Goal: Task Accomplishment & Management: Manage account settings

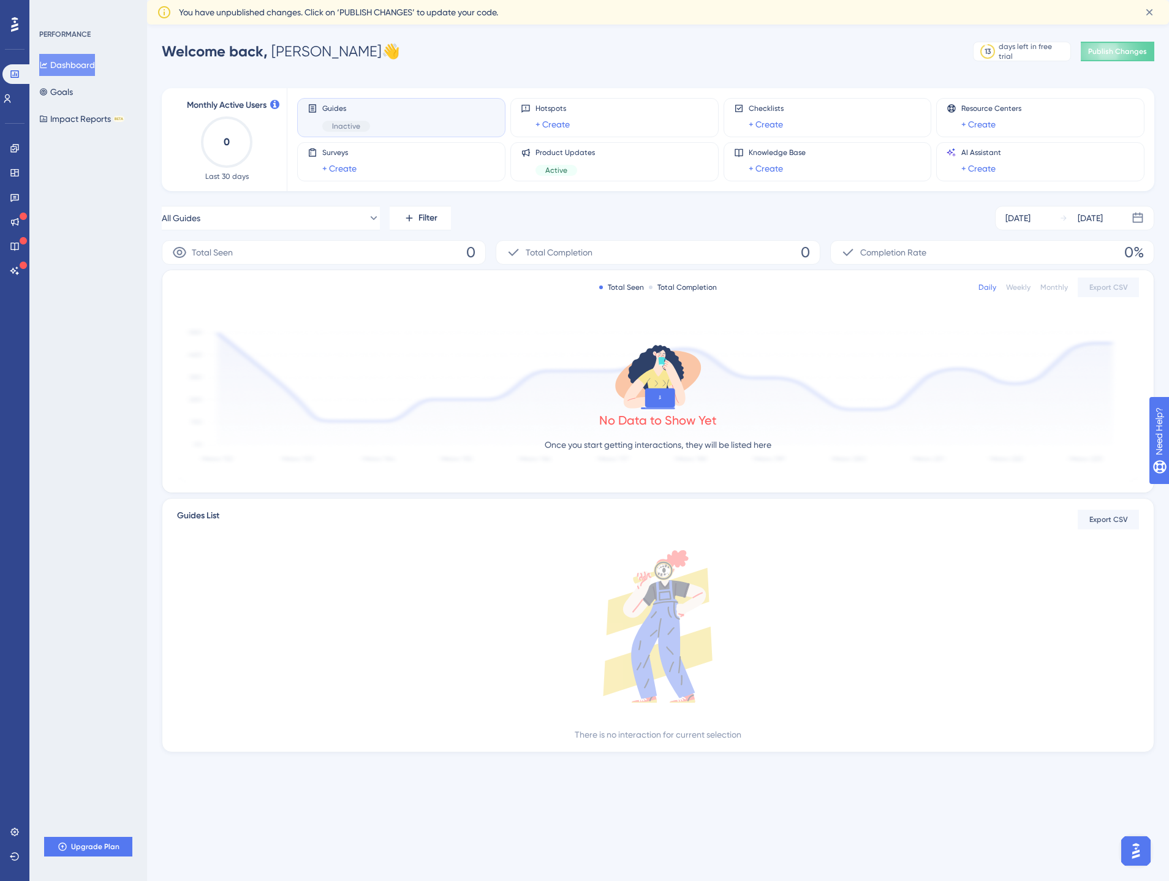
click at [9, 25] on div at bounding box center [15, 25] width 20 height 20
click at [373, 116] on div "Guides Inactive" at bounding box center [402, 118] width 188 height 28
click at [101, 252] on div "PERFORMANCE Dashboard Goals Impact Reports BETA Meet our onboarding experts 🎧 B…" at bounding box center [88, 440] width 118 height 881
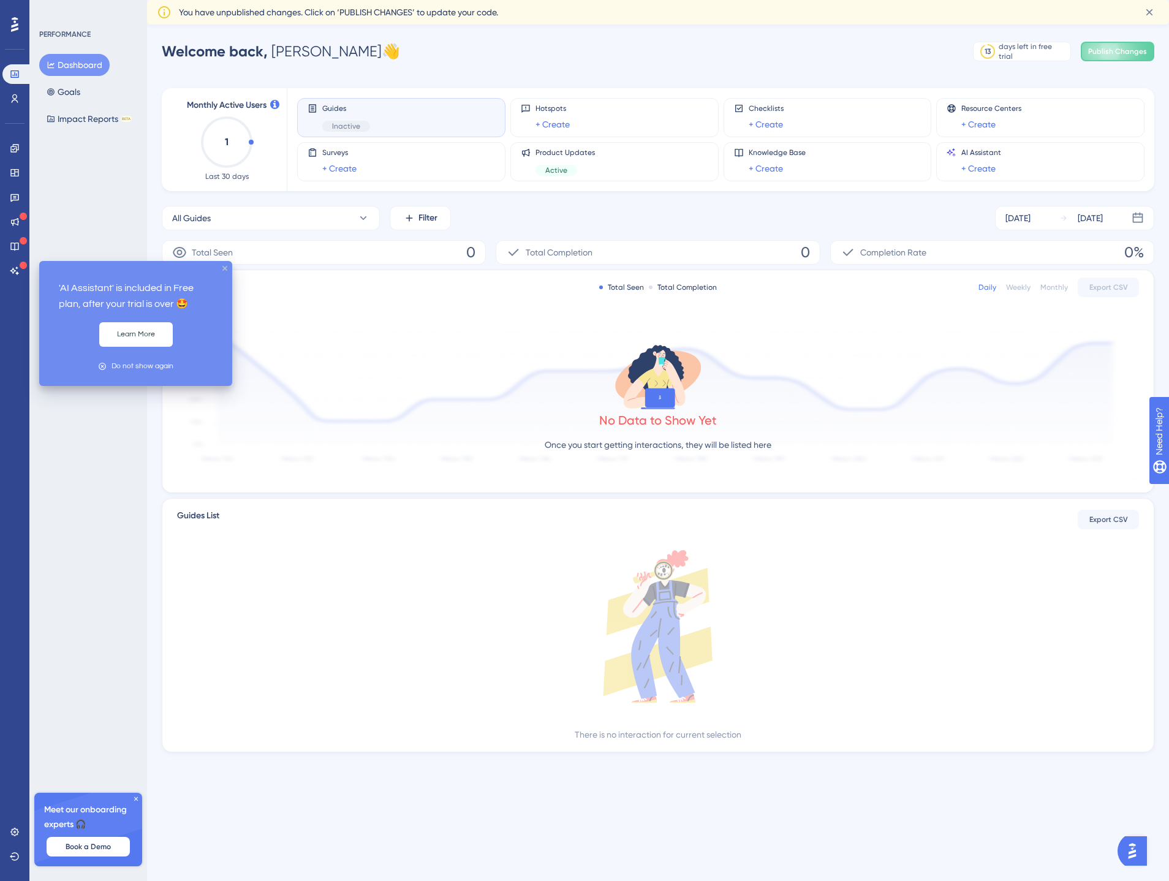
click at [225, 268] on icon "close tooltip" at bounding box center [224, 268] width 5 height 5
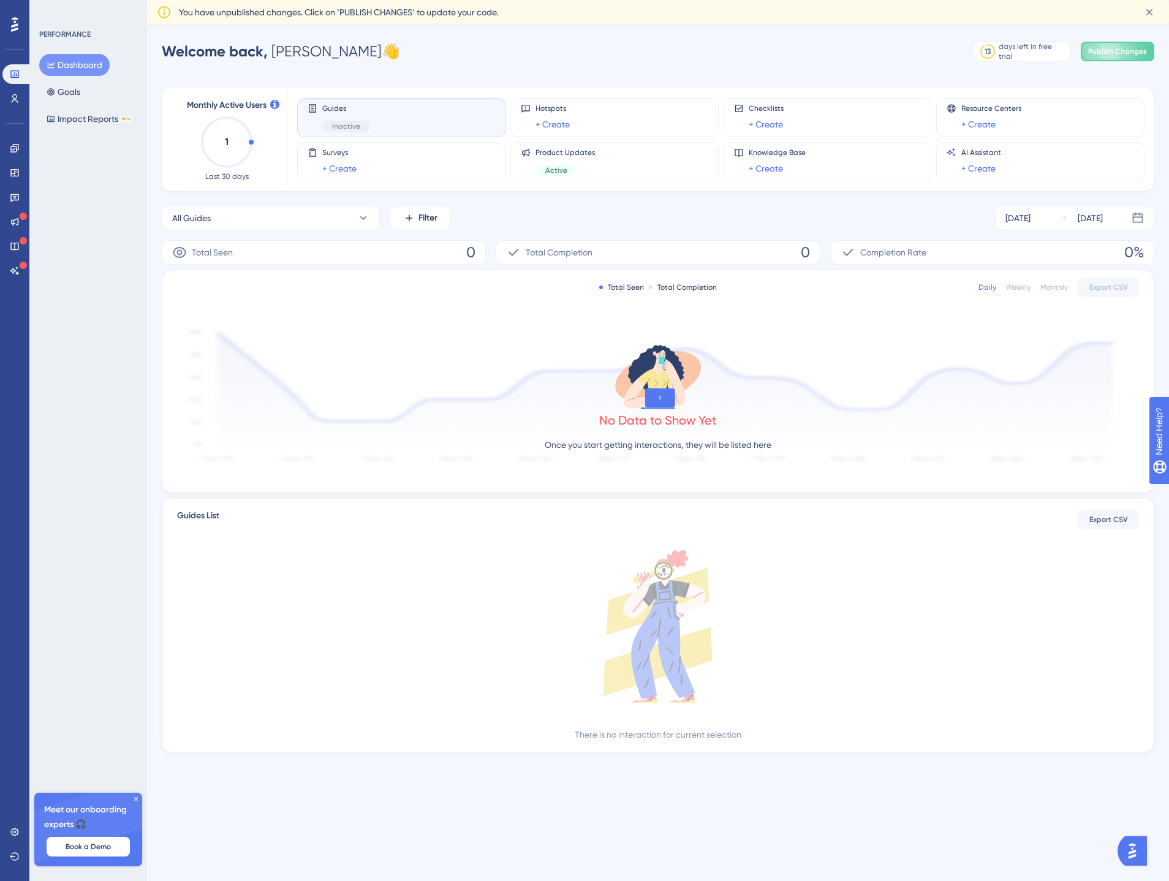
click at [134, 799] on icon at bounding box center [135, 798] width 7 height 7
click at [15, 835] on icon at bounding box center [15, 832] width 10 height 10
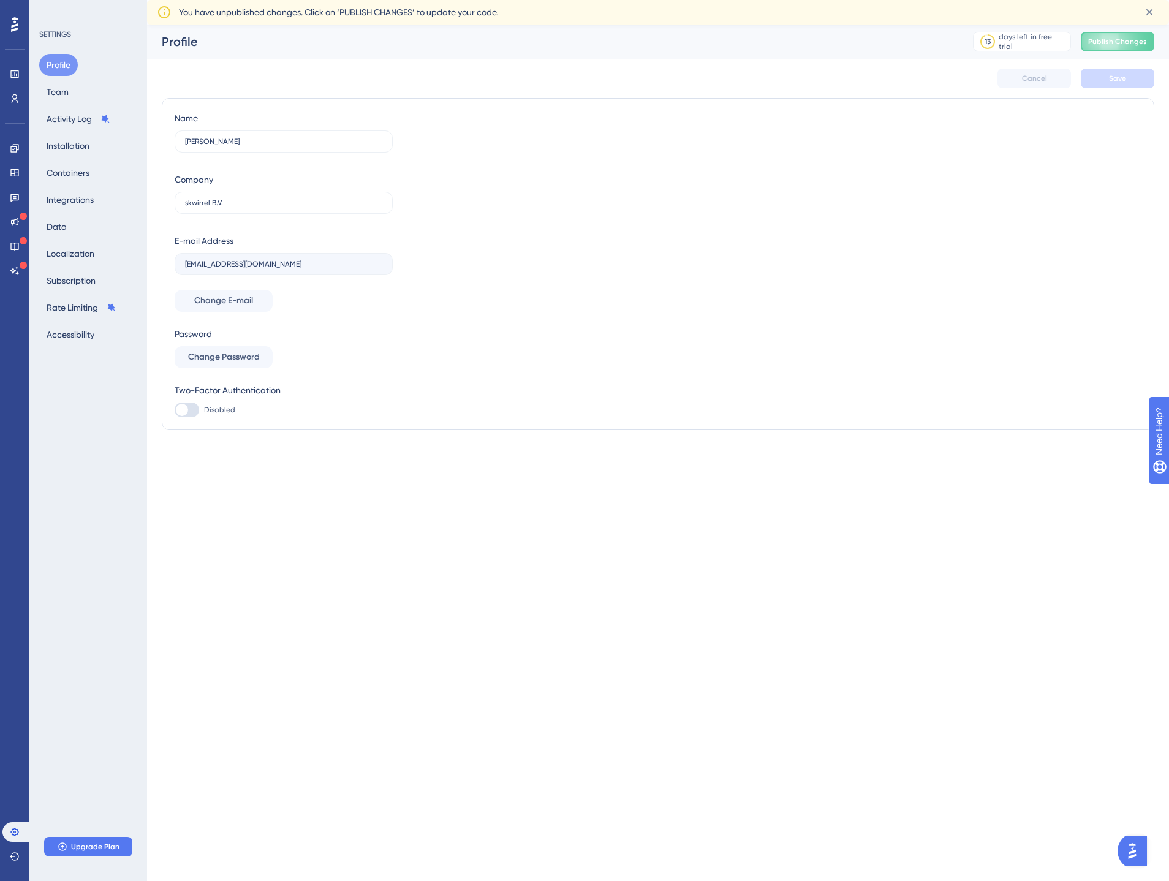
click at [14, 27] on icon at bounding box center [14, 25] width 7 height 16
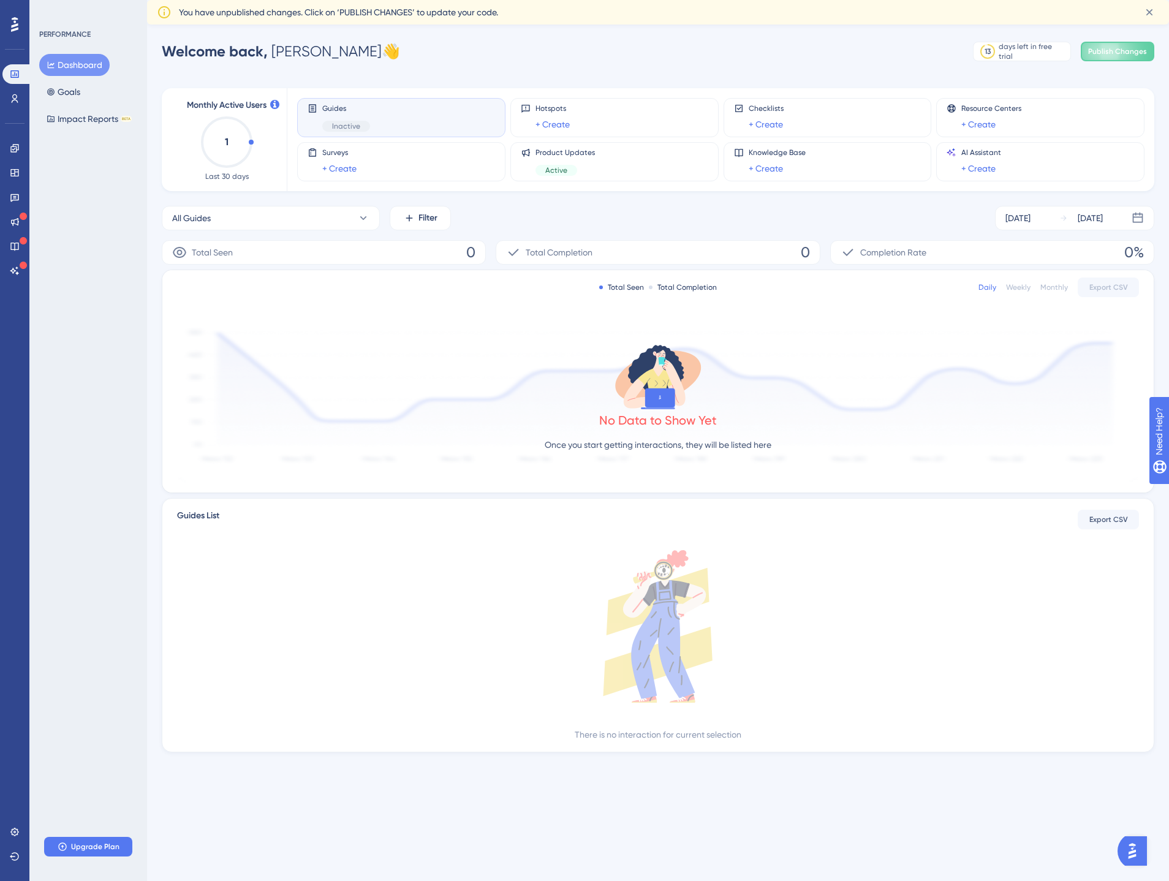
click at [102, 232] on div "PERFORMANCE Dashboard Goals Impact Reports BETA Upgrade Plan" at bounding box center [88, 440] width 118 height 881
click at [77, 94] on button "Goals" at bounding box center [63, 92] width 48 height 22
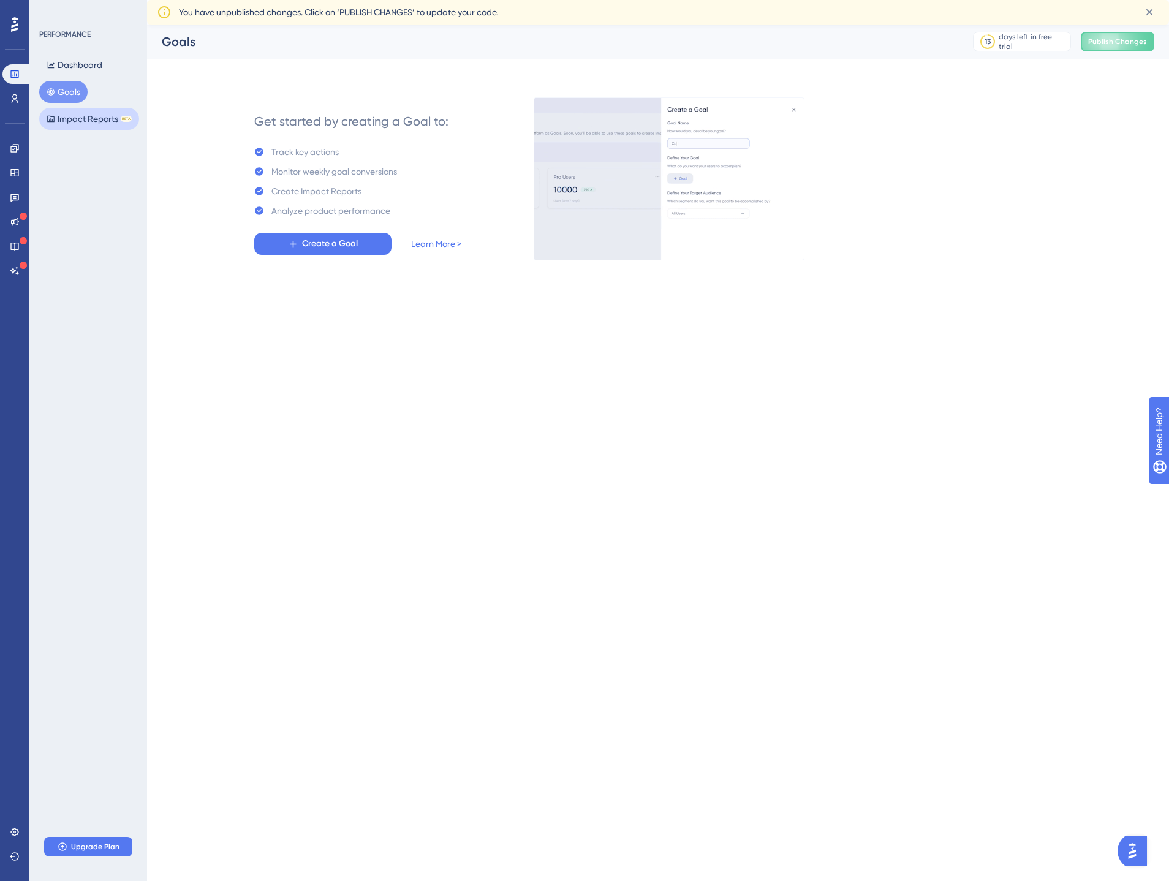
click at [76, 115] on button "Impact Reports BETA" at bounding box center [89, 119] width 100 height 22
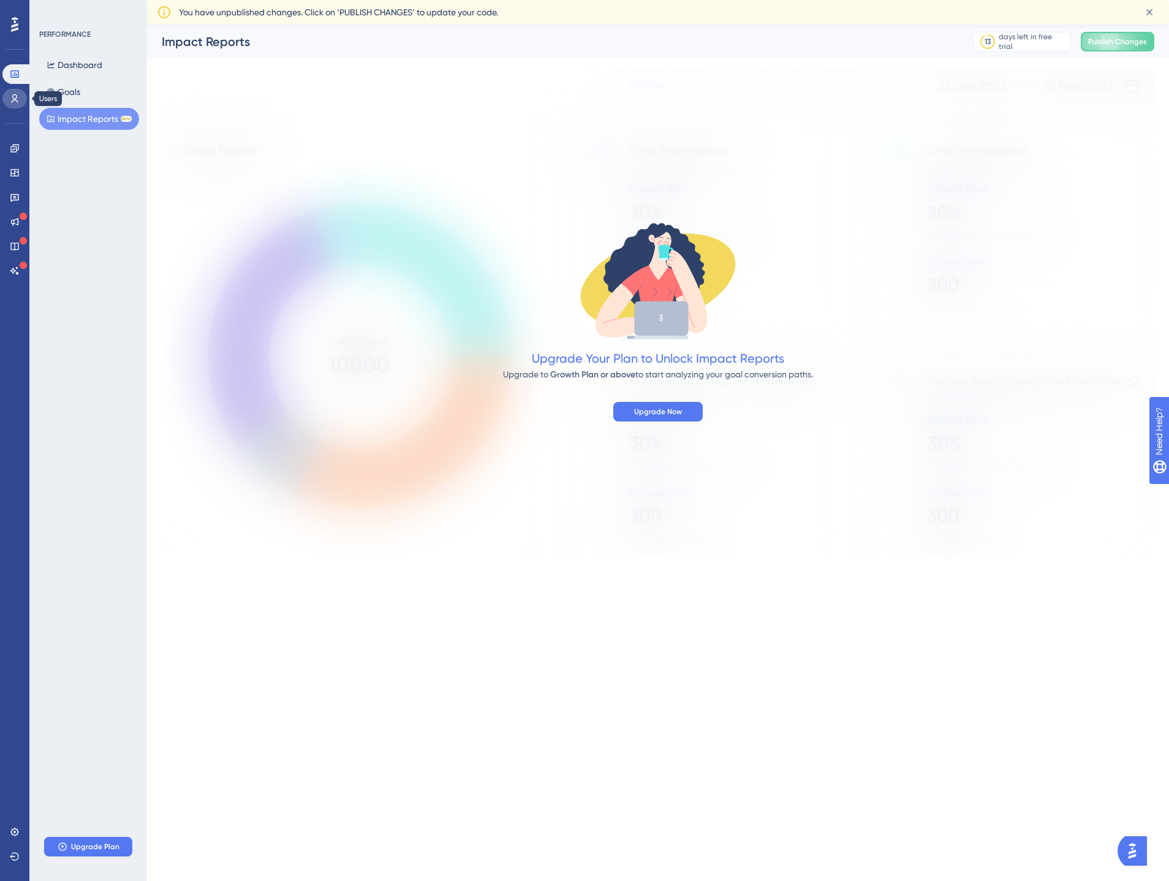
click at [17, 102] on icon at bounding box center [15, 98] width 7 height 9
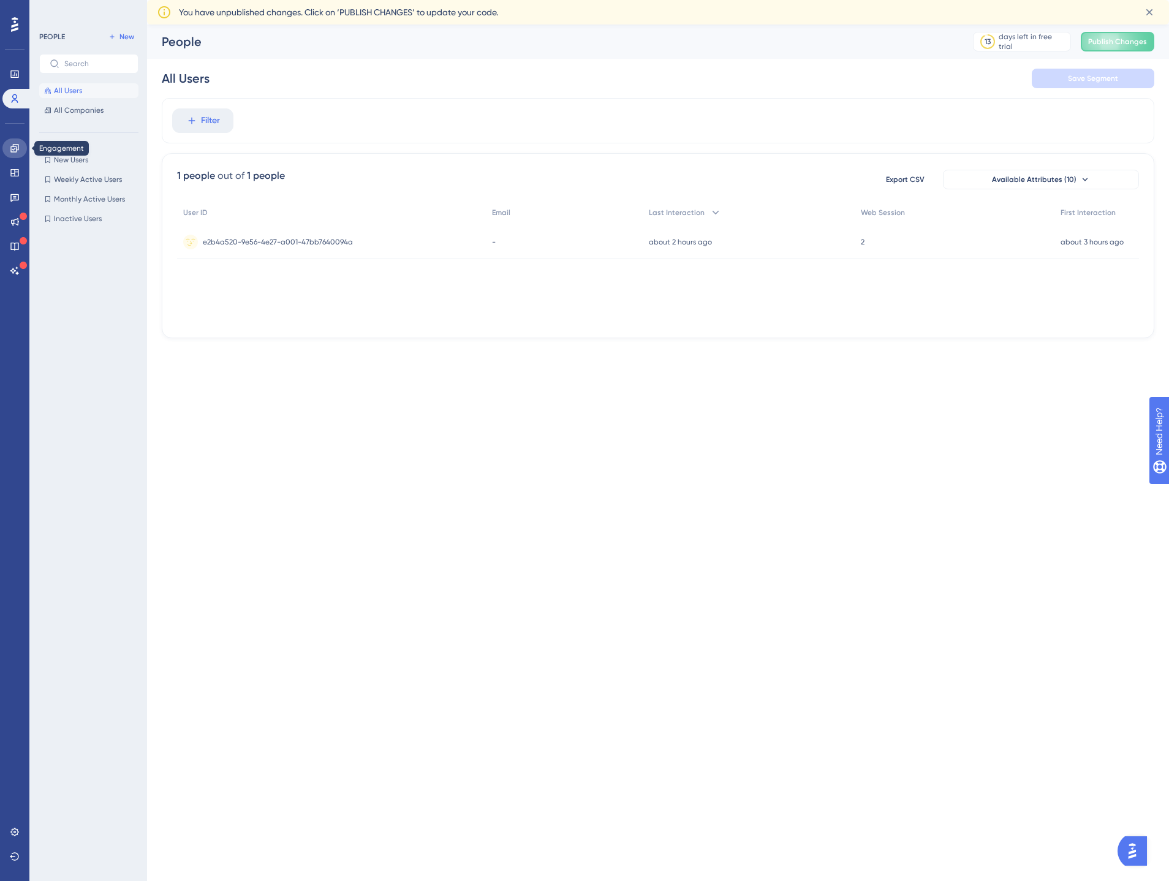
click at [18, 153] on link at bounding box center [14, 148] width 25 height 20
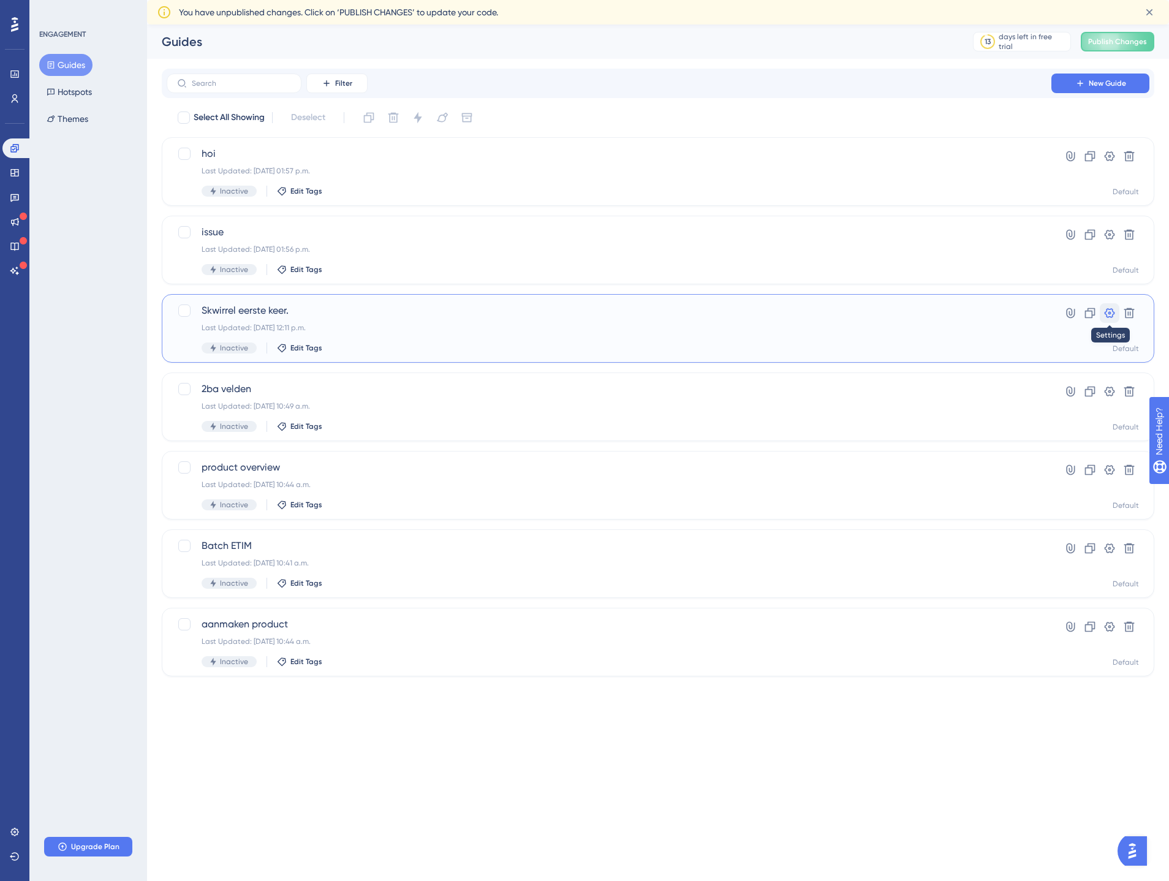
click at [1113, 309] on icon at bounding box center [1110, 313] width 10 height 10
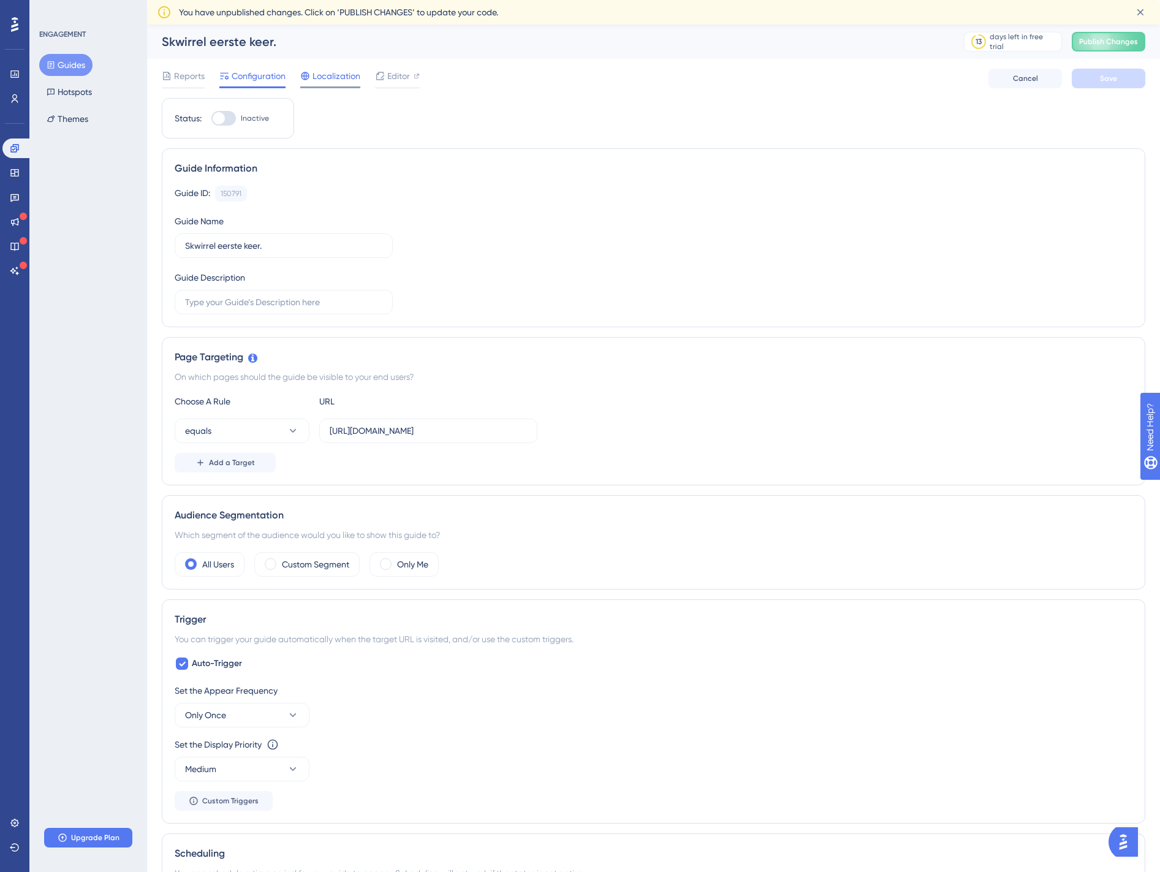
click at [351, 77] on span "Localization" at bounding box center [337, 76] width 48 height 15
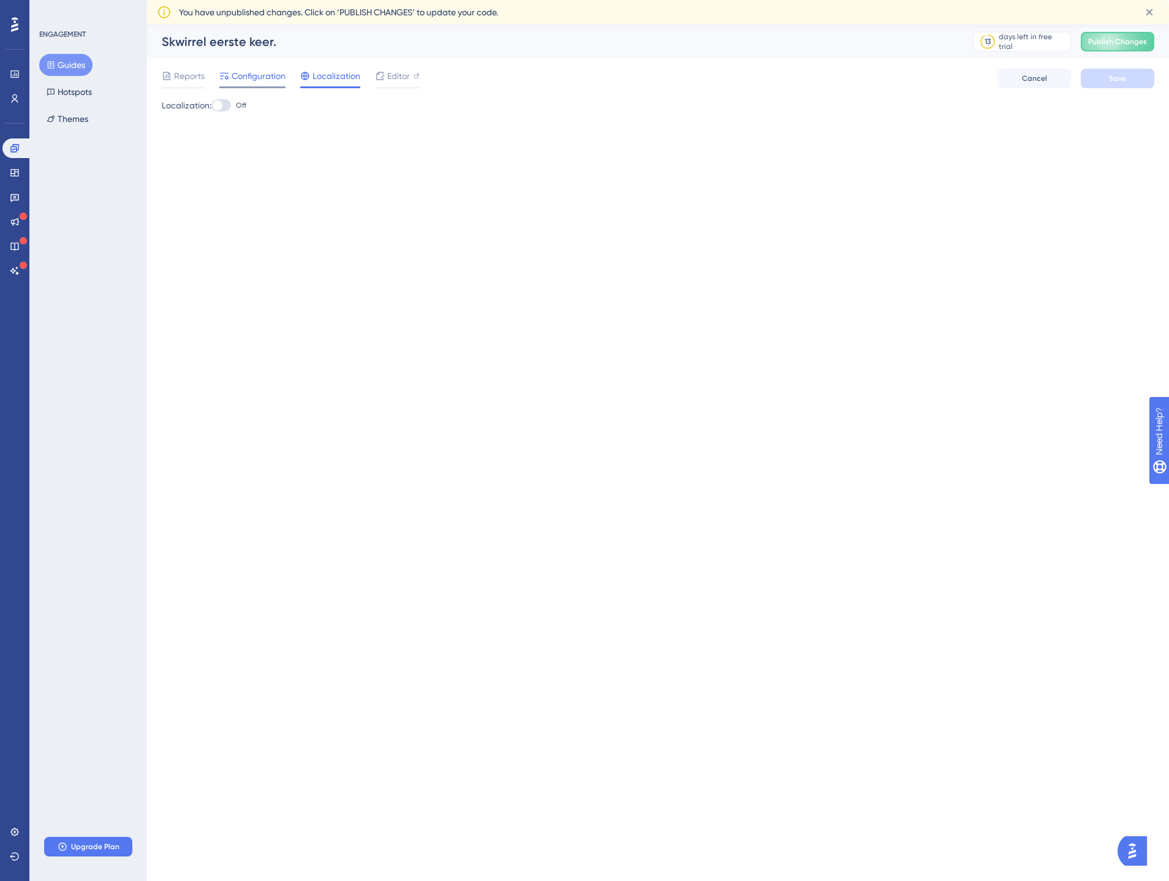
click at [258, 85] on div "Configuration" at bounding box center [252, 79] width 66 height 20
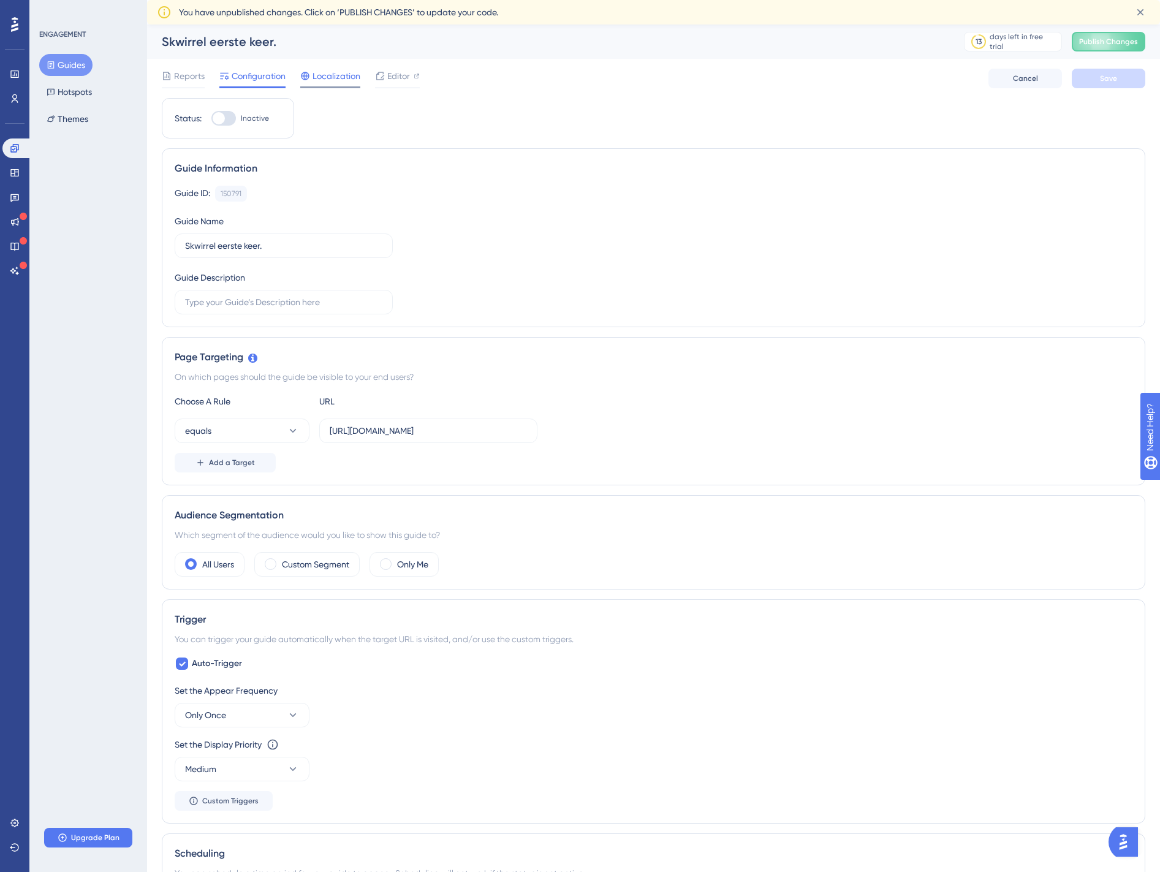
click at [328, 83] on div "Localization" at bounding box center [330, 79] width 60 height 20
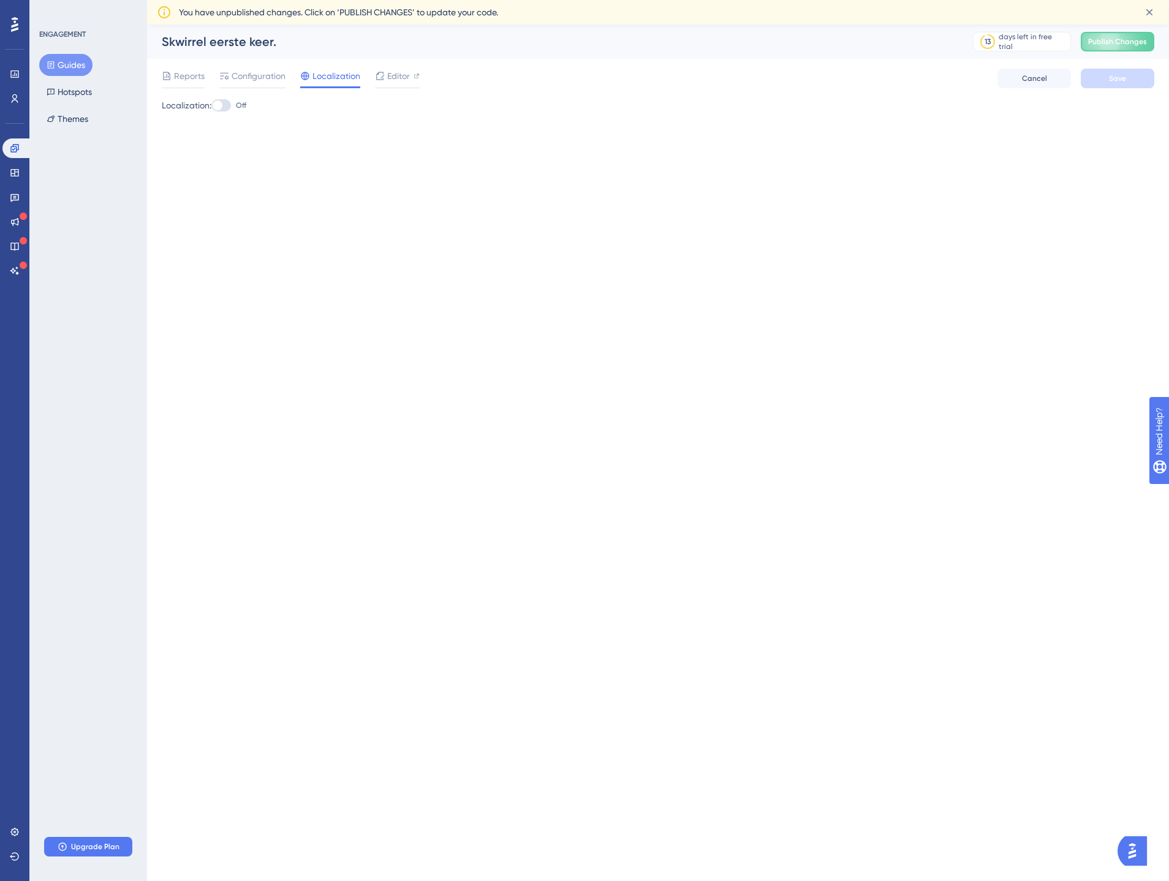
click at [227, 104] on div at bounding box center [221, 105] width 20 height 12
click at [211, 105] on input "Off" at bounding box center [211, 105] width 1 height 1
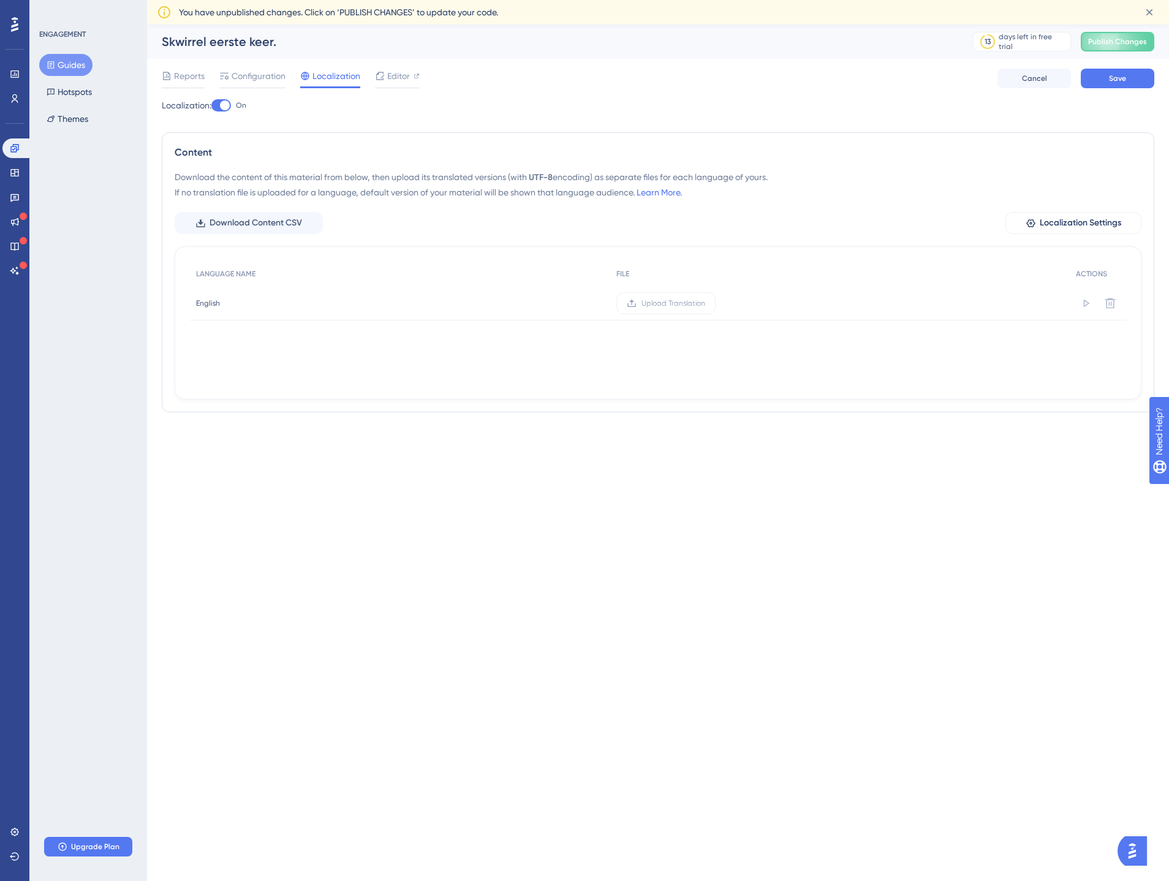
click at [222, 107] on div at bounding box center [221, 105] width 20 height 12
click at [211, 106] on input "On" at bounding box center [211, 105] width 1 height 1
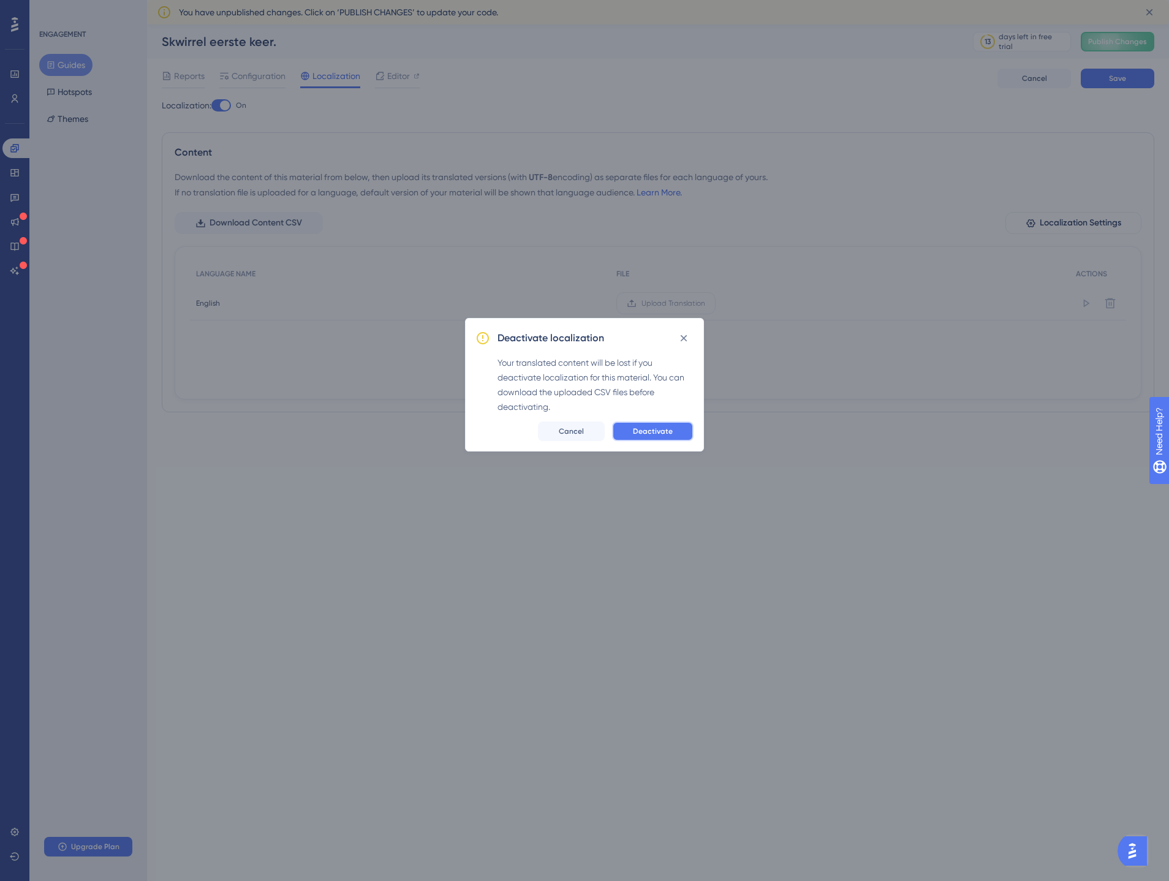
click at [649, 439] on button "Deactivate" at bounding box center [653, 432] width 82 height 20
checkbox input "false"
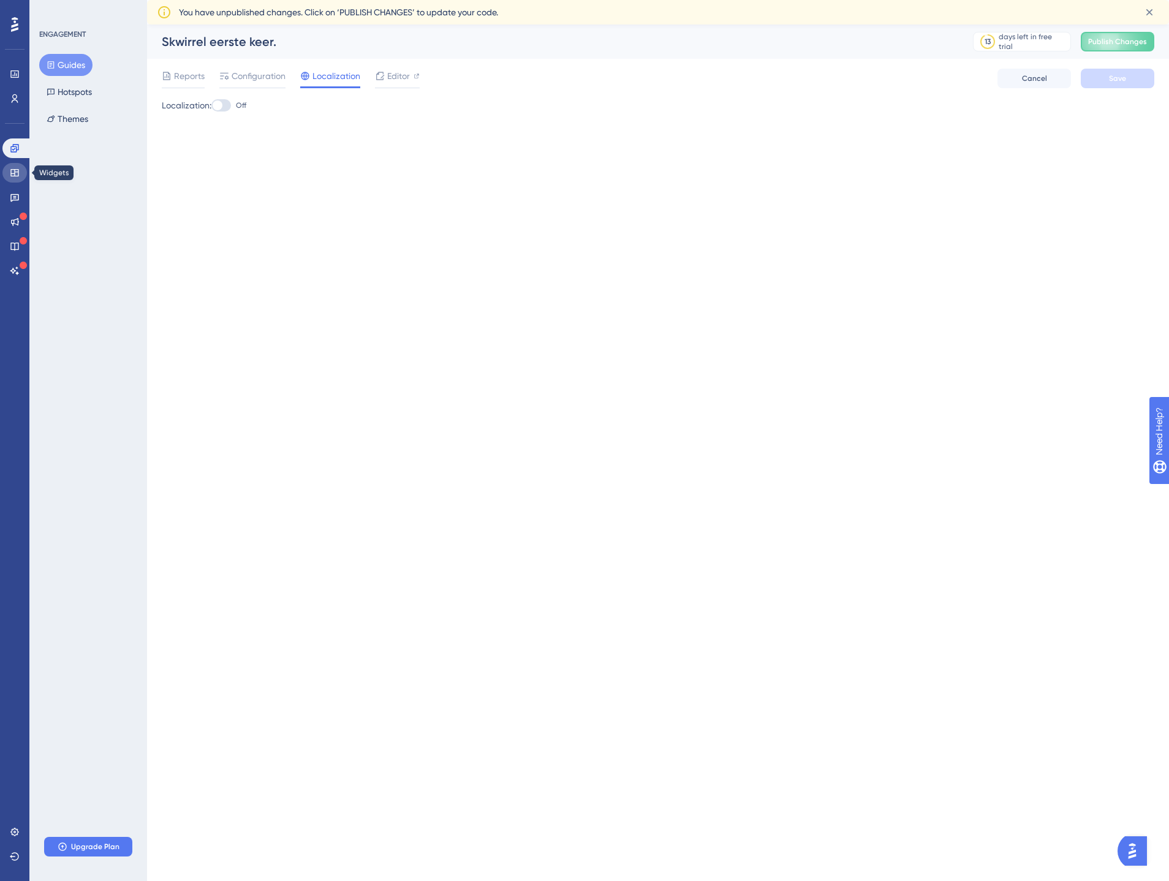
click at [16, 172] on icon at bounding box center [14, 172] width 8 height 7
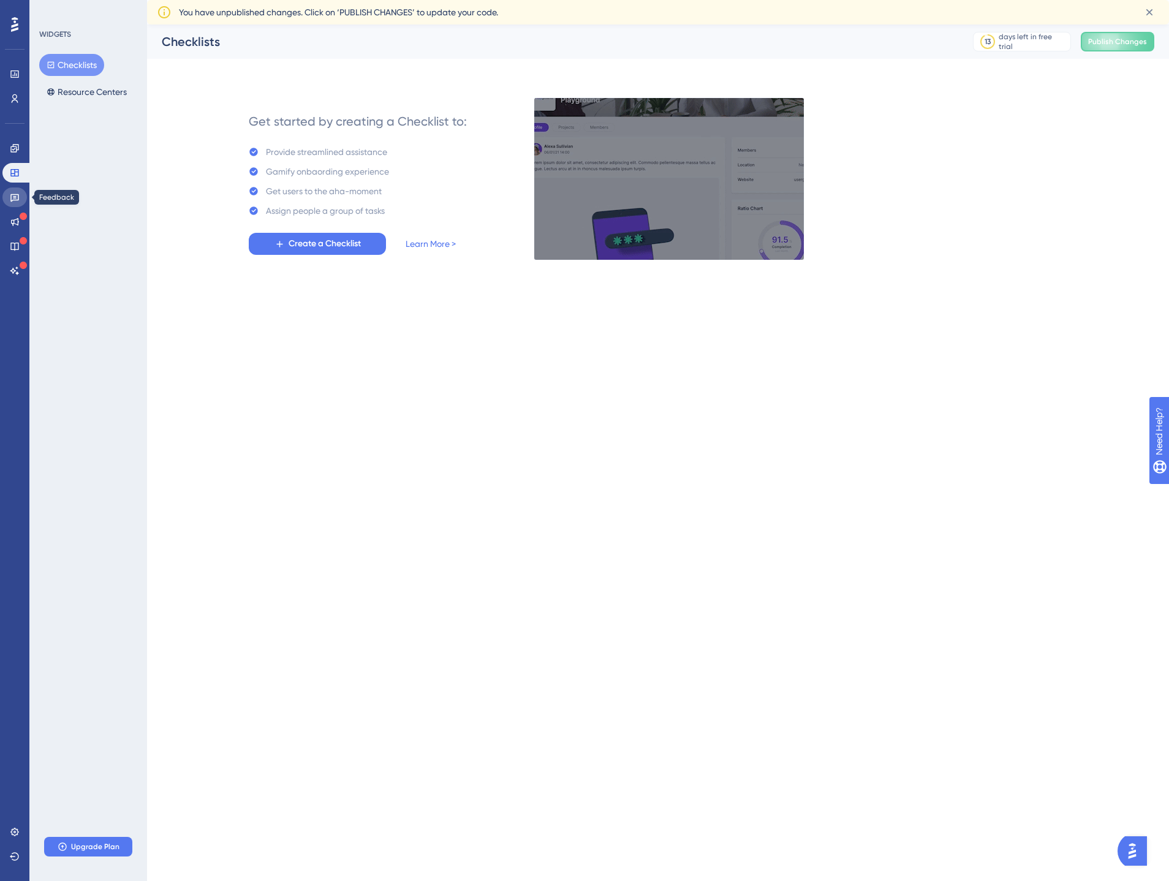
click at [13, 199] on icon at bounding box center [15, 197] width 10 height 10
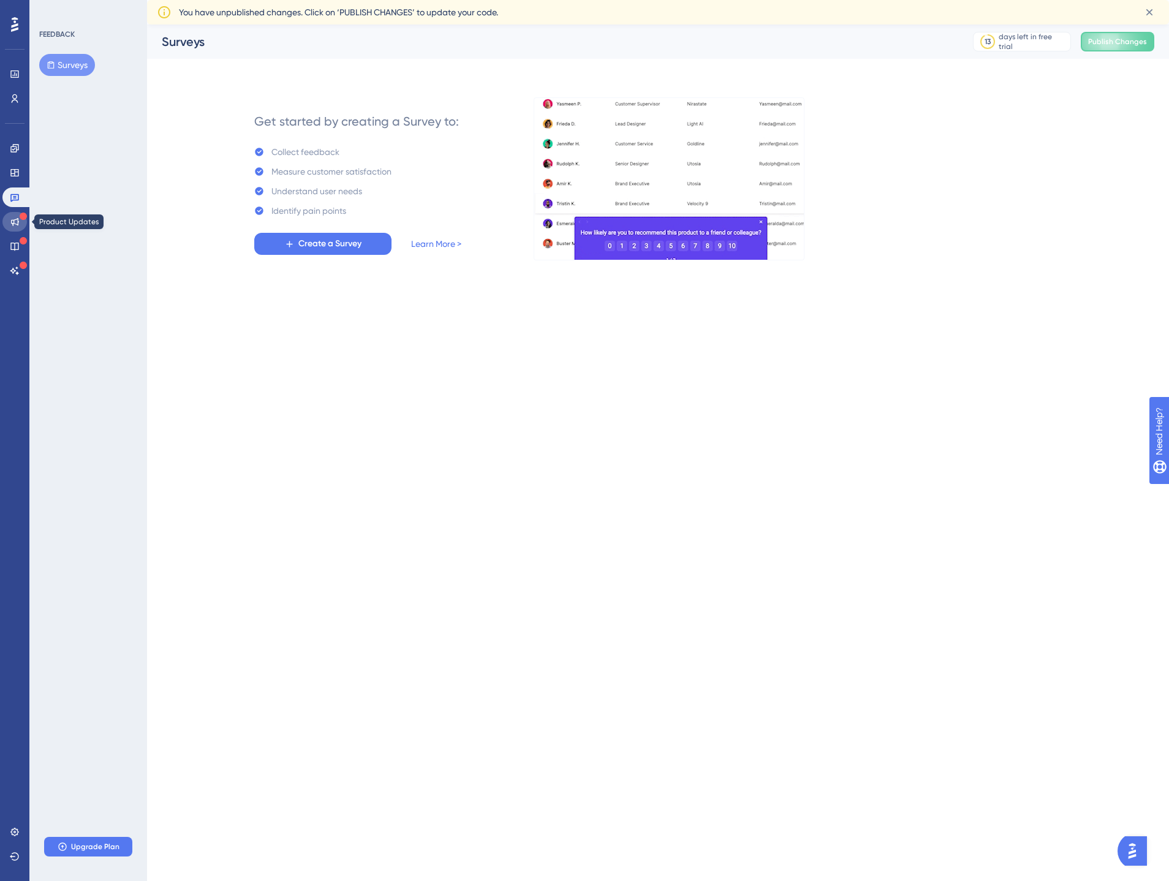
click at [15, 217] on icon at bounding box center [15, 222] width 10 height 10
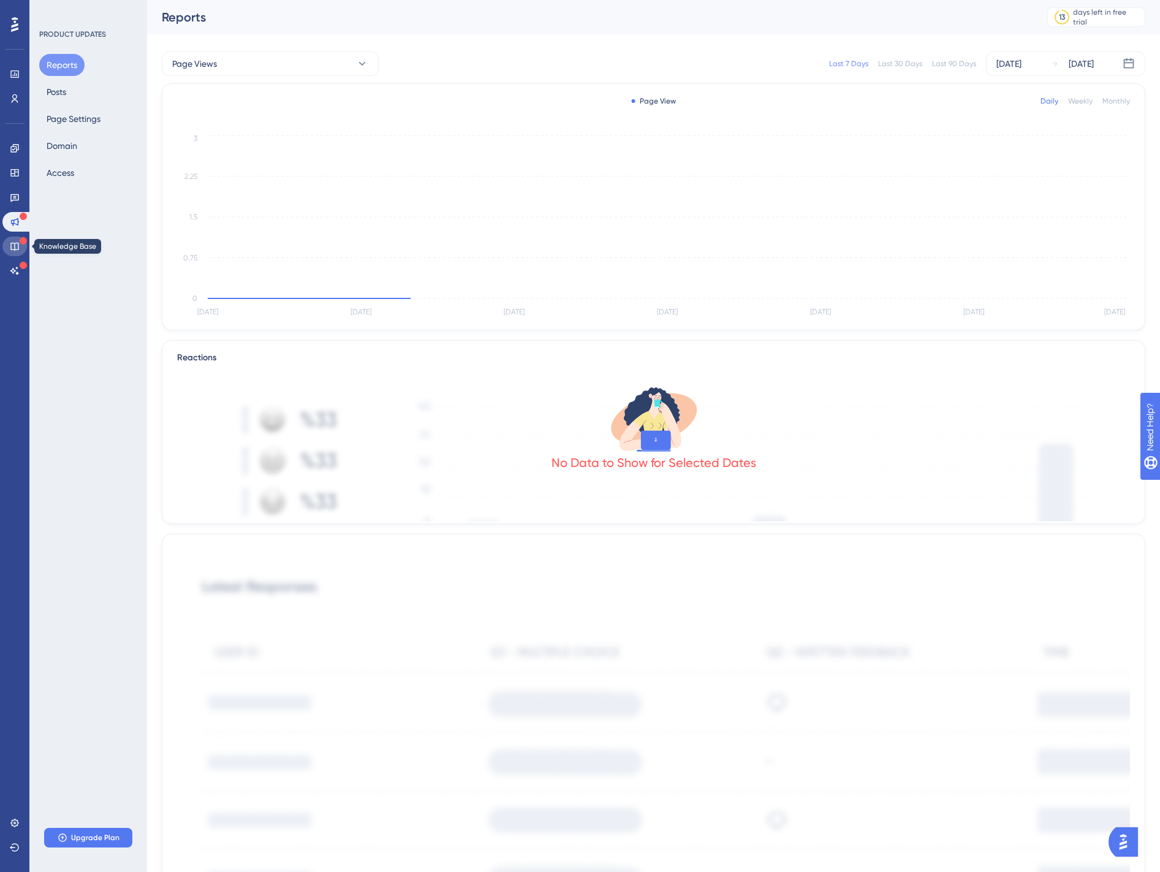
click at [14, 246] on icon at bounding box center [15, 246] width 10 height 10
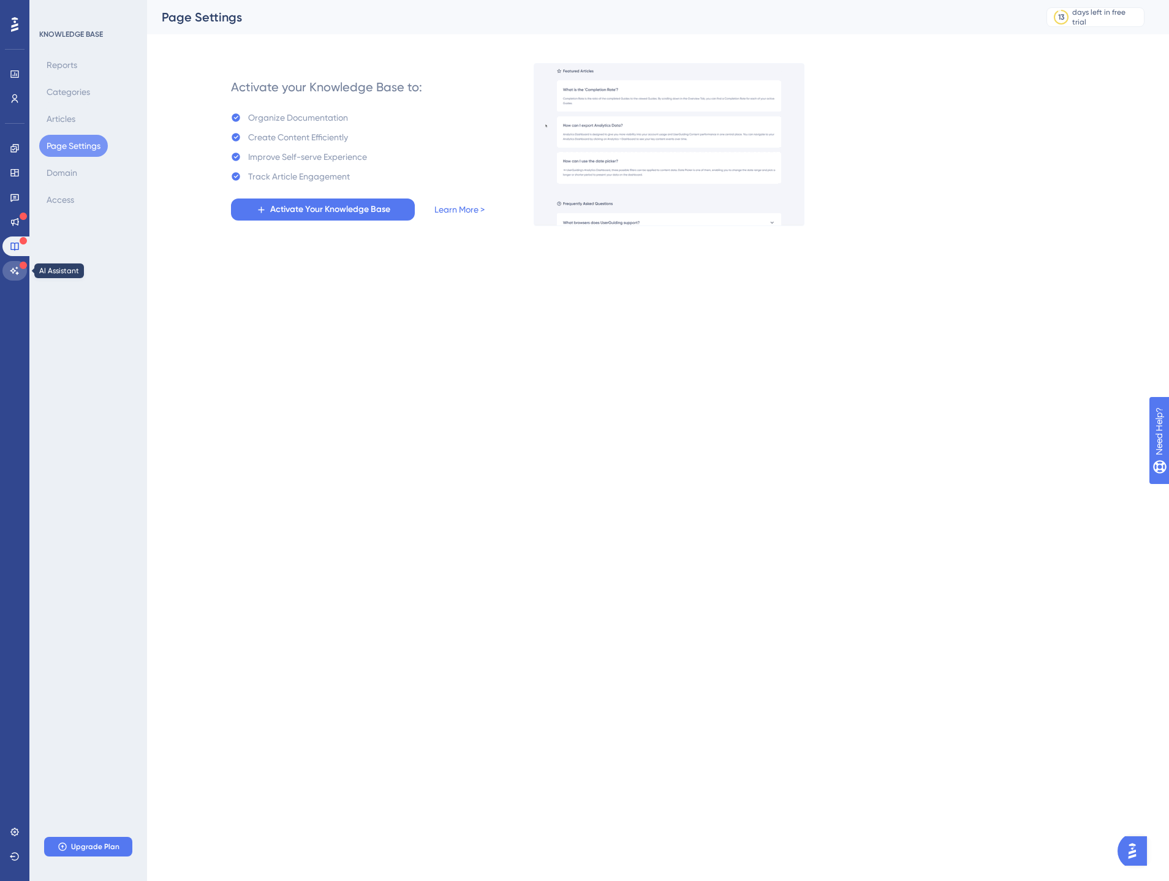
click at [13, 266] on icon at bounding box center [15, 271] width 10 height 10
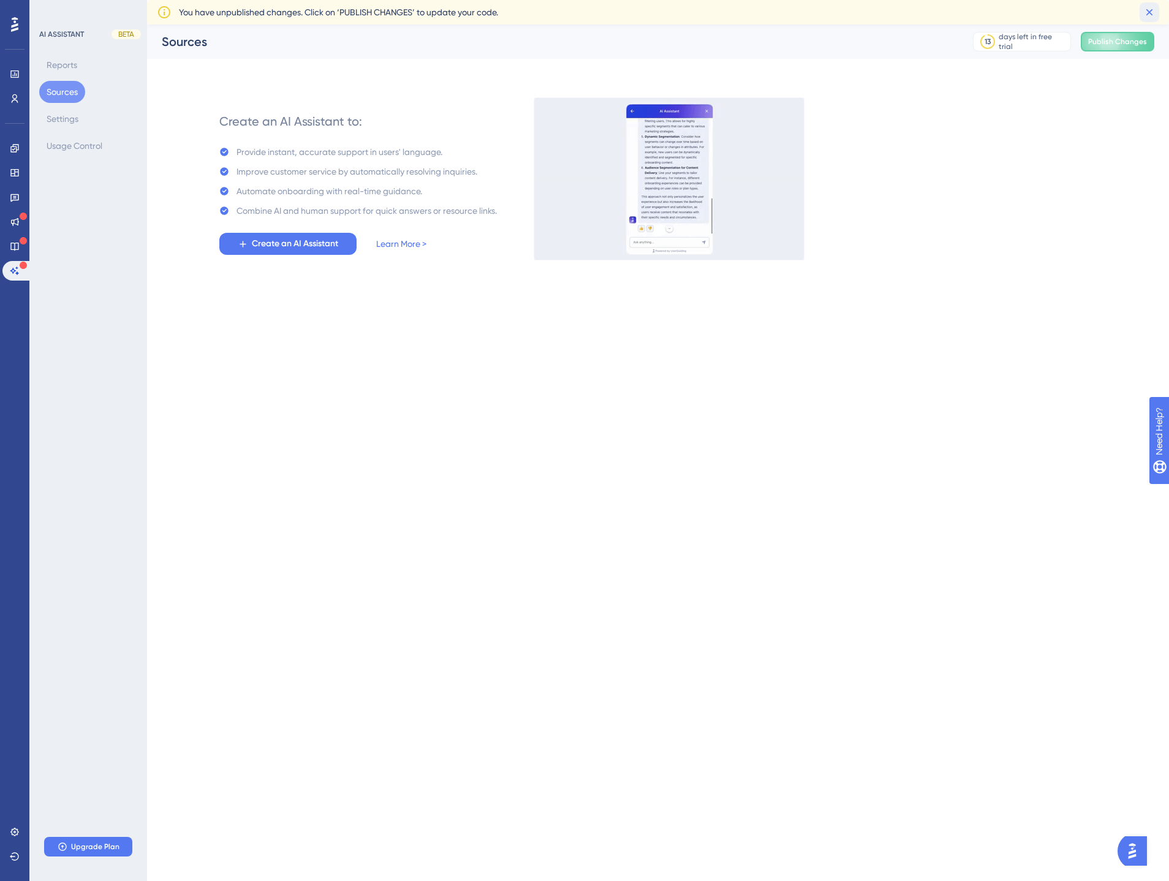
click at [1151, 15] on icon at bounding box center [1150, 12] width 12 height 12
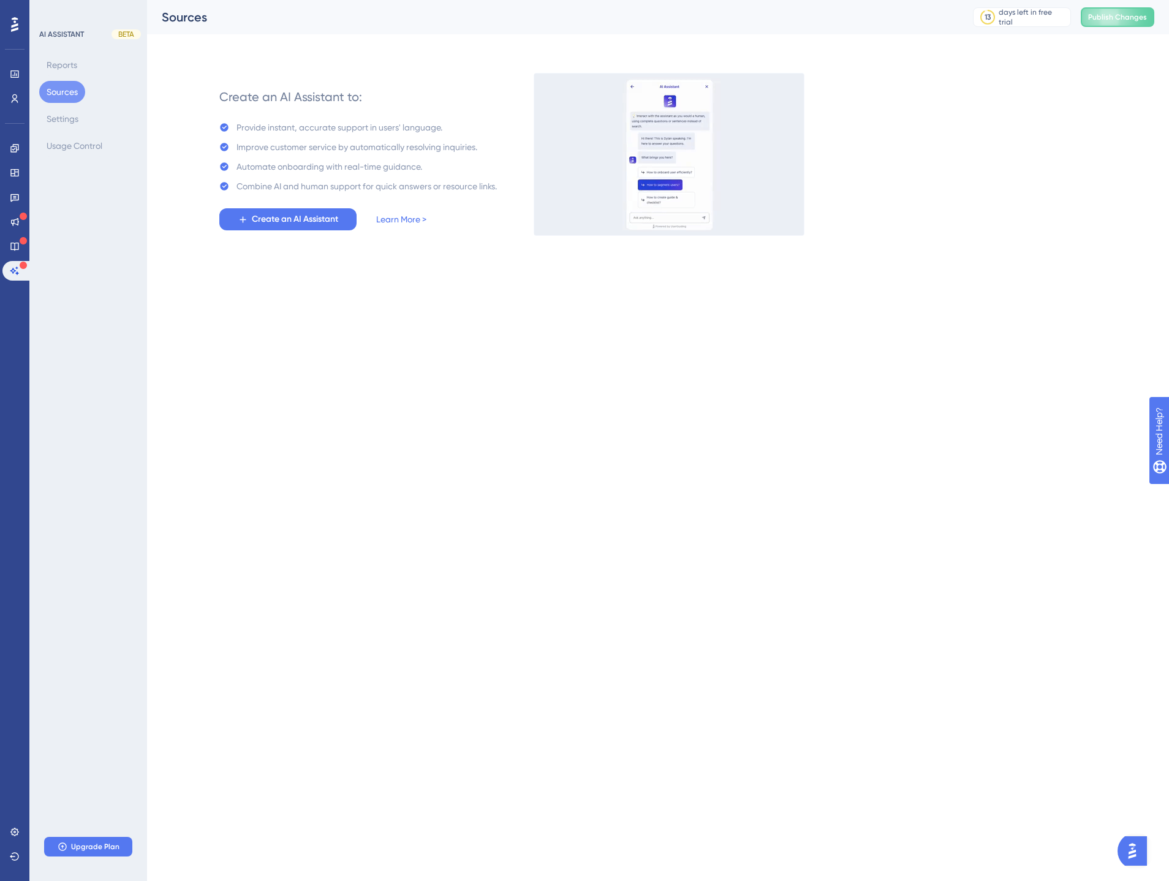
click at [15, 22] on icon at bounding box center [14, 24] width 7 height 15
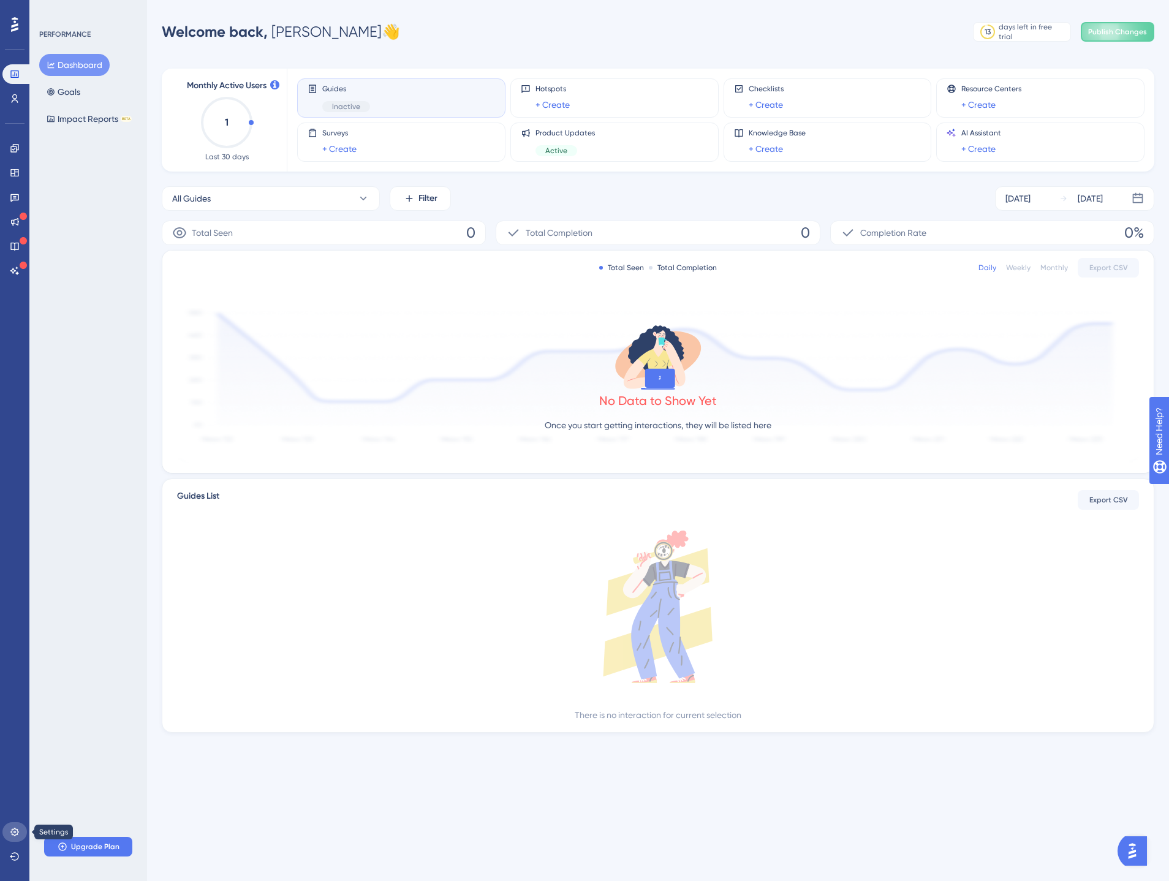
click at [18, 828] on icon at bounding box center [15, 832] width 10 height 10
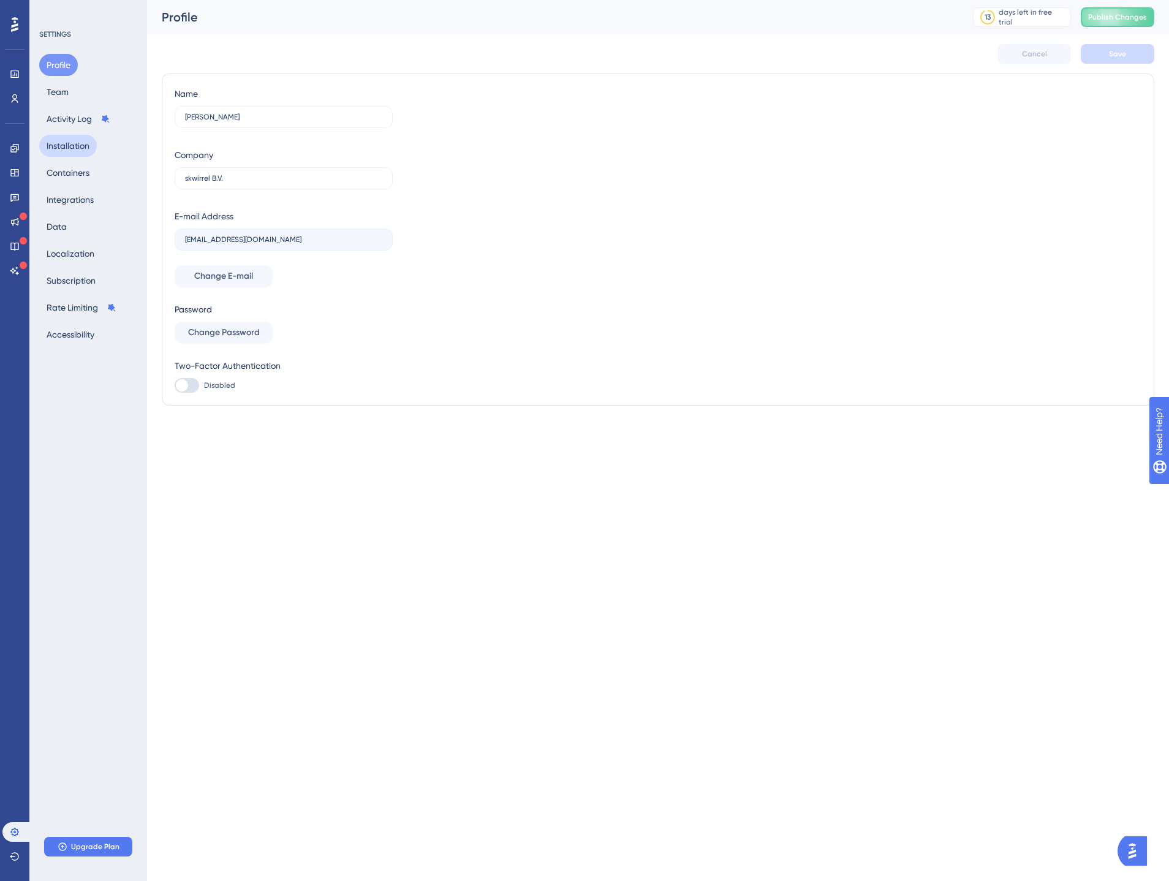
click at [69, 143] on button "Installation" at bounding box center [68, 146] width 58 height 22
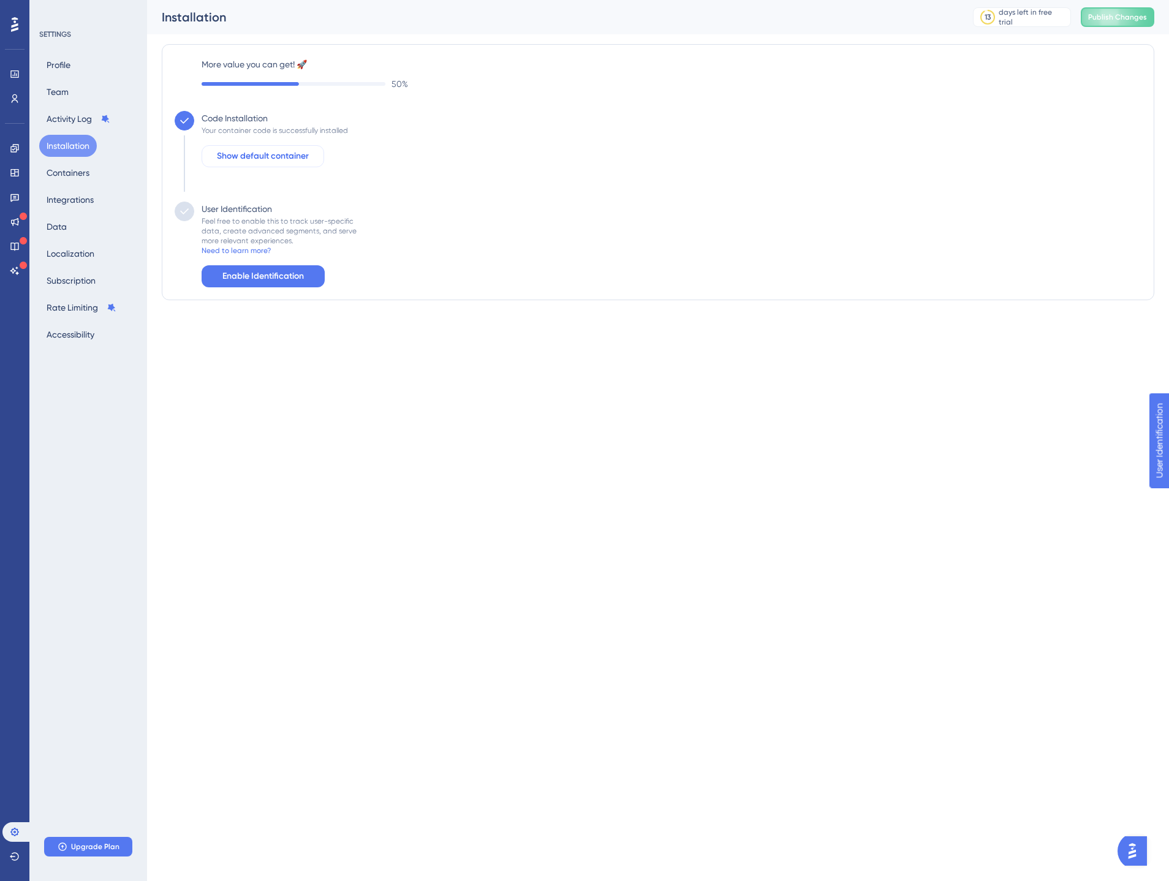
click at [257, 155] on span "Show default container" at bounding box center [263, 156] width 92 height 15
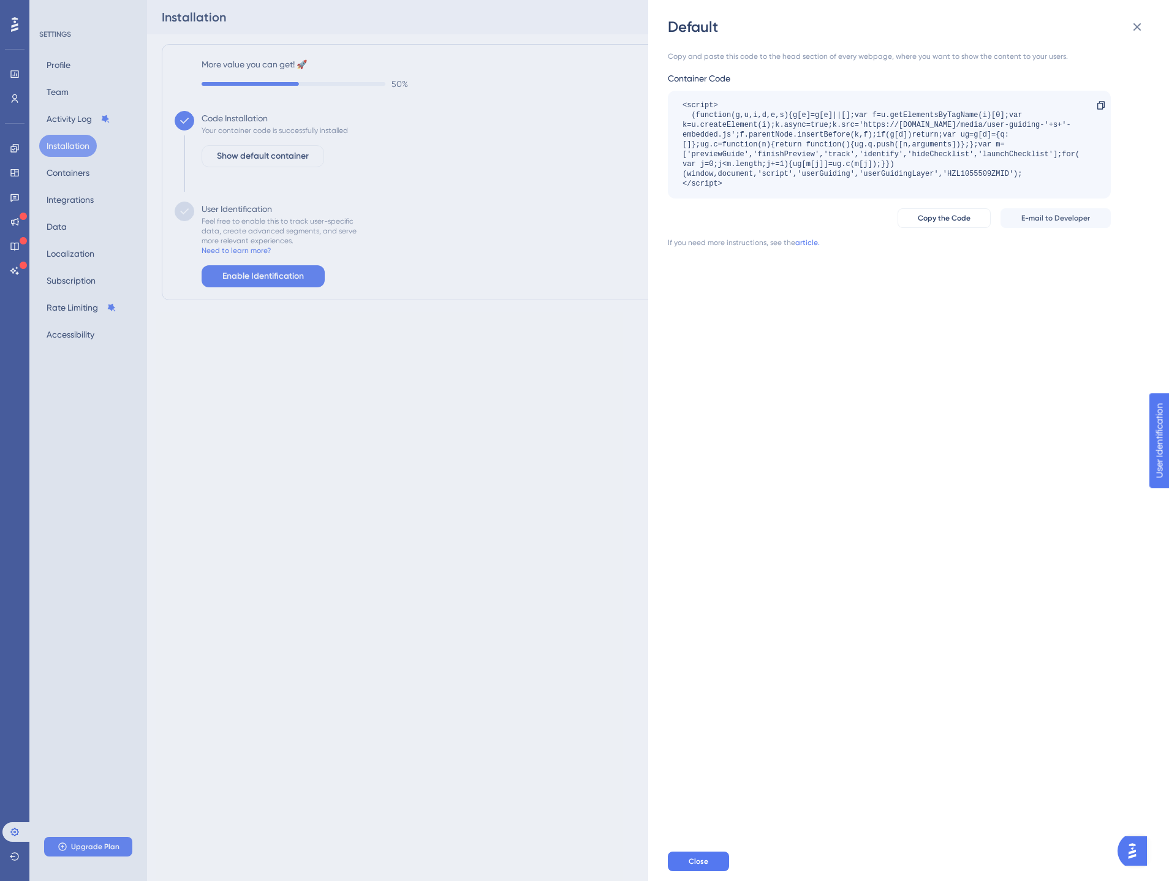
click at [803, 149] on div "<script> (function(g,u,i,d,e,s){g[e]=g[e]||[];var f=u.getElementsByTagName(i)[0…" at bounding box center [883, 145] width 401 height 88
click at [795, 137] on div "<script> (function(g,u,i,d,e,s){g[e]=g[e]||[];var f=u.getElementsByTagName(i)[0…" at bounding box center [883, 145] width 401 height 88
drag, startPoint x: 786, startPoint y: 186, endPoint x: 673, endPoint y: 99, distance: 142.8
click at [673, 99] on div "<script> (function(g,u,i,d,e,s){g[e]=g[e]||[];var f=u.getElementsByTagName(i)[0…" at bounding box center [889, 145] width 443 height 108
click at [795, 134] on div "<script> (function(g,u,i,d,e,s){g[e]=g[e]||[];var f=u.getElementsByTagName(i)[0…" at bounding box center [883, 145] width 401 height 88
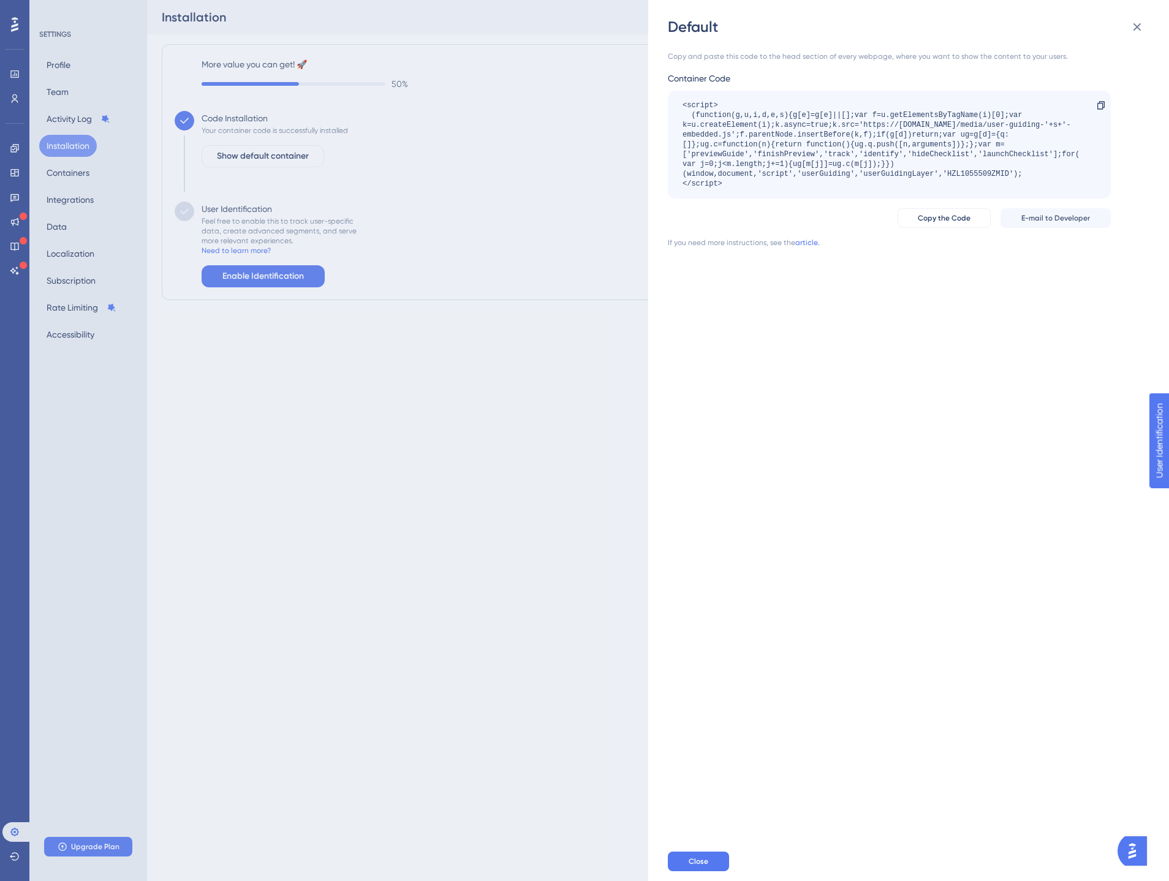
click at [864, 472] on div "Copy and paste this code to the head section of every webpage, where you want t…" at bounding box center [915, 439] width 494 height 805
click at [1034, 216] on span "E-mail to Developer" at bounding box center [1056, 218] width 69 height 10
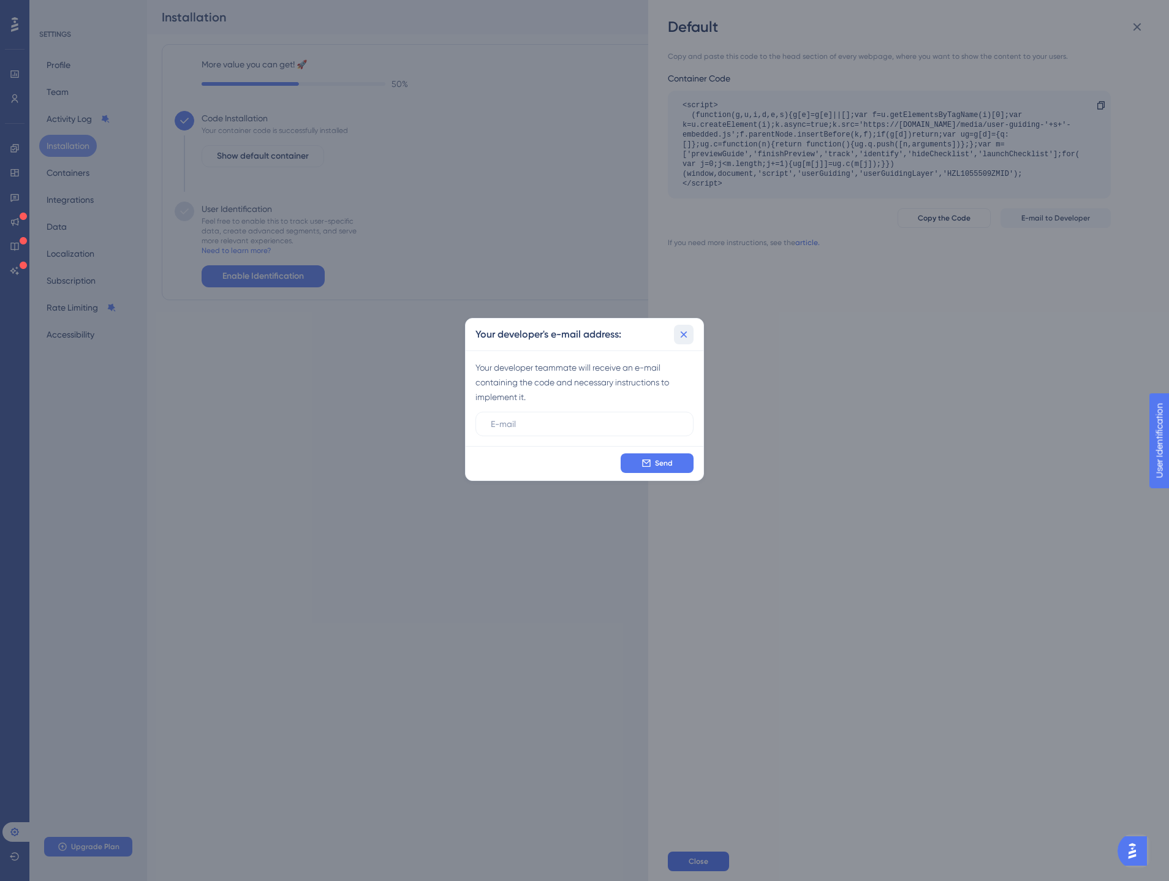
click at [679, 331] on icon at bounding box center [684, 334] width 12 height 12
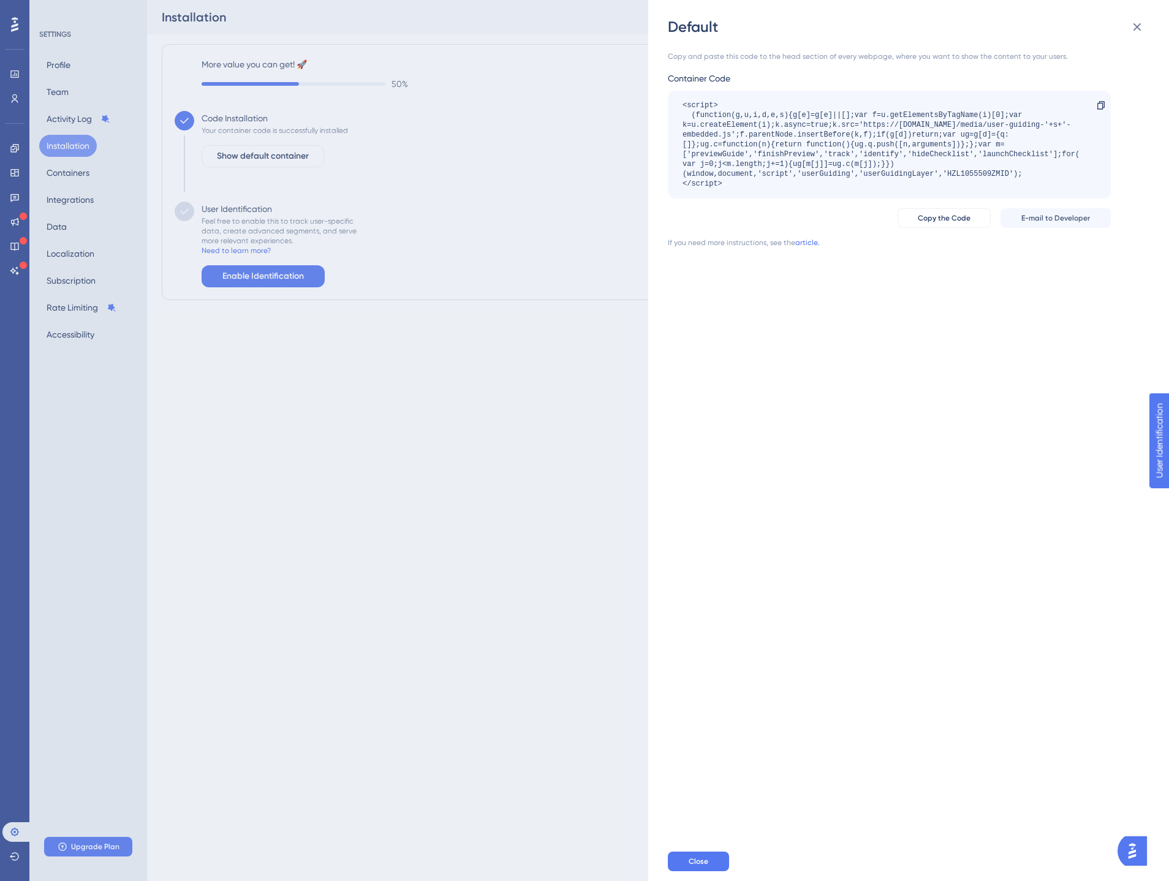
click at [864, 159] on div "<script> (function(g,u,i,d,e,s){g[e]=g[e]||[];var f=u.getElementsByTagName(i)[0…" at bounding box center [883, 145] width 401 height 88
click at [808, 242] on link "article." at bounding box center [807, 243] width 25 height 10
click at [453, 188] on div "Default Copy and paste this code to the head section of every webpage, where yo…" at bounding box center [584, 440] width 1169 height 881
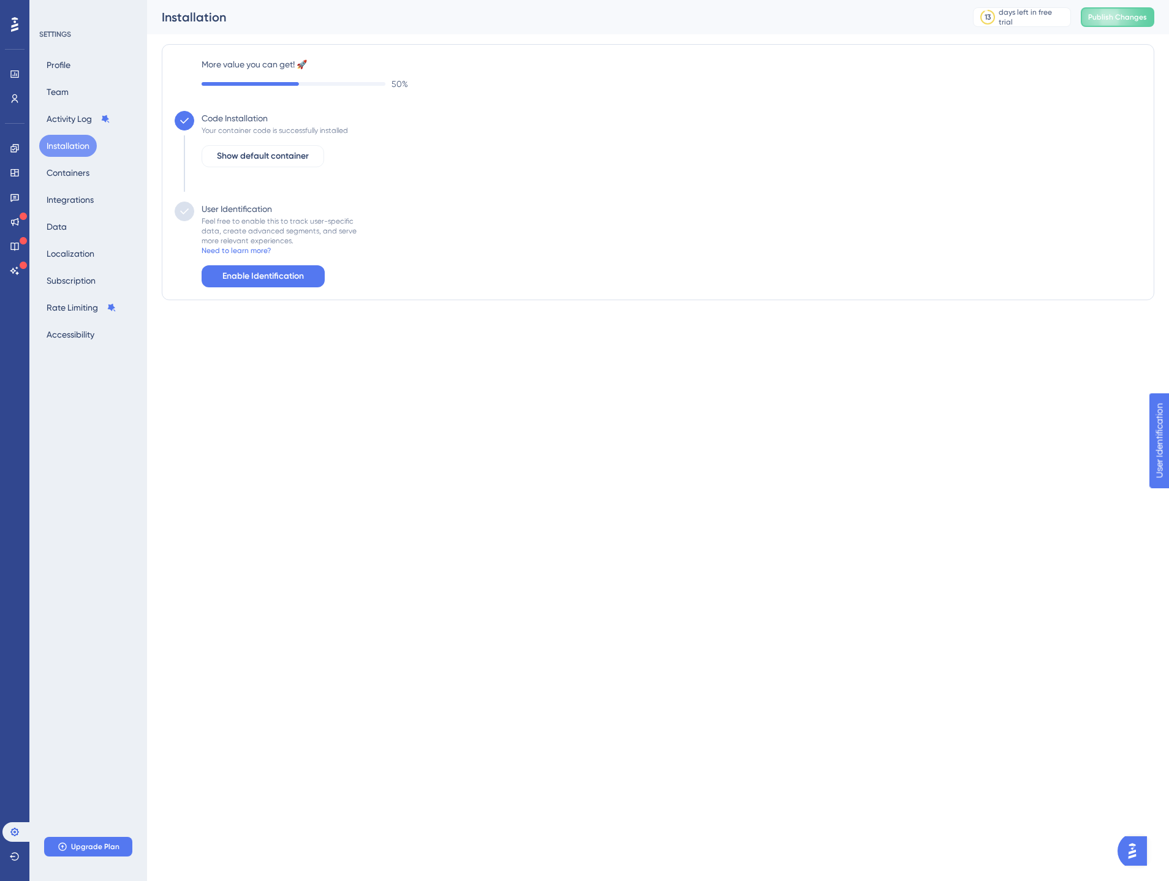
click at [563, 197] on div "Code Installation Your container code is successfully installed Show default co…" at bounding box center [658, 156] width 967 height 91
drag, startPoint x: 470, startPoint y: 130, endPoint x: 333, endPoint y: 133, distance: 137.3
click at [469, 130] on div "Code Installation Your container code is successfully installed Show default co…" at bounding box center [658, 156] width 967 height 91
click at [254, 162] on span "Show default container" at bounding box center [263, 156] width 92 height 15
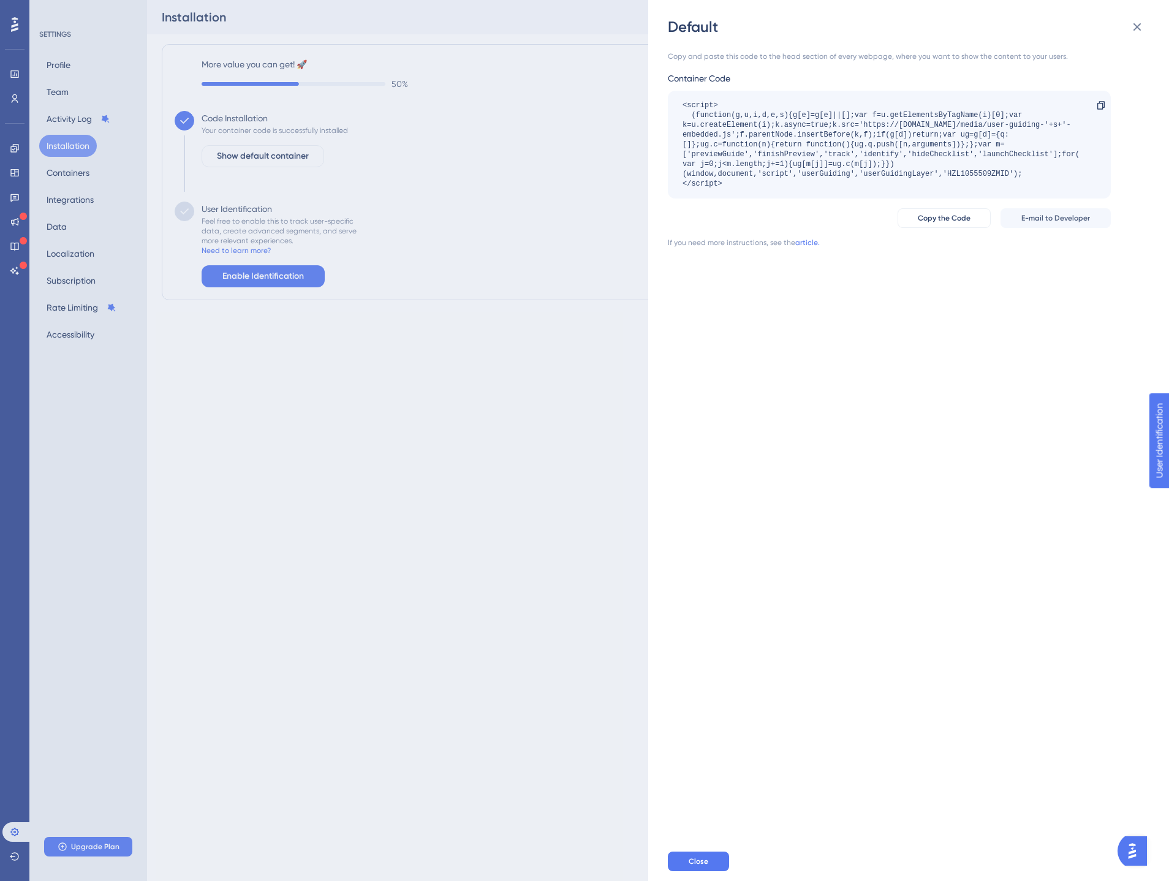
click at [798, 392] on div "Copy and paste this code to the head section of every webpage, where you want t…" at bounding box center [915, 439] width 494 height 805
click at [1058, 222] on span "E-mail to Developer" at bounding box center [1056, 218] width 69 height 10
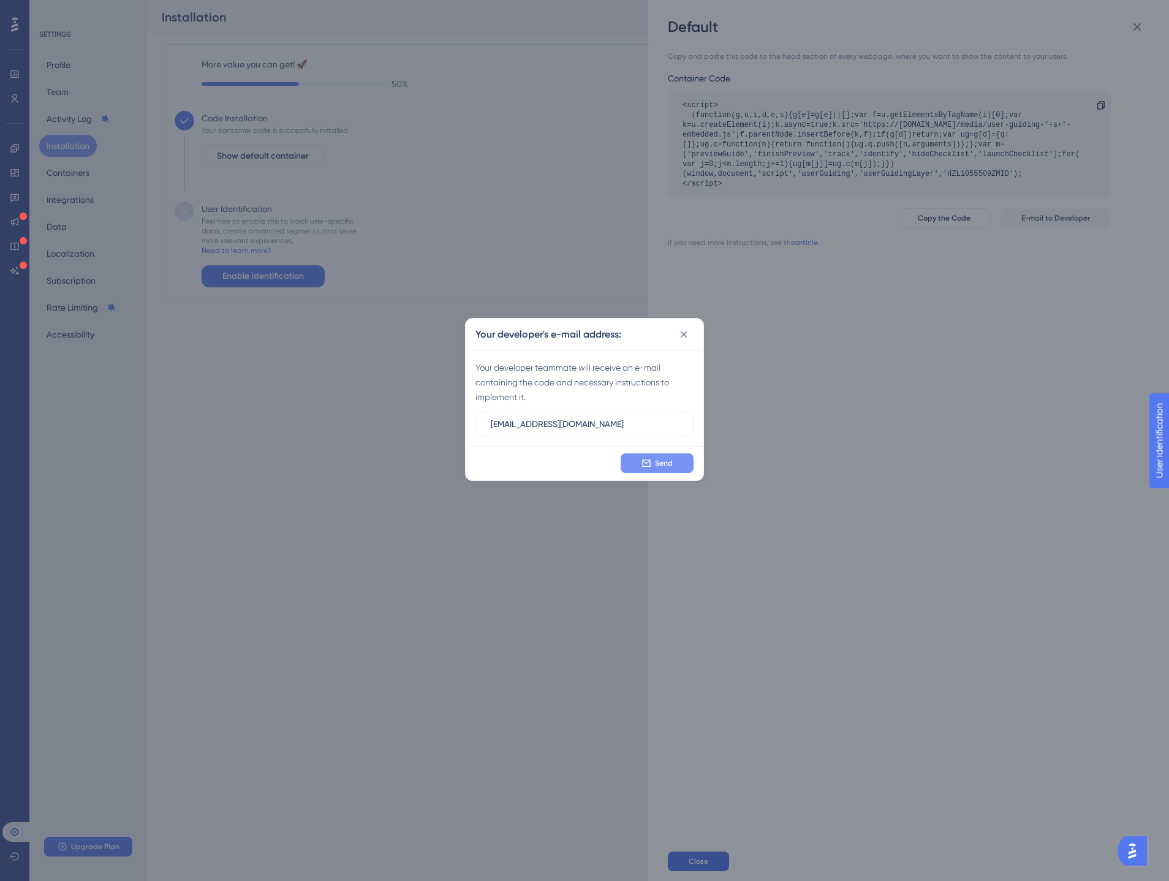
type input "[EMAIL_ADDRESS][DOMAIN_NAME]"
click at [660, 462] on span "Send" at bounding box center [664, 463] width 18 height 10
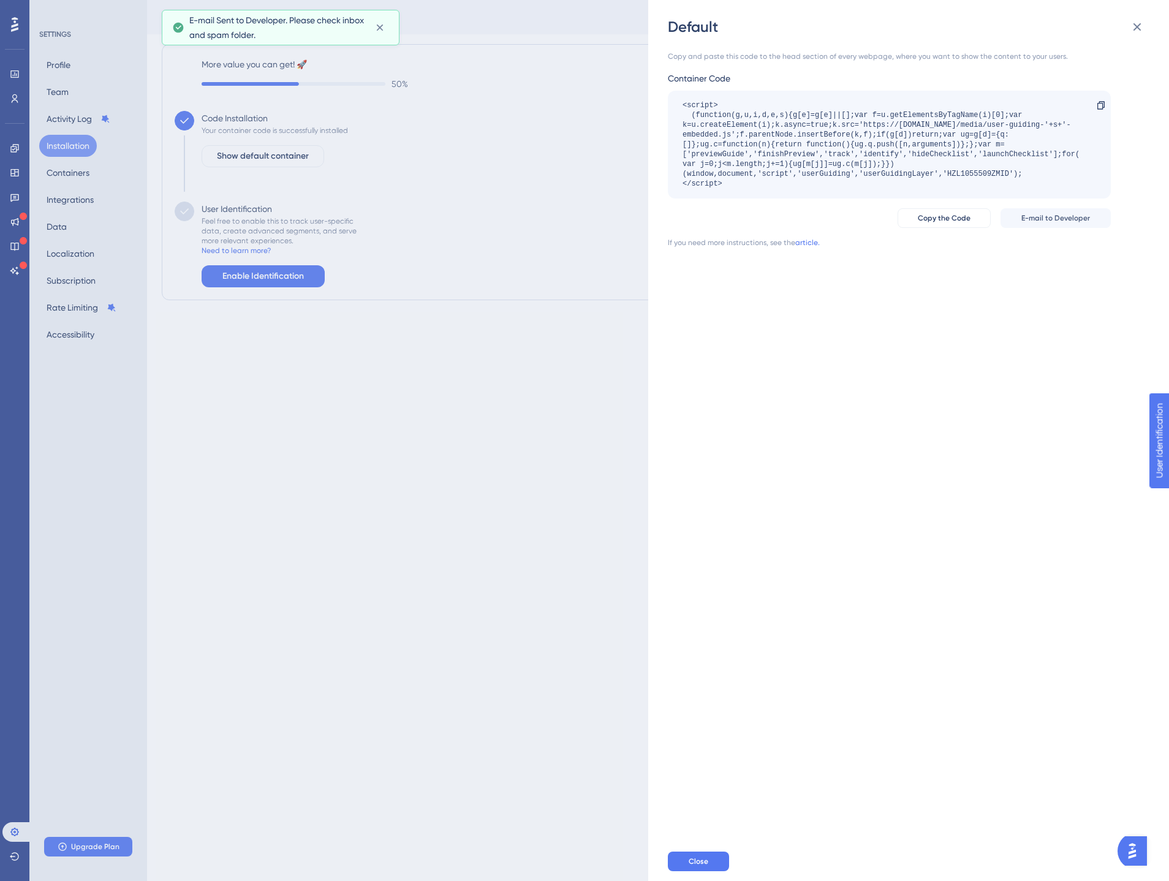
click at [481, 281] on div "Default Copy and paste this code to the head section of every webpage, where yo…" at bounding box center [584, 440] width 1169 height 881
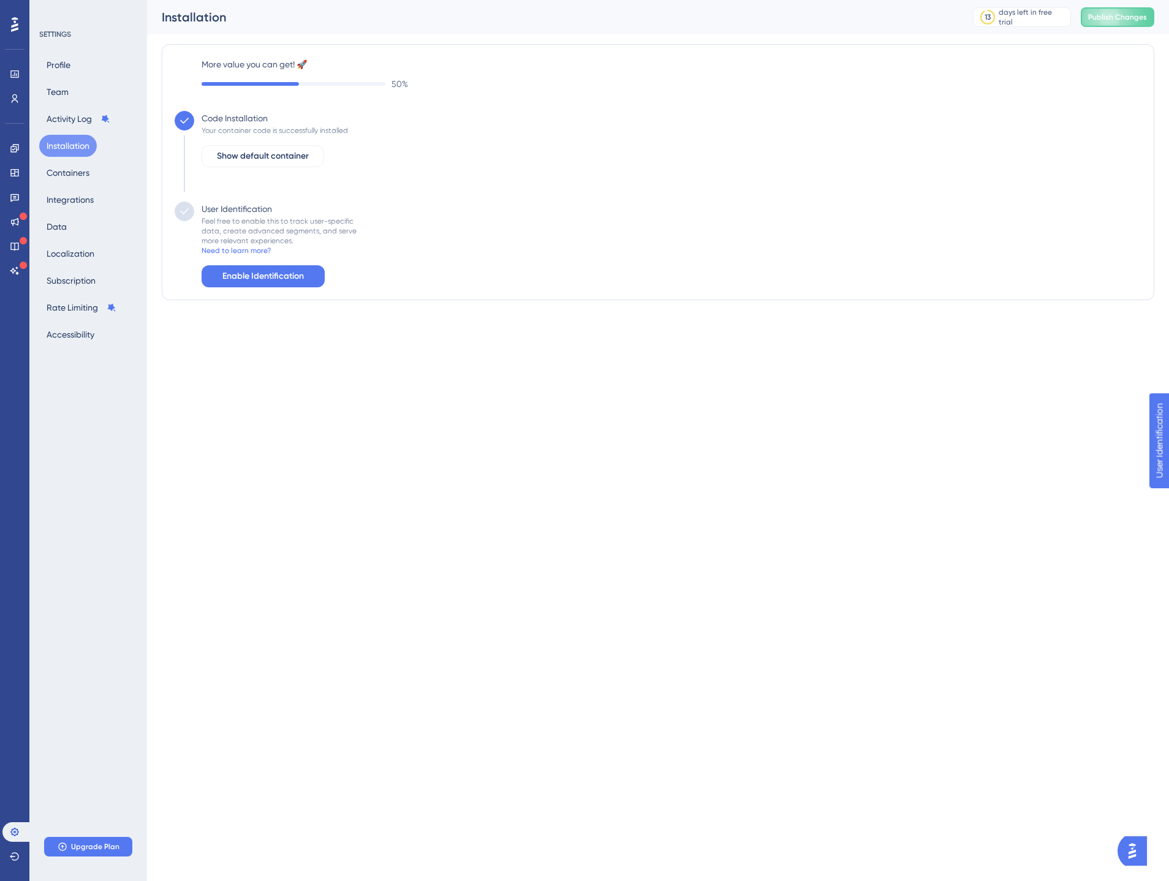
click at [493, 243] on div "User Identification Feel free to enable this to track user-specific data, creat…" at bounding box center [658, 245] width 967 height 86
click at [463, 202] on div "User Identification Feel free to enable this to track user-specific data, creat…" at bounding box center [658, 245] width 967 height 86
click at [853, 154] on div "Code Installation Your container code is successfully installed Show default co…" at bounding box center [658, 156] width 967 height 91
click at [67, 173] on button "Containers" at bounding box center [68, 173] width 58 height 22
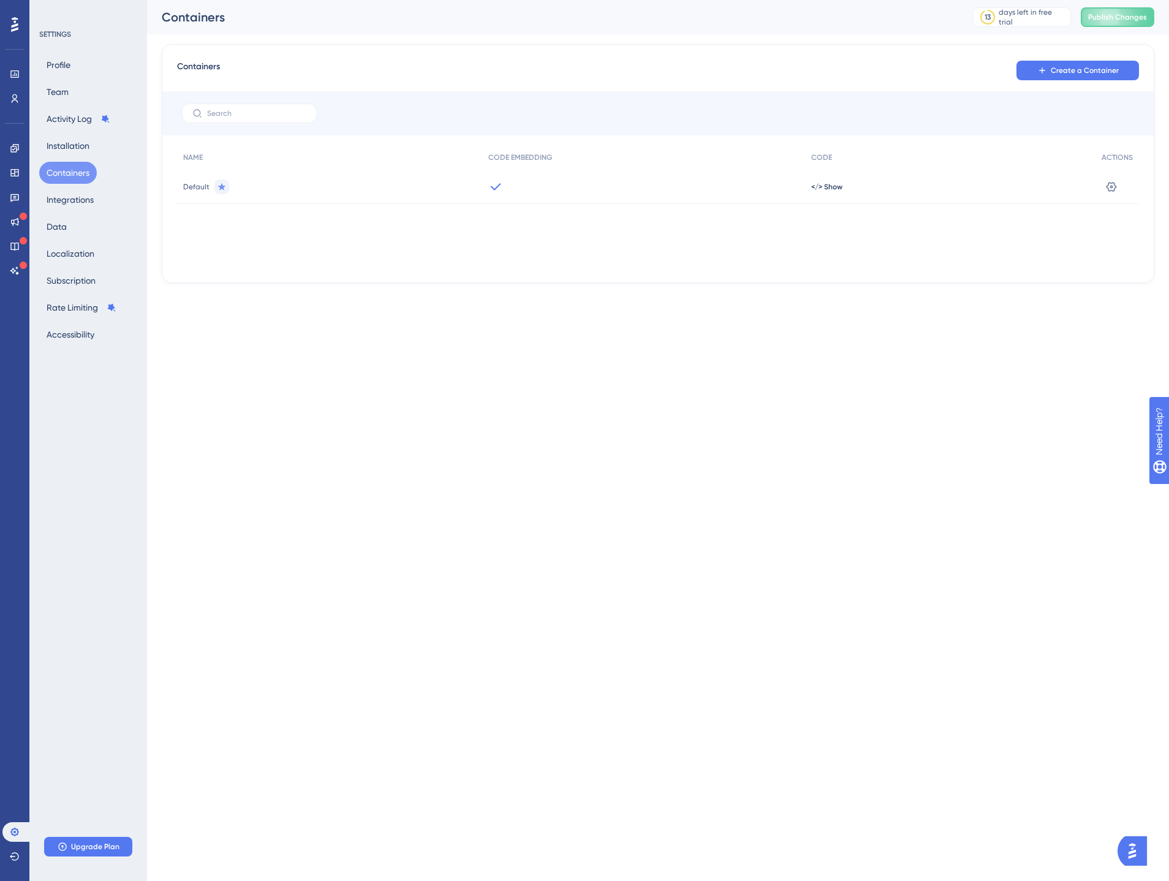
click at [197, 187] on span "Default" at bounding box center [196, 187] width 26 height 10
click at [62, 146] on button "Installation" at bounding box center [68, 146] width 58 height 22
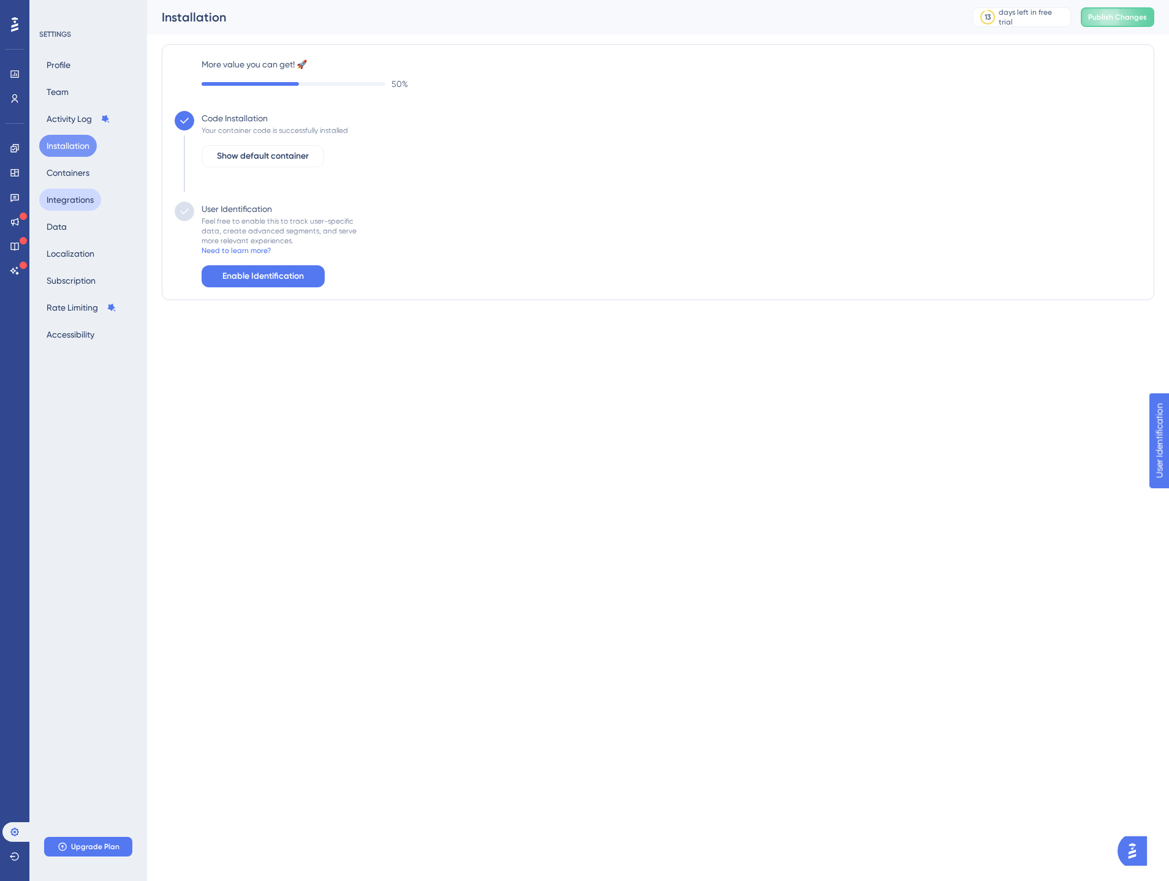
click at [62, 199] on button "Integrations" at bounding box center [70, 200] width 62 height 22
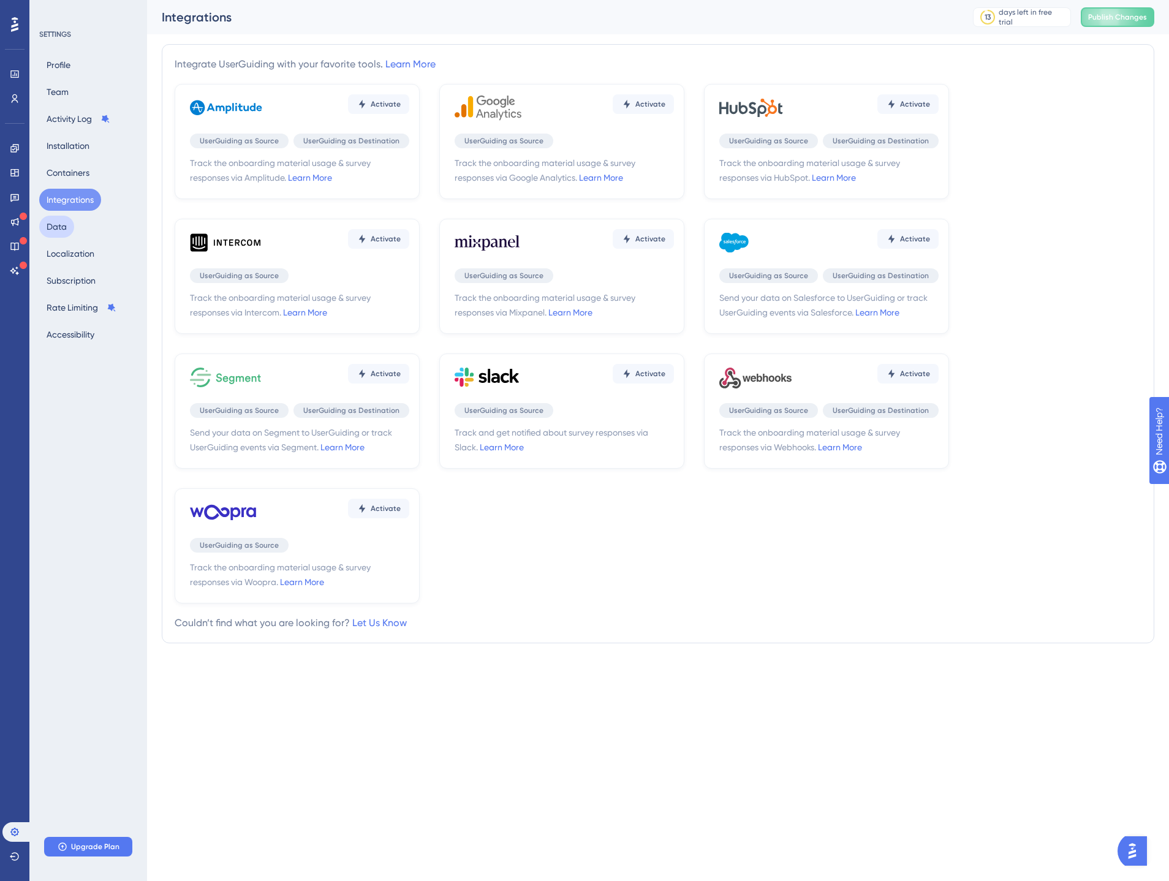
click at [67, 232] on button "Data" at bounding box center [56, 227] width 35 height 22
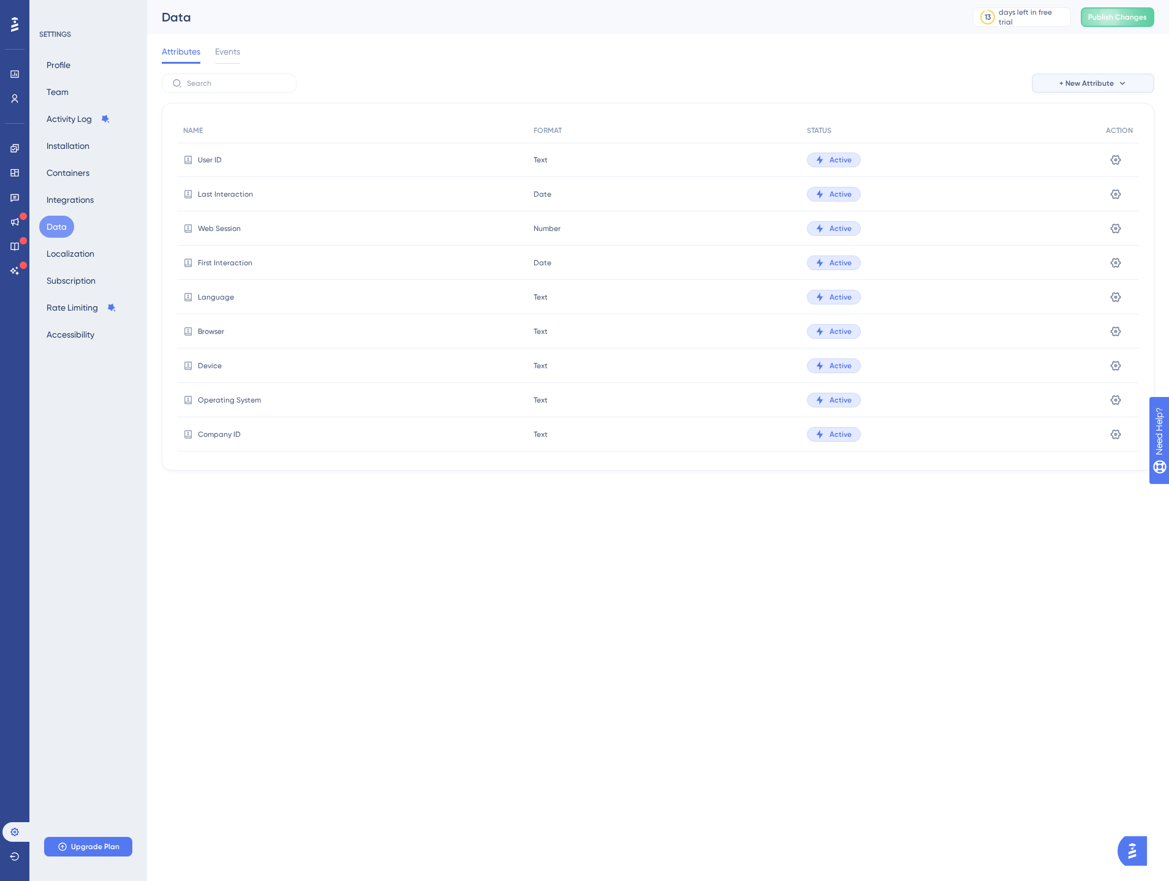
click at [1101, 86] on span "+ New Attribute" at bounding box center [1087, 83] width 55 height 10
click at [1074, 119] on span "Custom Attribute" at bounding box center [1083, 118] width 67 height 15
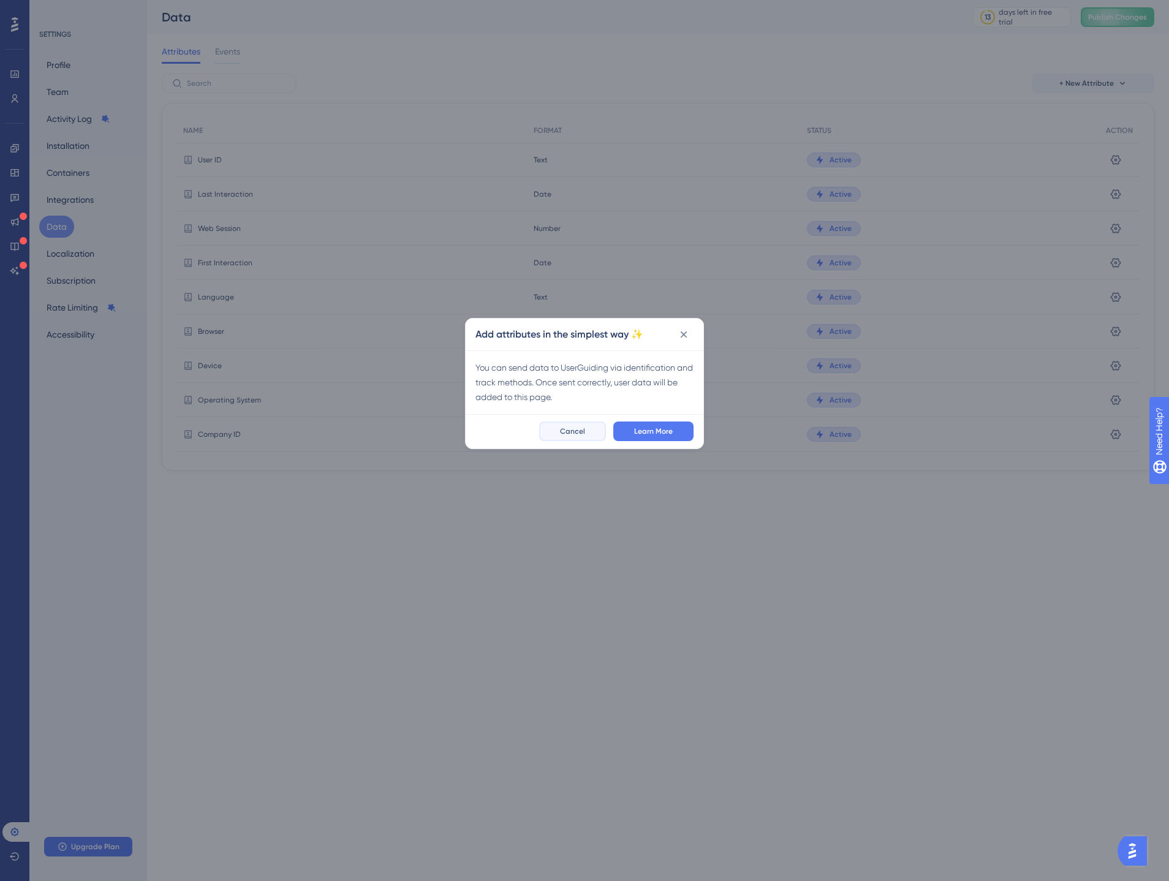
click at [578, 434] on span "Cancel" at bounding box center [572, 432] width 25 height 10
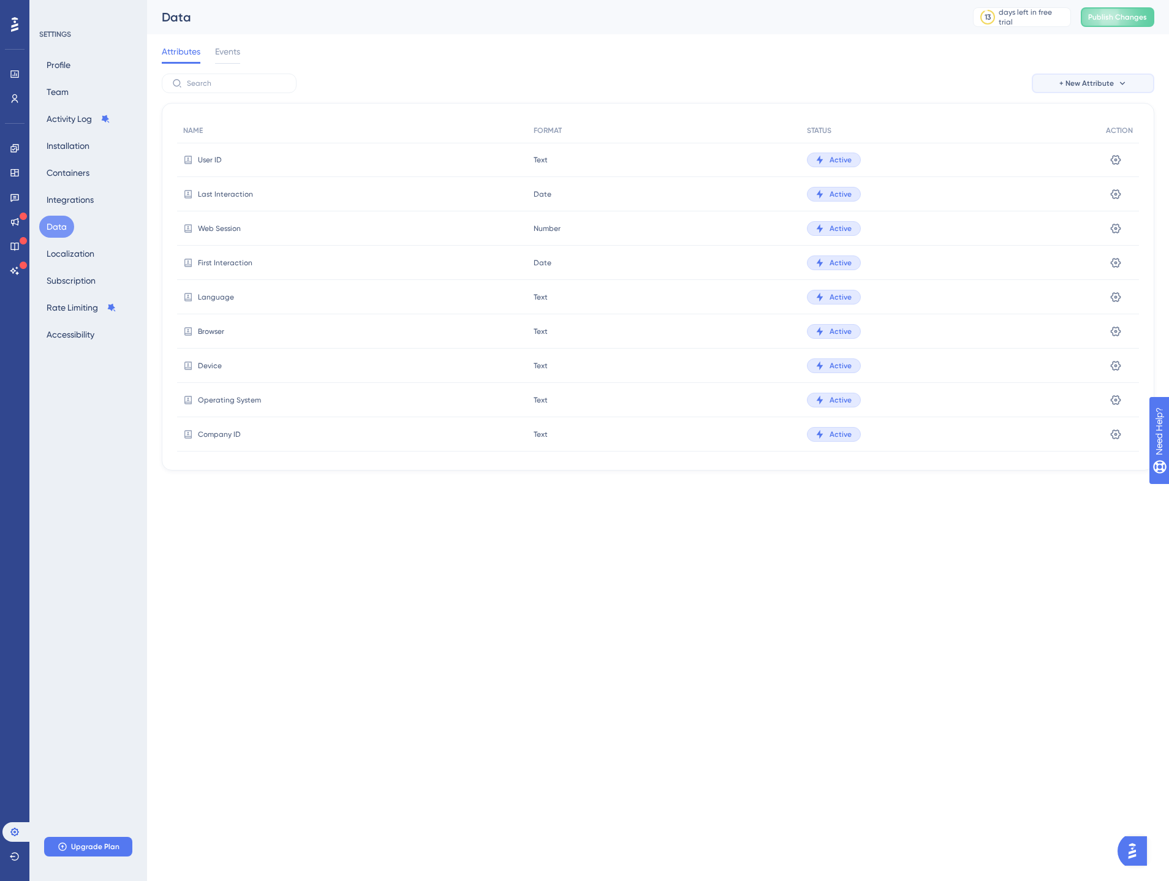
click at [1102, 77] on button "+ New Attribute" at bounding box center [1093, 84] width 123 height 20
click at [1096, 117] on span "Custom Attribute" at bounding box center [1083, 118] width 67 height 15
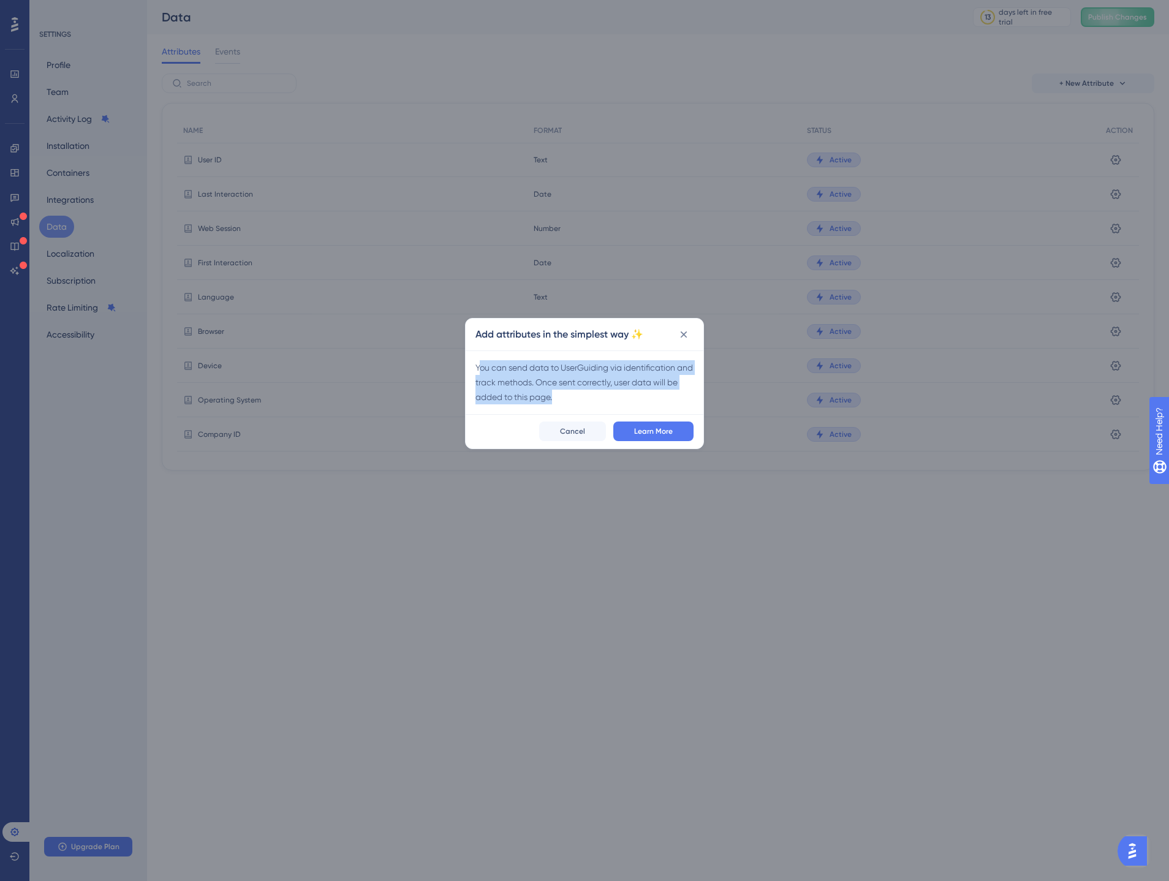
drag, startPoint x: 478, startPoint y: 363, endPoint x: 580, endPoint y: 401, distance: 108.4
click at [580, 401] on div "You can send data to UserGuiding via identification and track methods. Once sen…" at bounding box center [585, 382] width 218 height 44
drag, startPoint x: 545, startPoint y: 380, endPoint x: 506, endPoint y: 358, distance: 44.7
click at [501, 357] on div "You can send data to UserGuiding via identification and track methods. Once sen…" at bounding box center [585, 383] width 238 height 64
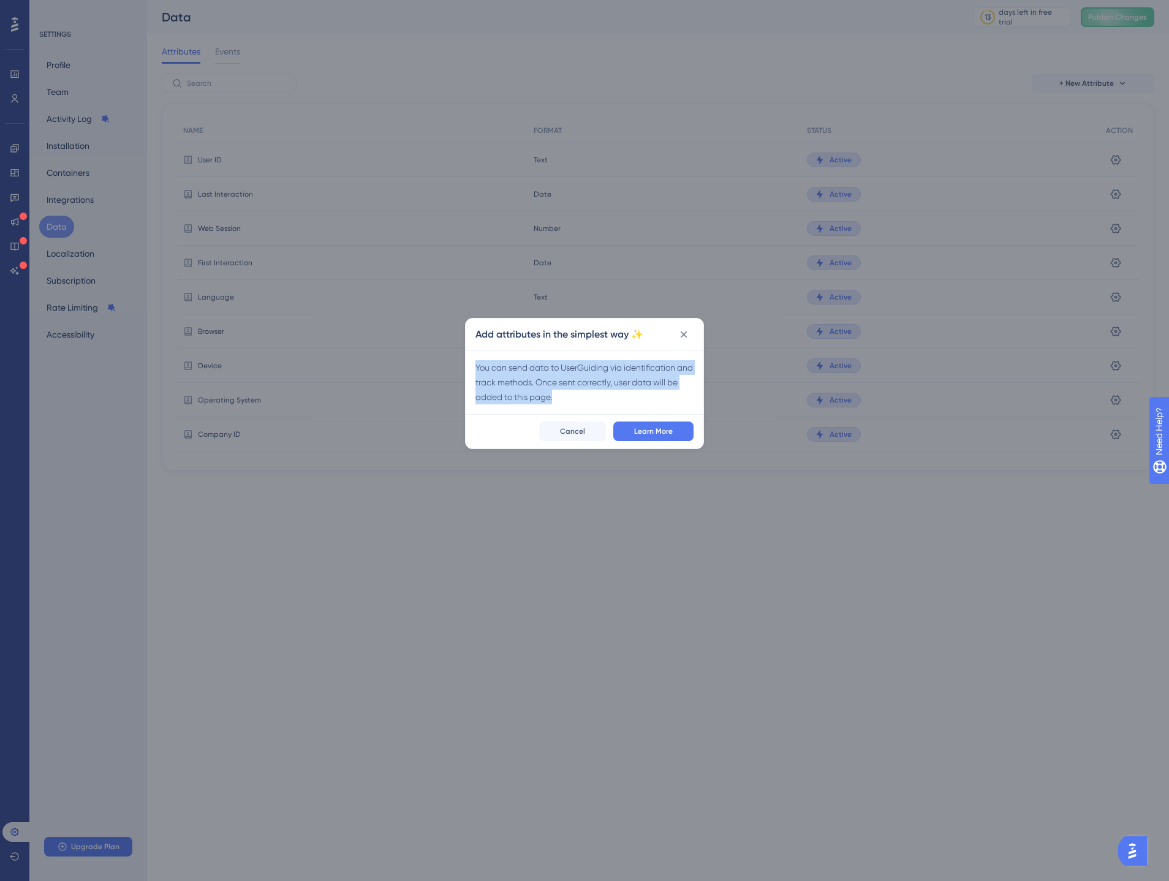
click at [637, 394] on div "You can send data to UserGuiding via identification and track methods. Once sen…" at bounding box center [585, 382] width 218 height 44
click at [686, 333] on icon at bounding box center [684, 335] width 7 height 7
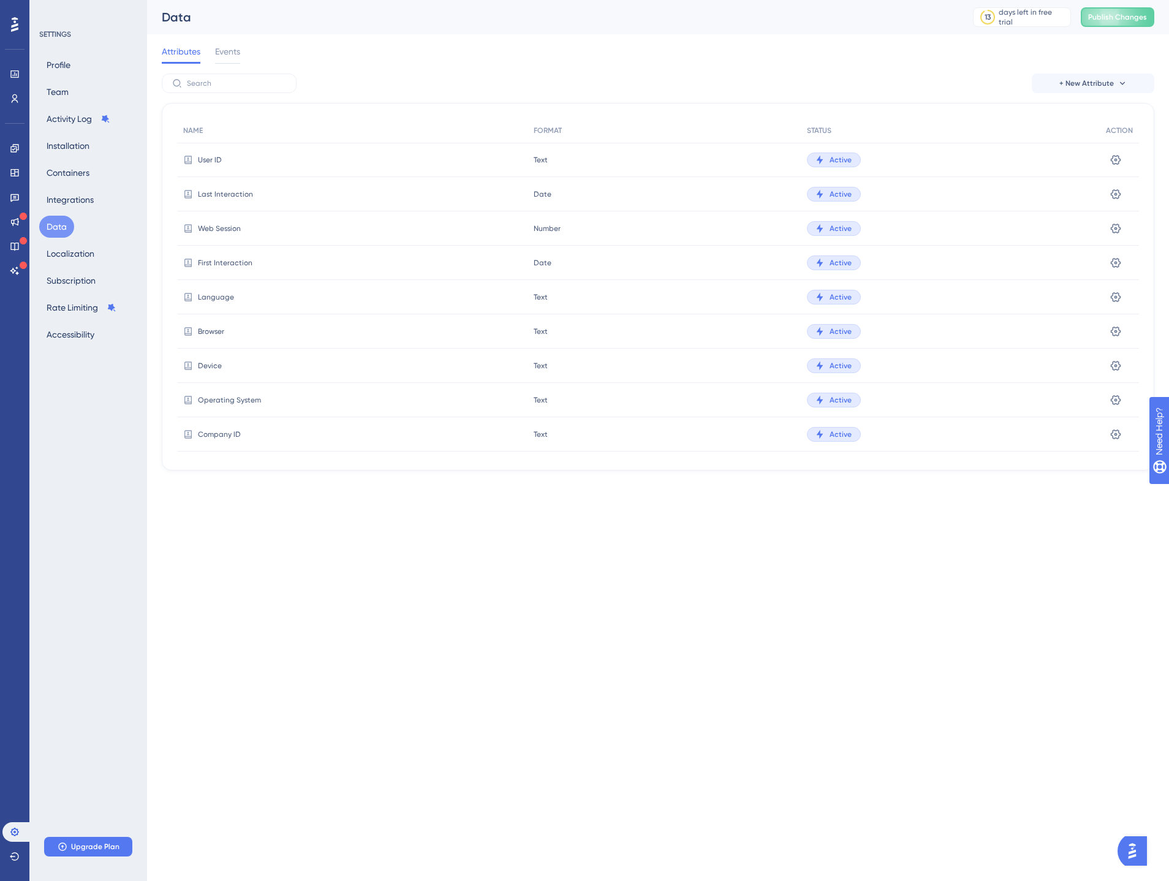
click at [59, 230] on button "Data" at bounding box center [56, 227] width 35 height 22
click at [1110, 84] on span "+ New Attribute" at bounding box center [1087, 83] width 55 height 10
click at [929, 36] on div "Attributes Events" at bounding box center [658, 53] width 993 height 39
click at [235, 55] on span "Events" at bounding box center [227, 51] width 25 height 15
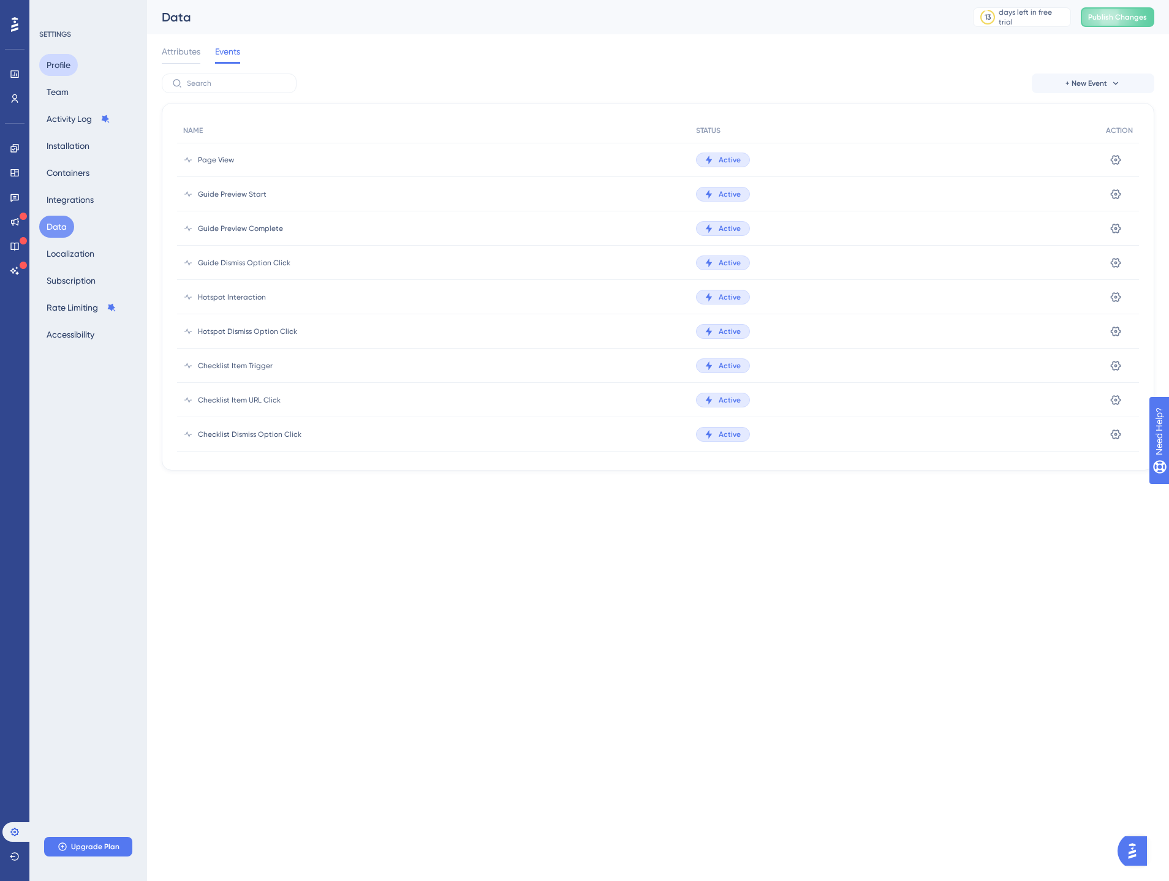
click at [62, 68] on button "Profile" at bounding box center [58, 65] width 39 height 22
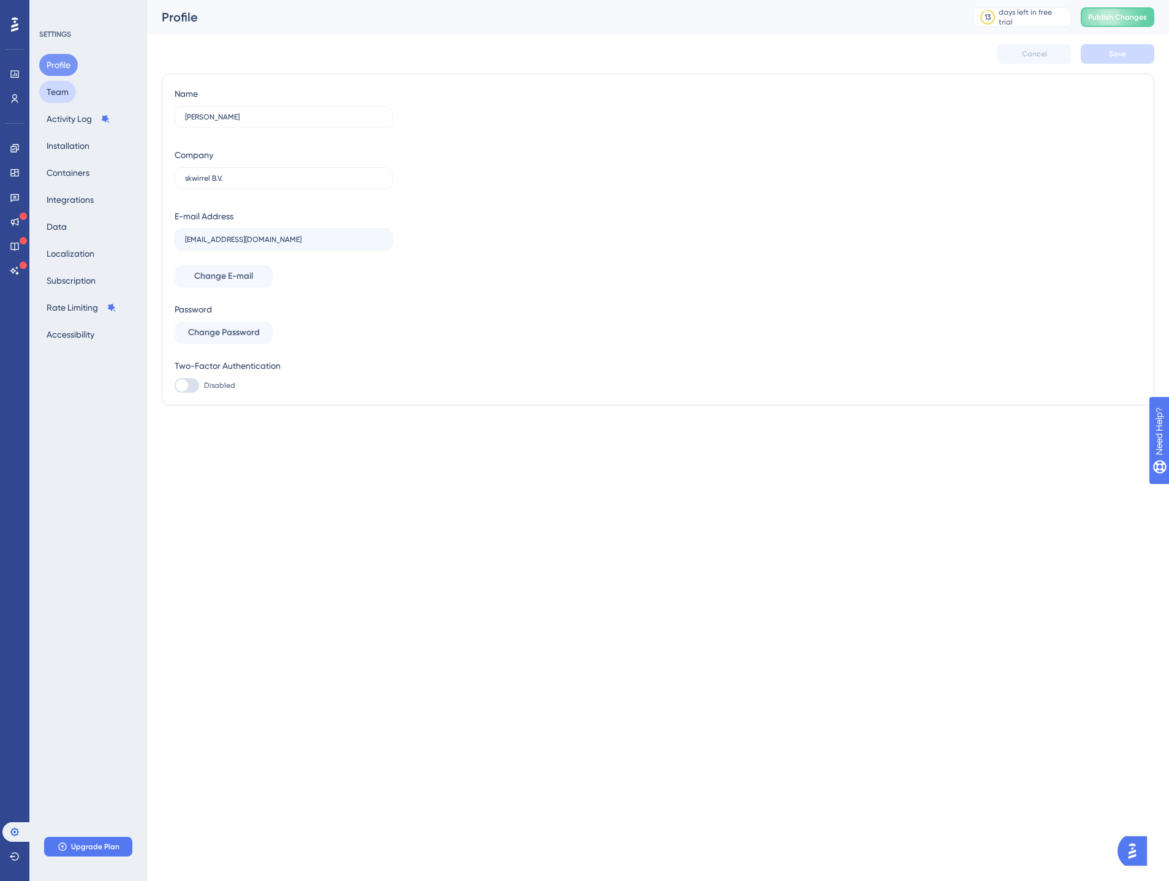
click at [61, 91] on button "Team" at bounding box center [57, 92] width 37 height 22
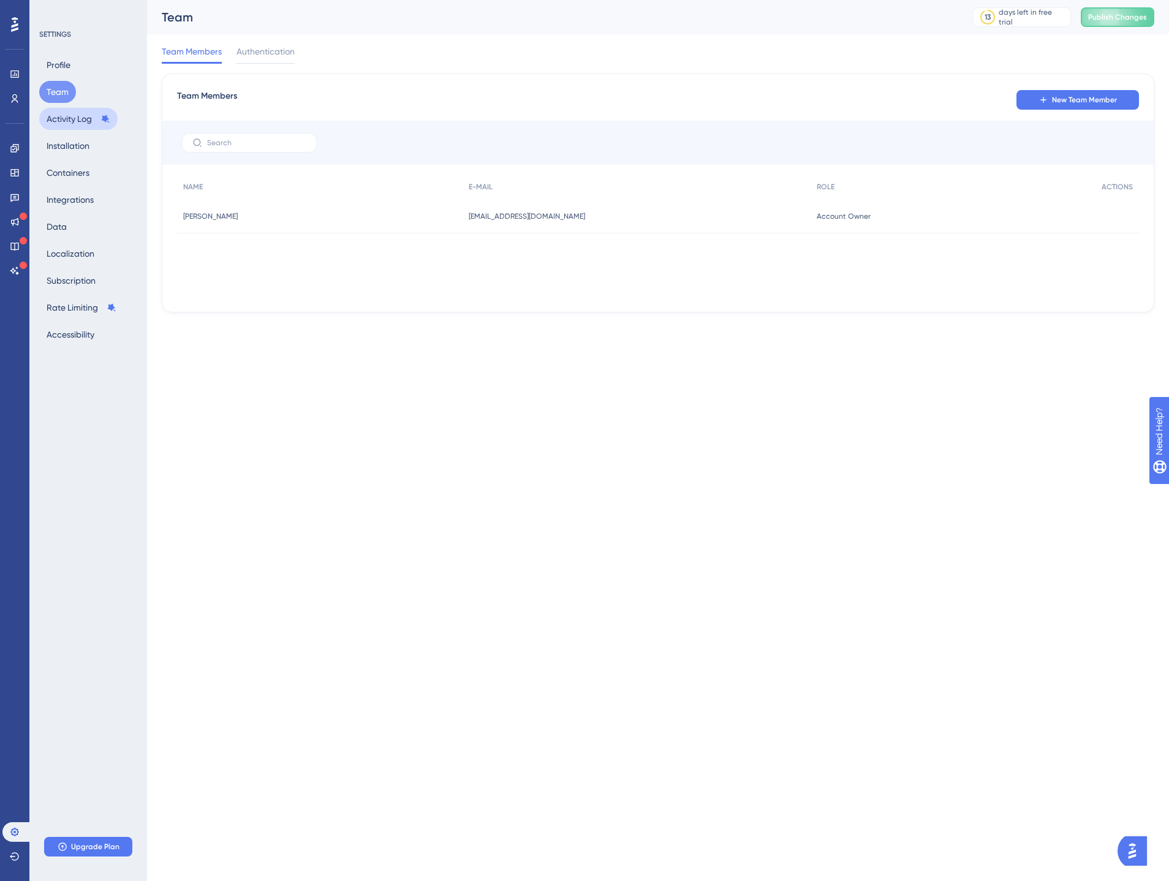
click at [66, 124] on button "Activity Log" at bounding box center [78, 119] width 78 height 22
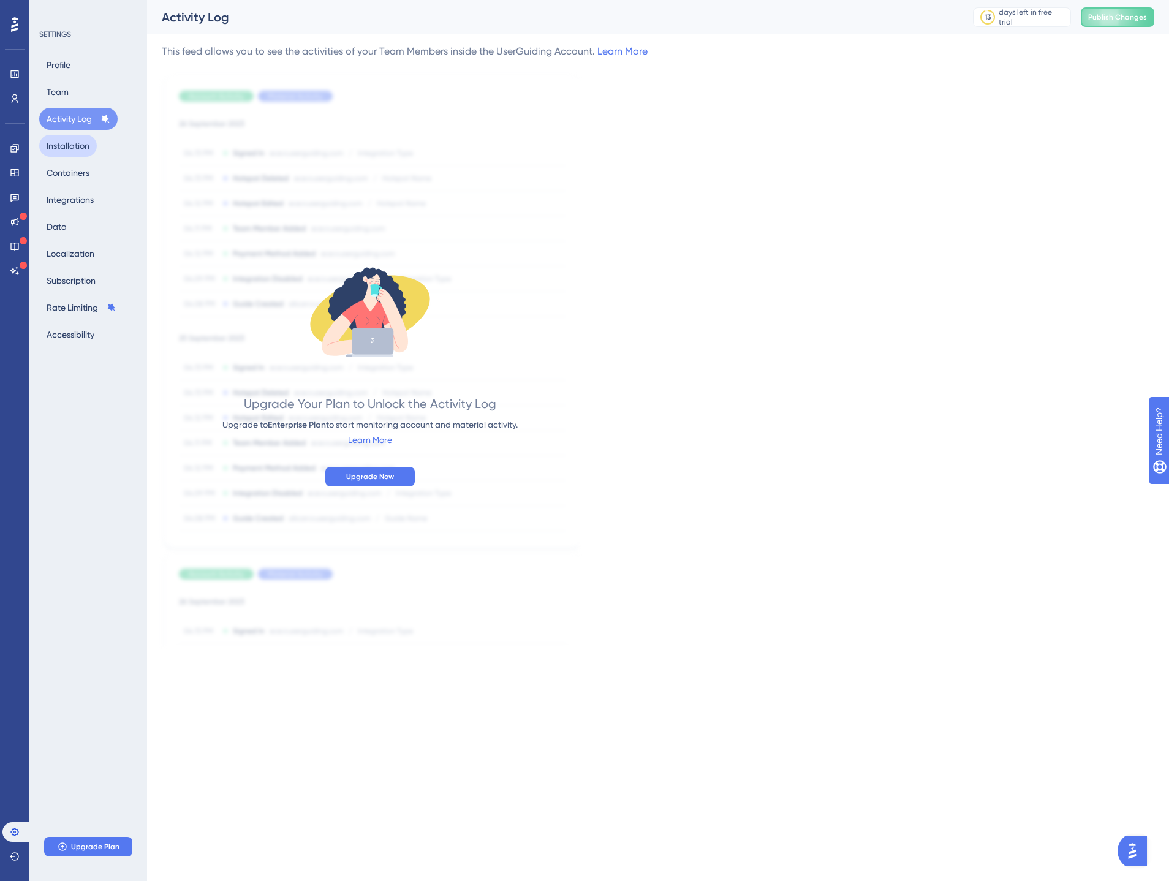
click at [68, 146] on button "Installation" at bounding box center [68, 146] width 58 height 22
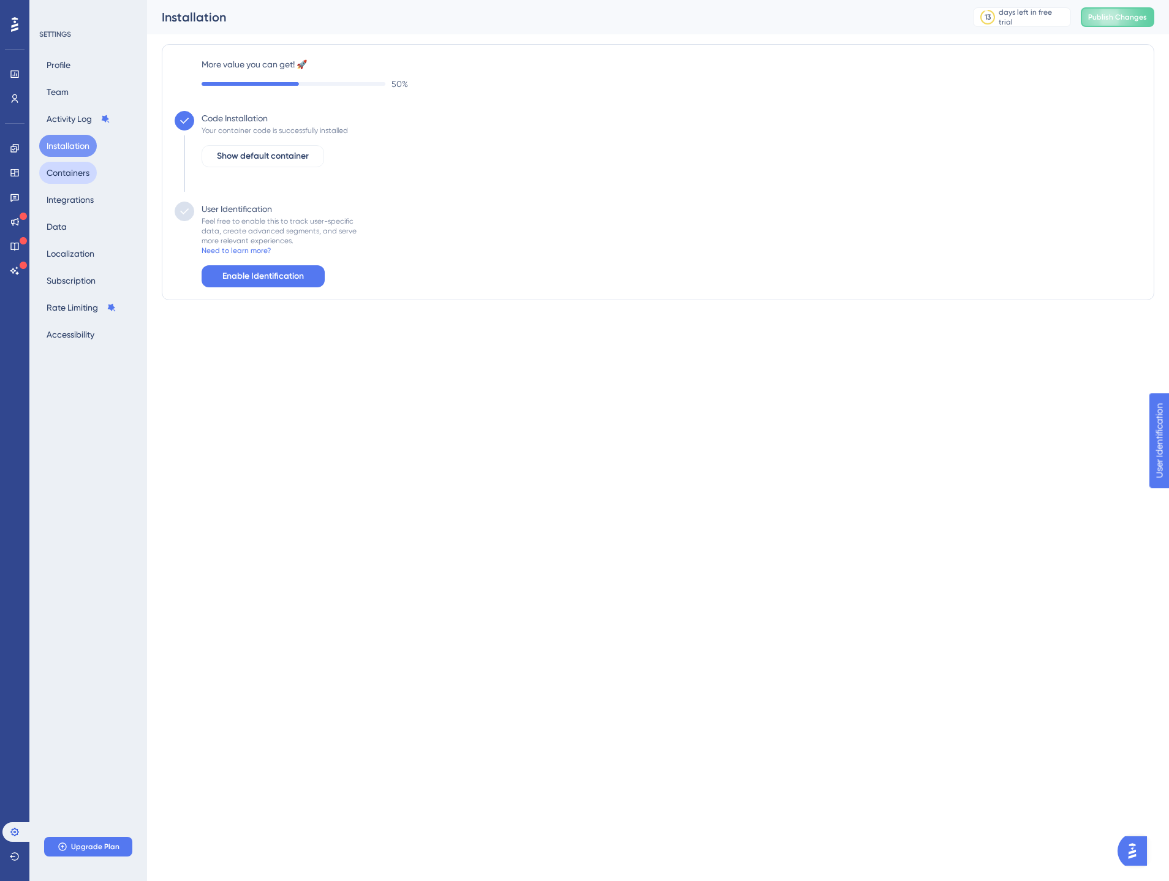
click at [69, 174] on button "Containers" at bounding box center [68, 173] width 58 height 22
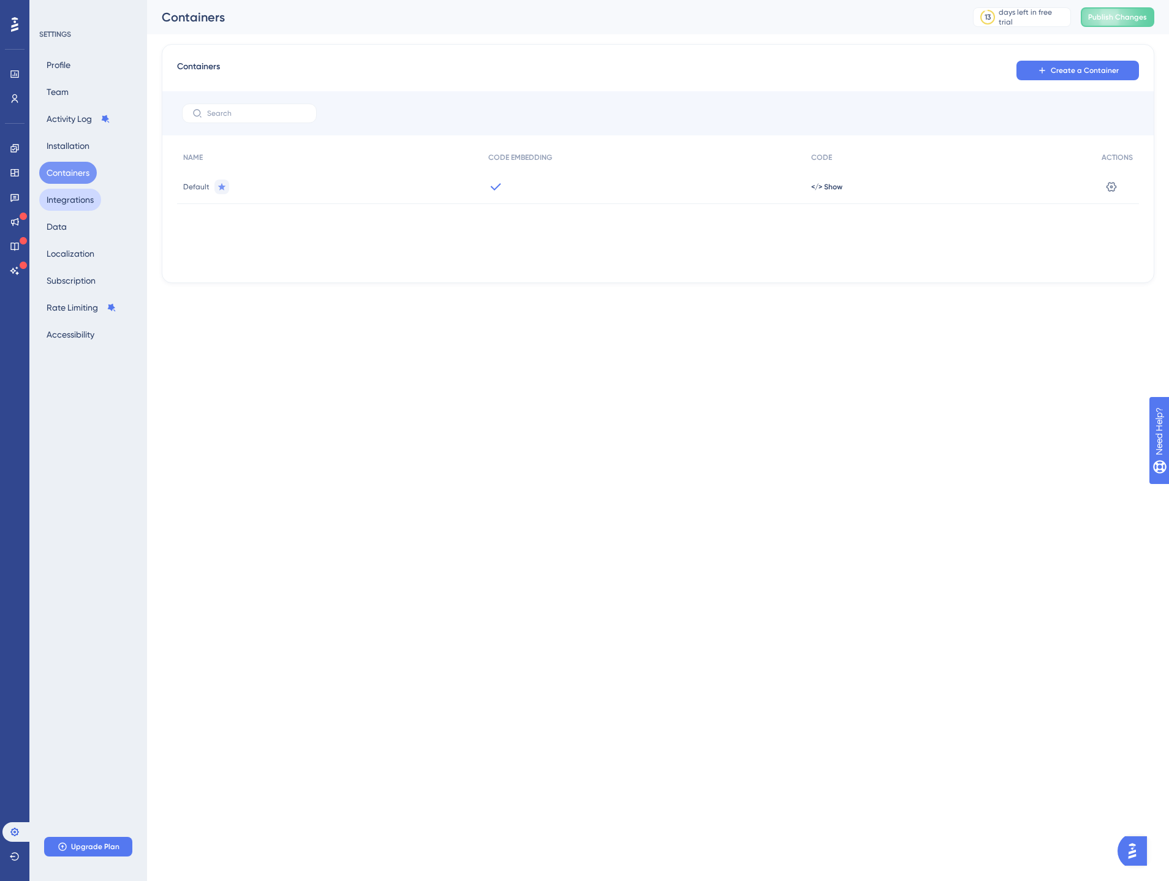
click at [69, 199] on button "Integrations" at bounding box center [70, 200] width 62 height 22
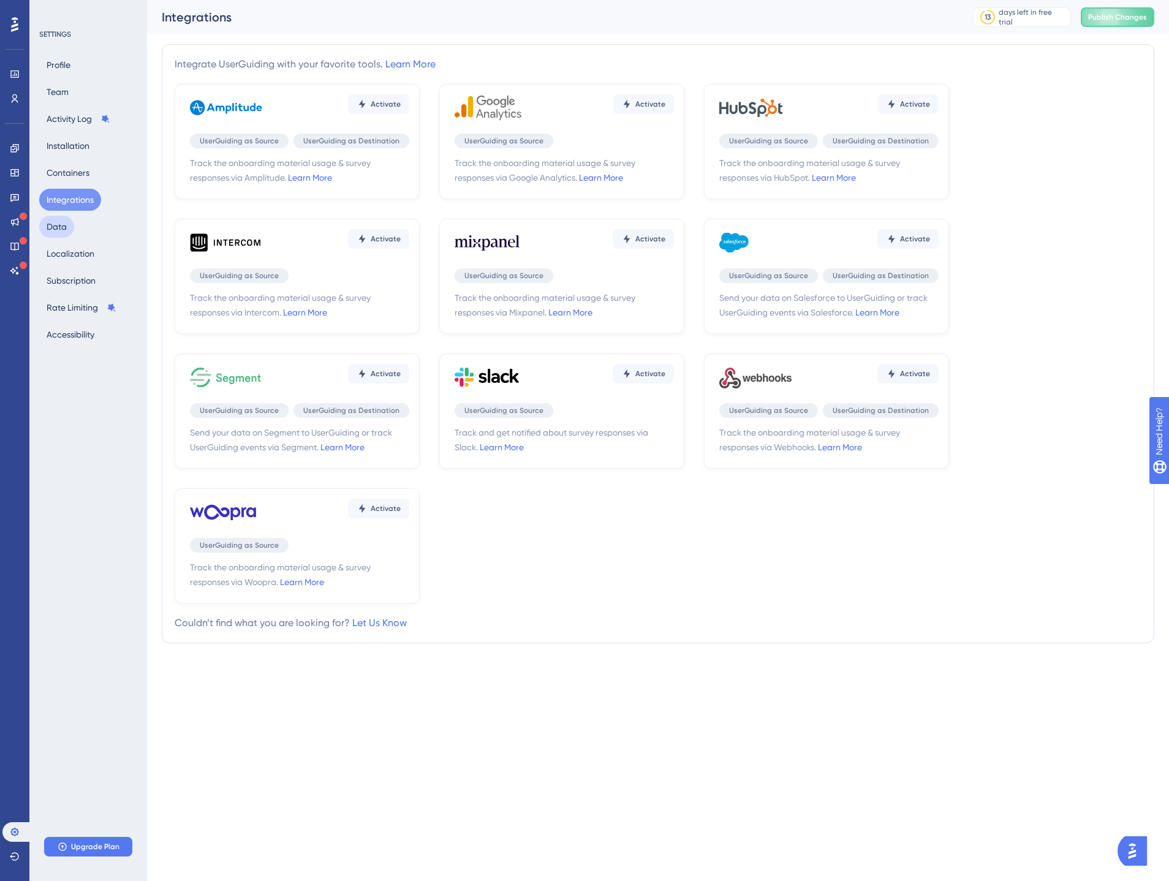
click at [69, 219] on button "Data" at bounding box center [56, 227] width 35 height 22
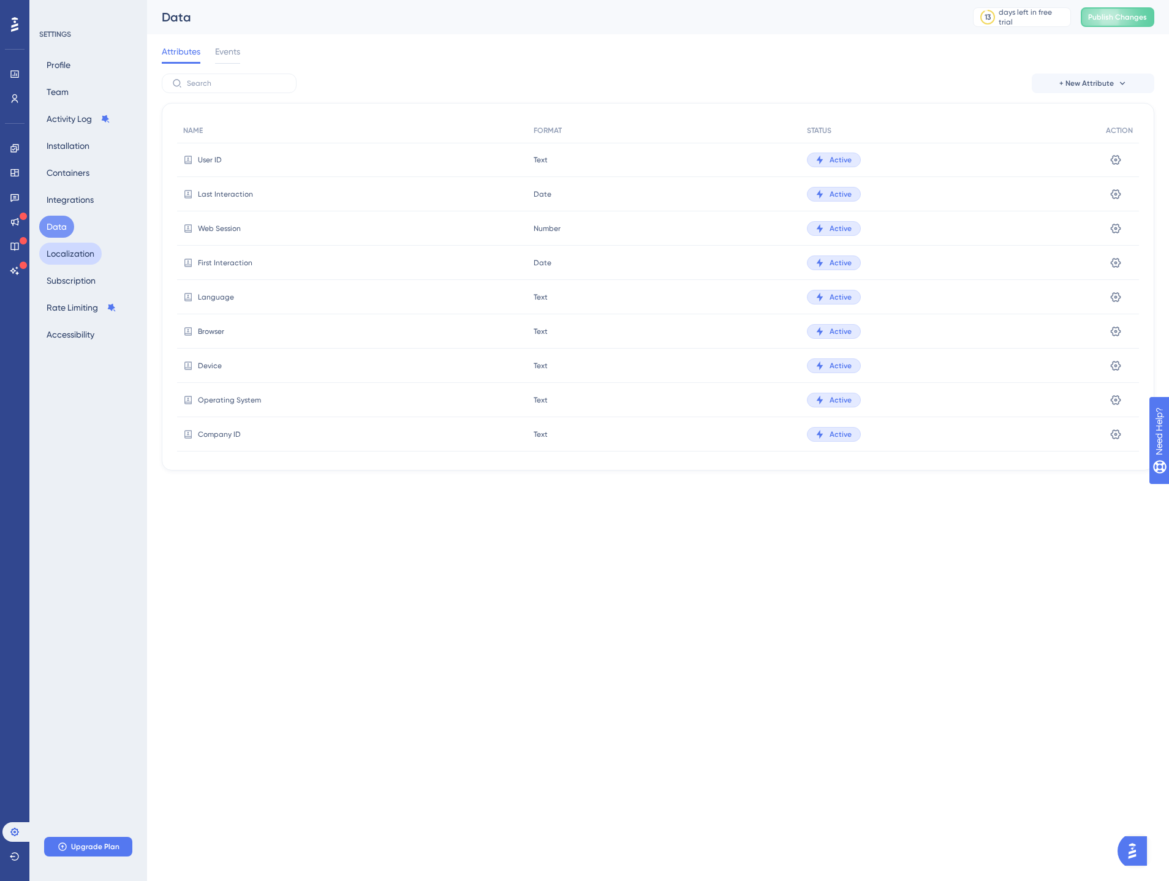
click at [66, 252] on button "Localization" at bounding box center [70, 254] width 63 height 22
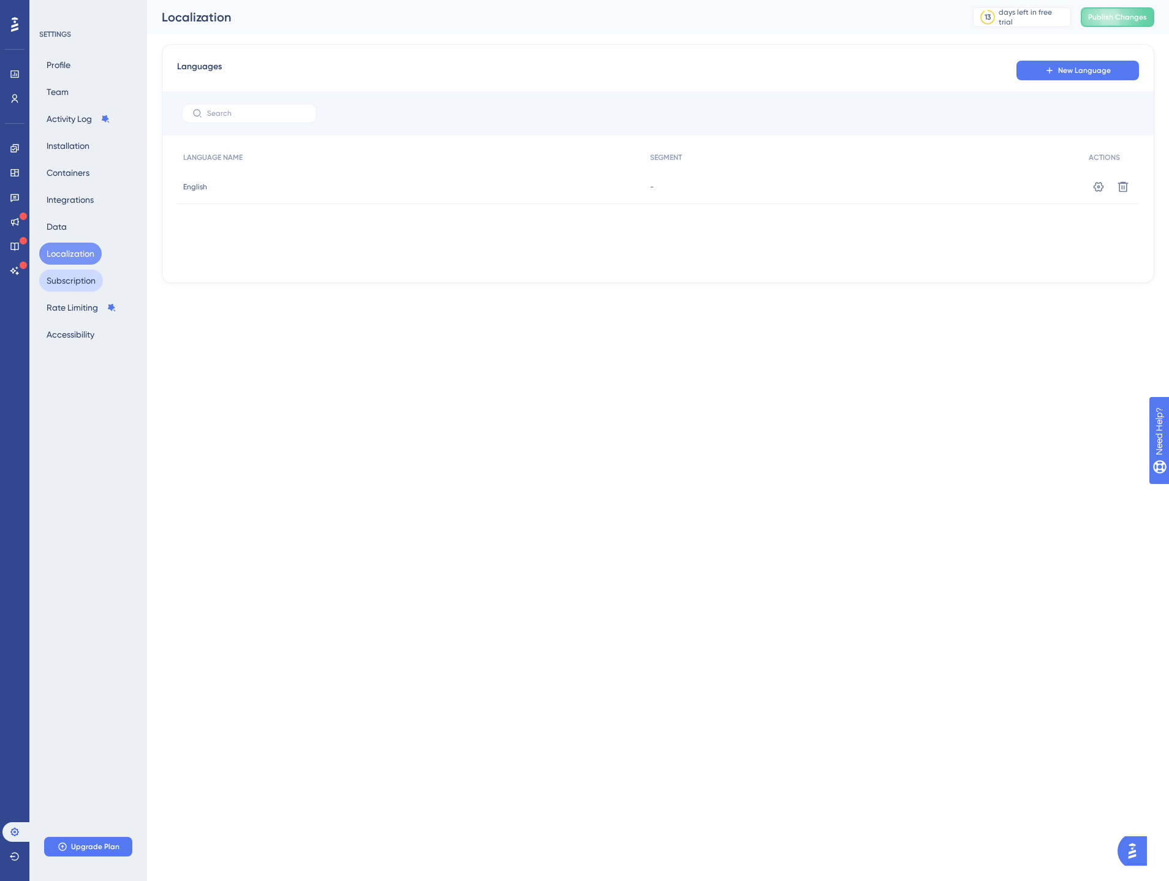
click at [67, 273] on button "Subscription" at bounding box center [71, 281] width 64 height 22
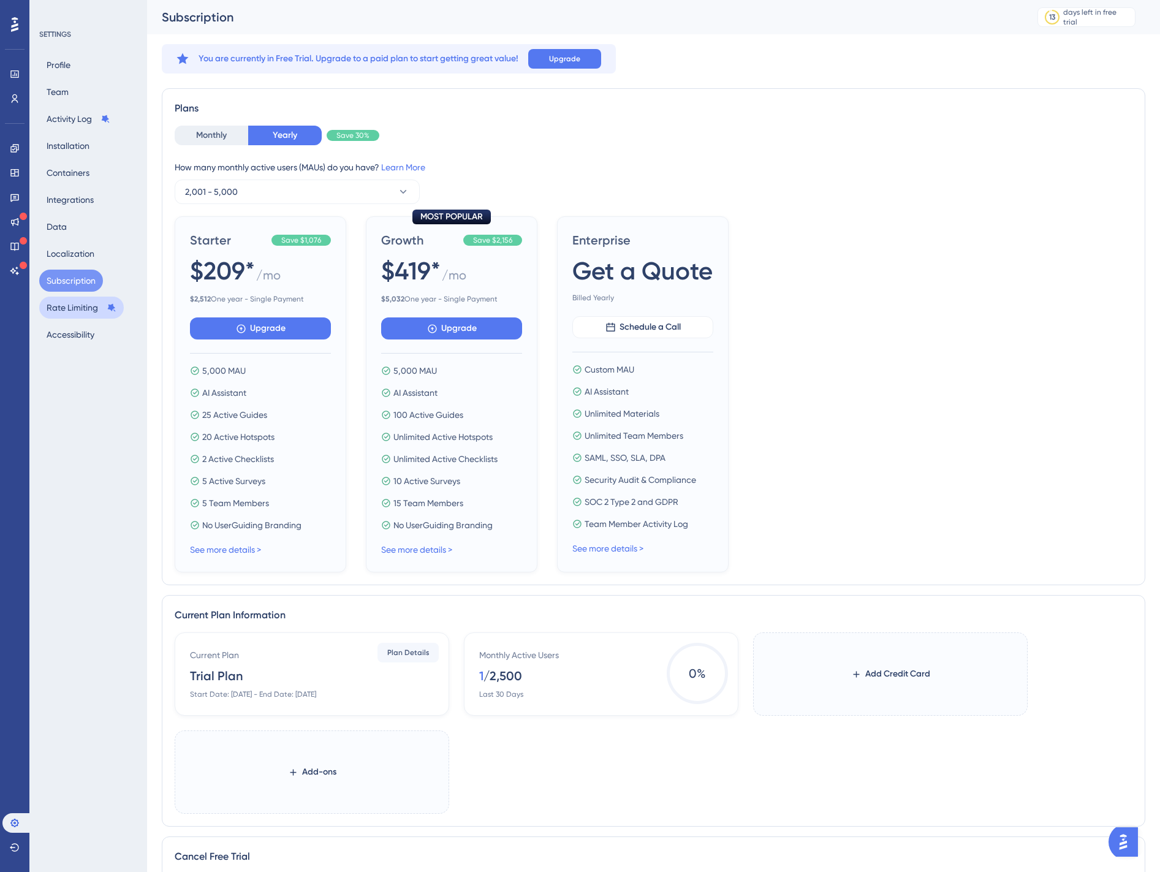
click at [75, 306] on button "Rate Limiting" at bounding box center [81, 308] width 85 height 22
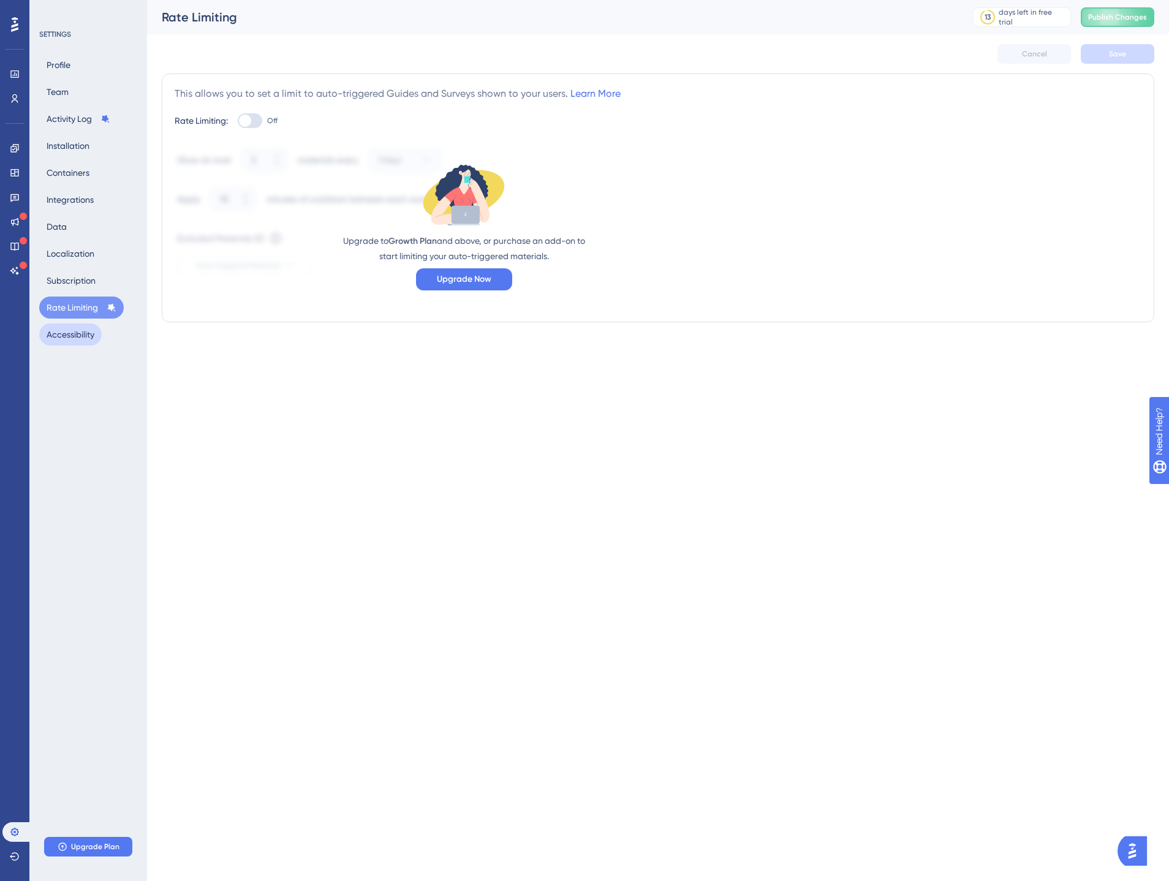
click at [78, 331] on button "Accessibility" at bounding box center [70, 335] width 63 height 22
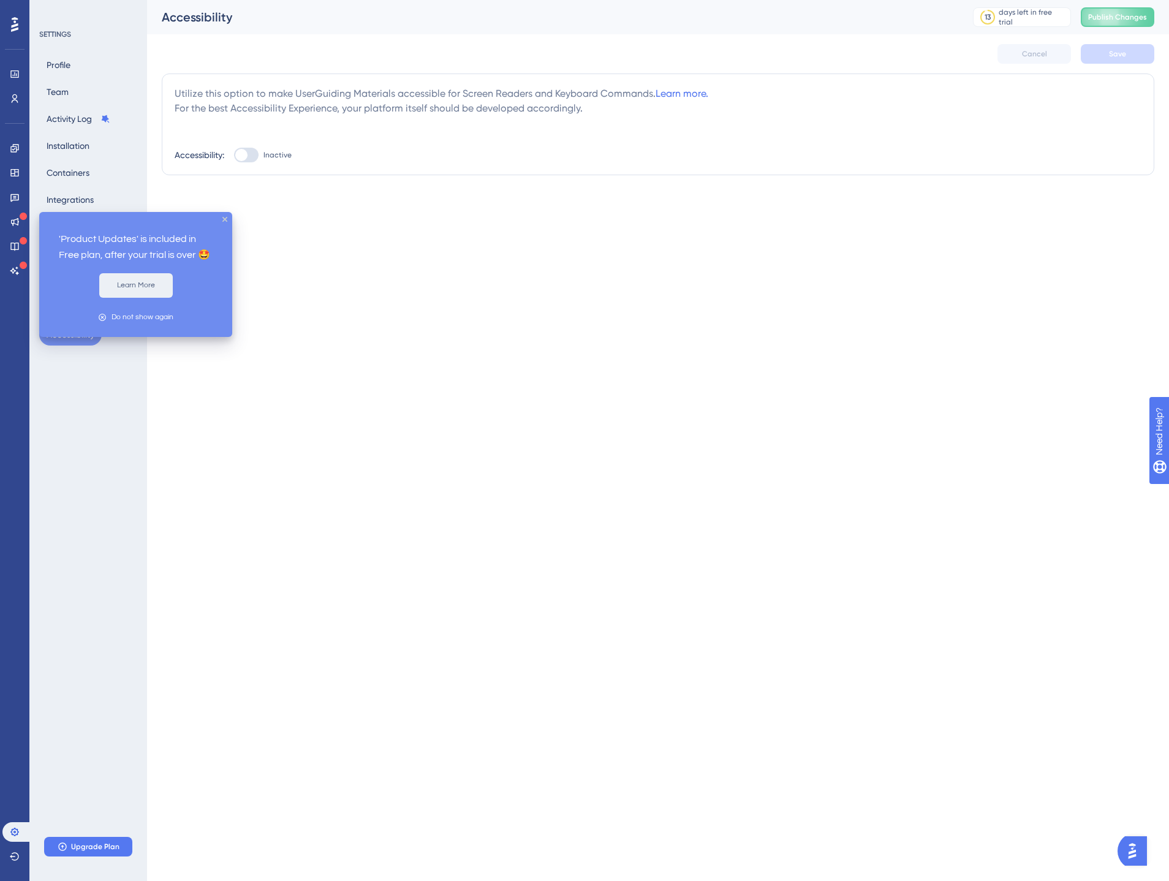
click at [140, 286] on button "Learn More" at bounding box center [136, 285] width 74 height 25
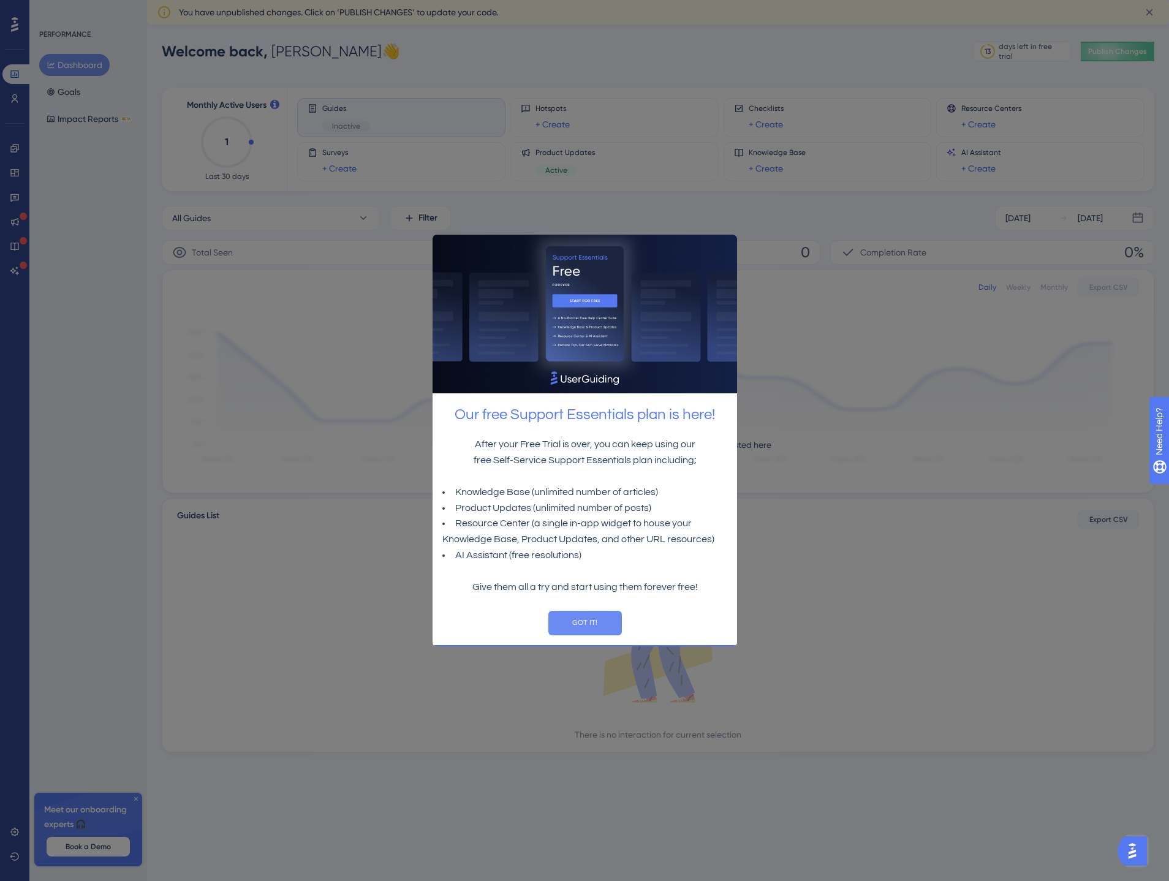
click at [578, 620] on button "GOT IT!" at bounding box center [585, 622] width 74 height 25
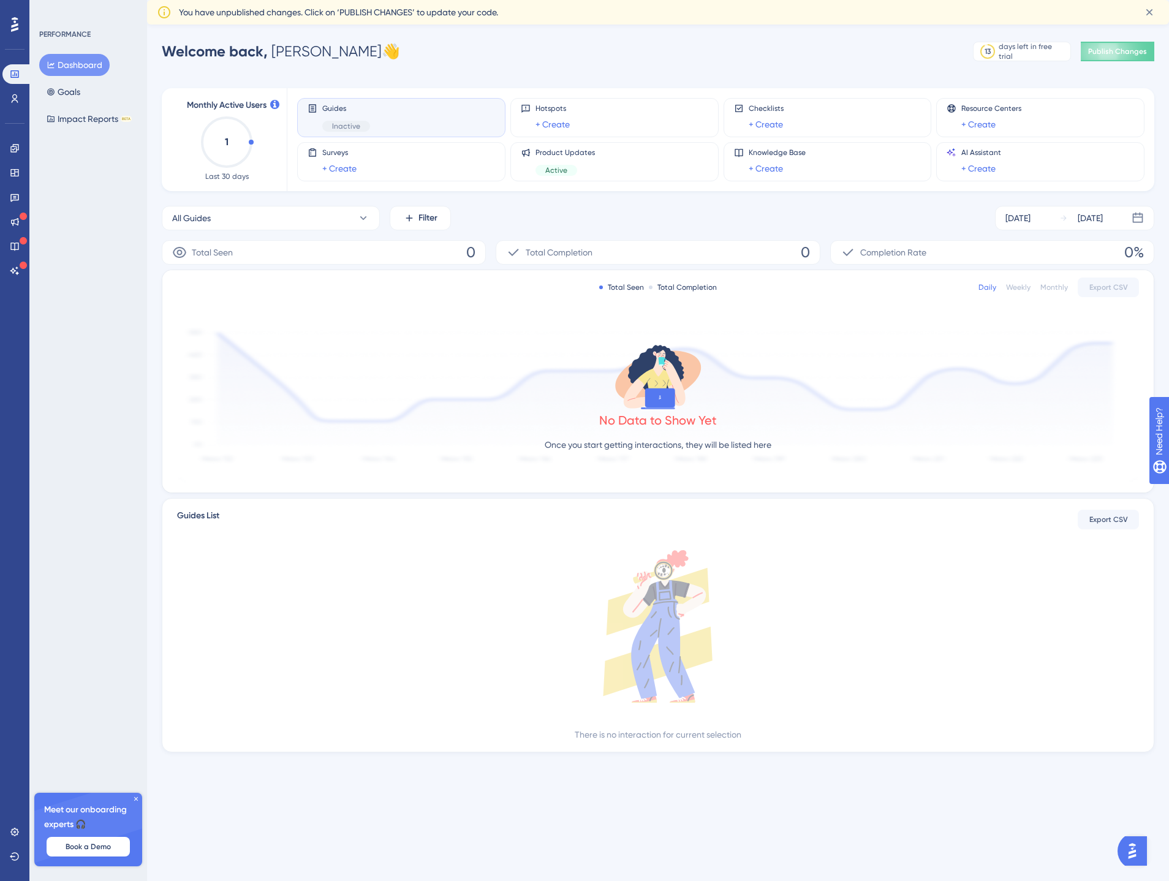
click at [372, 116] on div "Guides Inactive" at bounding box center [402, 118] width 188 height 28
click at [0, 0] on span "Publish Changes" at bounding box center [0, 0] width 0 height 0
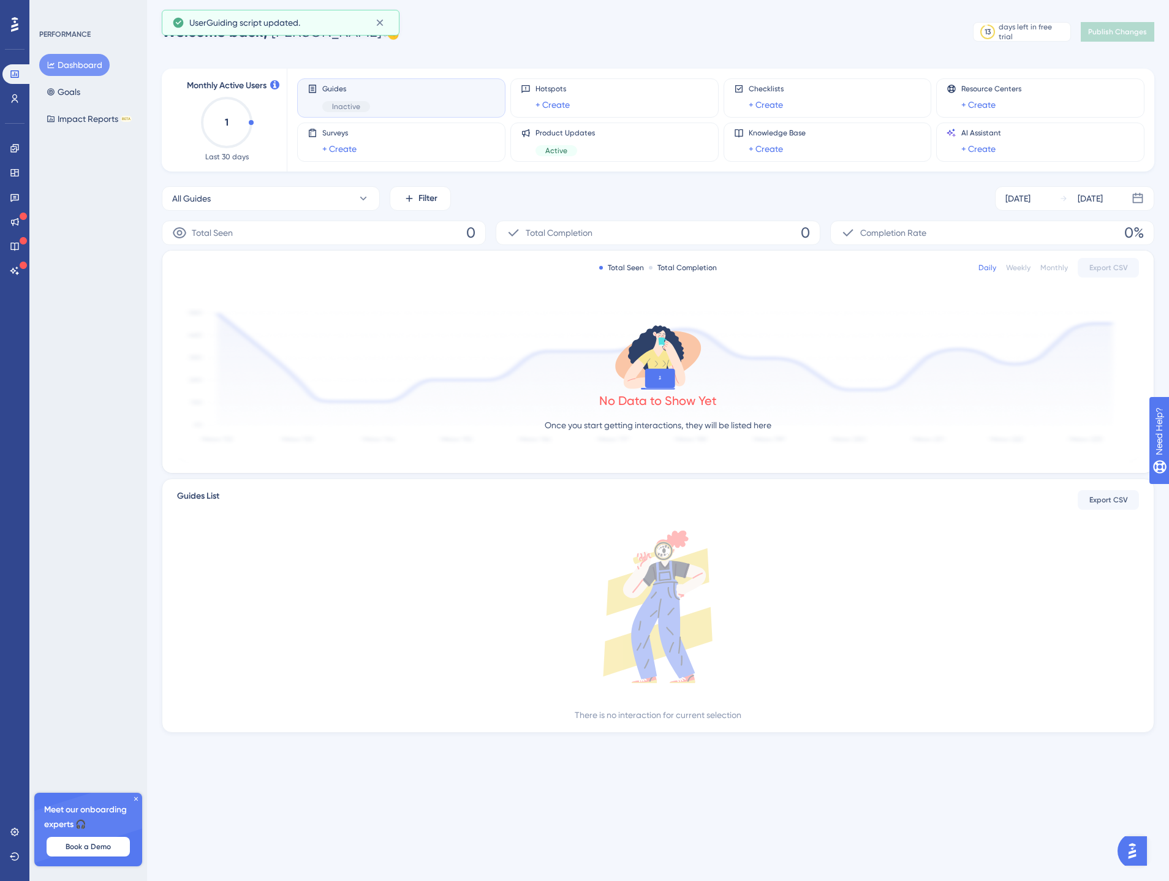
click at [371, 96] on div "Guides Inactive" at bounding box center [402, 98] width 188 height 28
click at [74, 91] on button "Goals" at bounding box center [63, 92] width 48 height 22
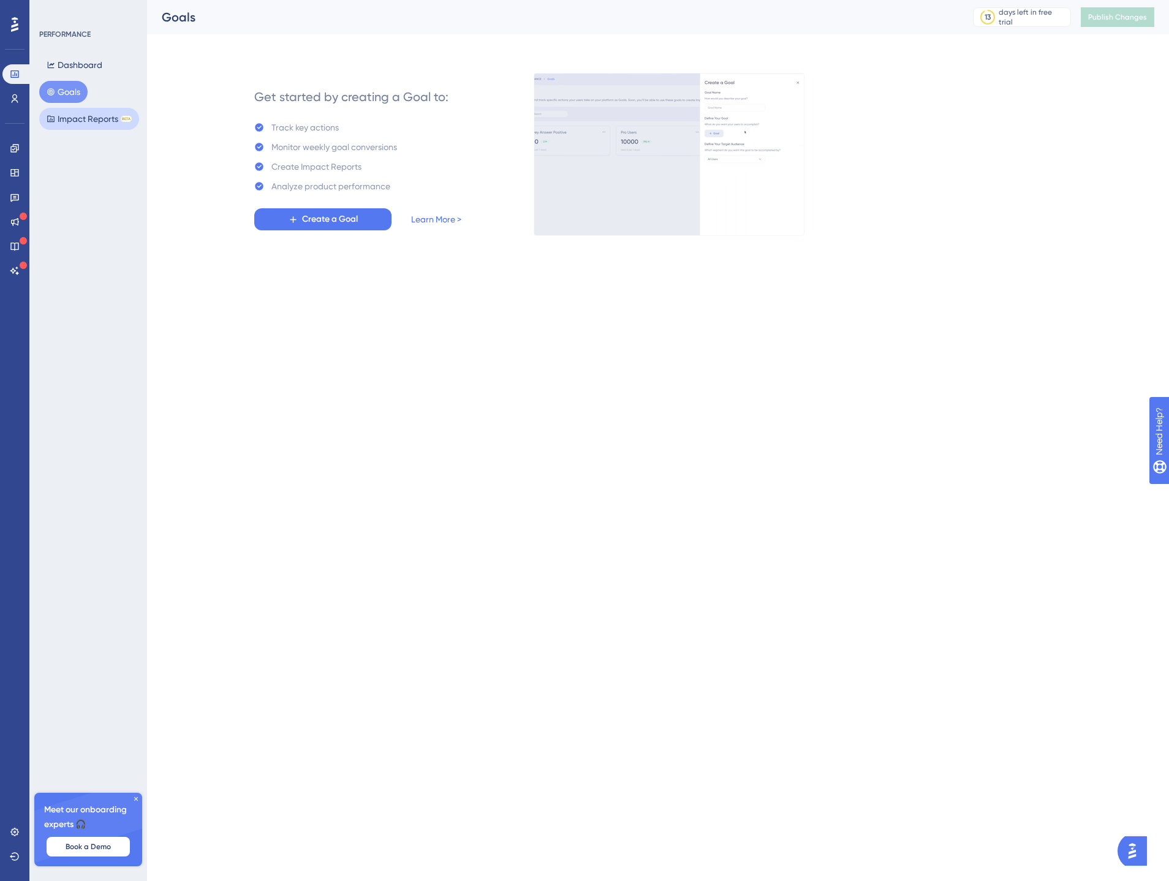
click at [75, 120] on button "Impact Reports BETA" at bounding box center [89, 119] width 100 height 22
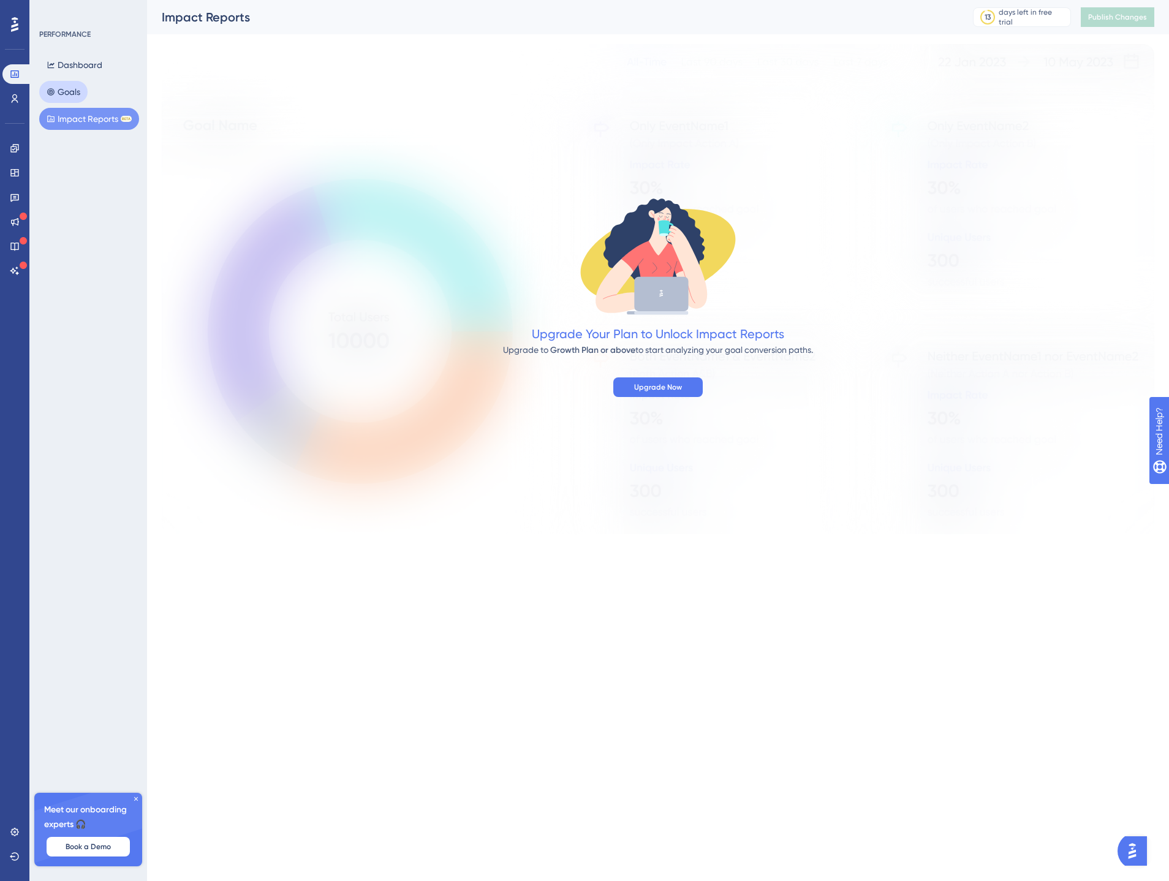
click at [75, 99] on button "Goals" at bounding box center [63, 92] width 48 height 22
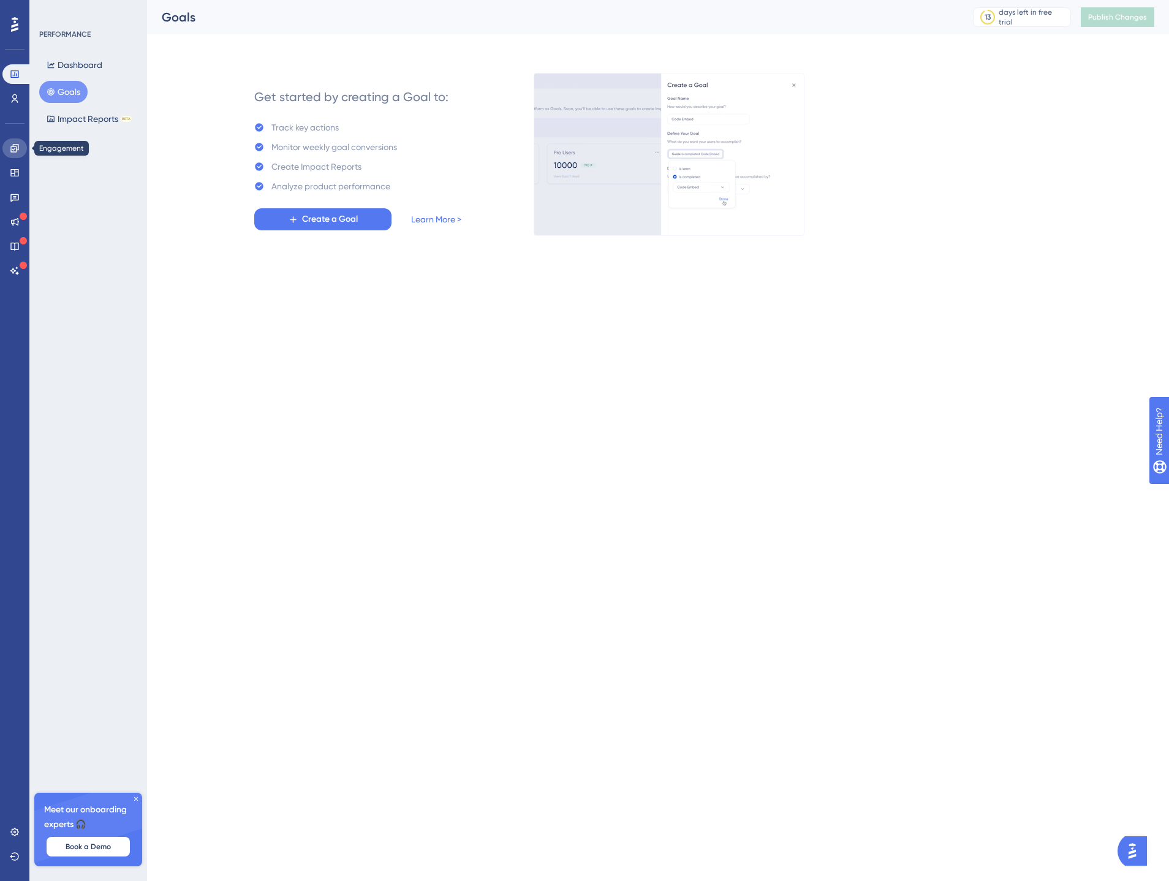
click at [15, 145] on icon at bounding box center [15, 148] width 10 height 10
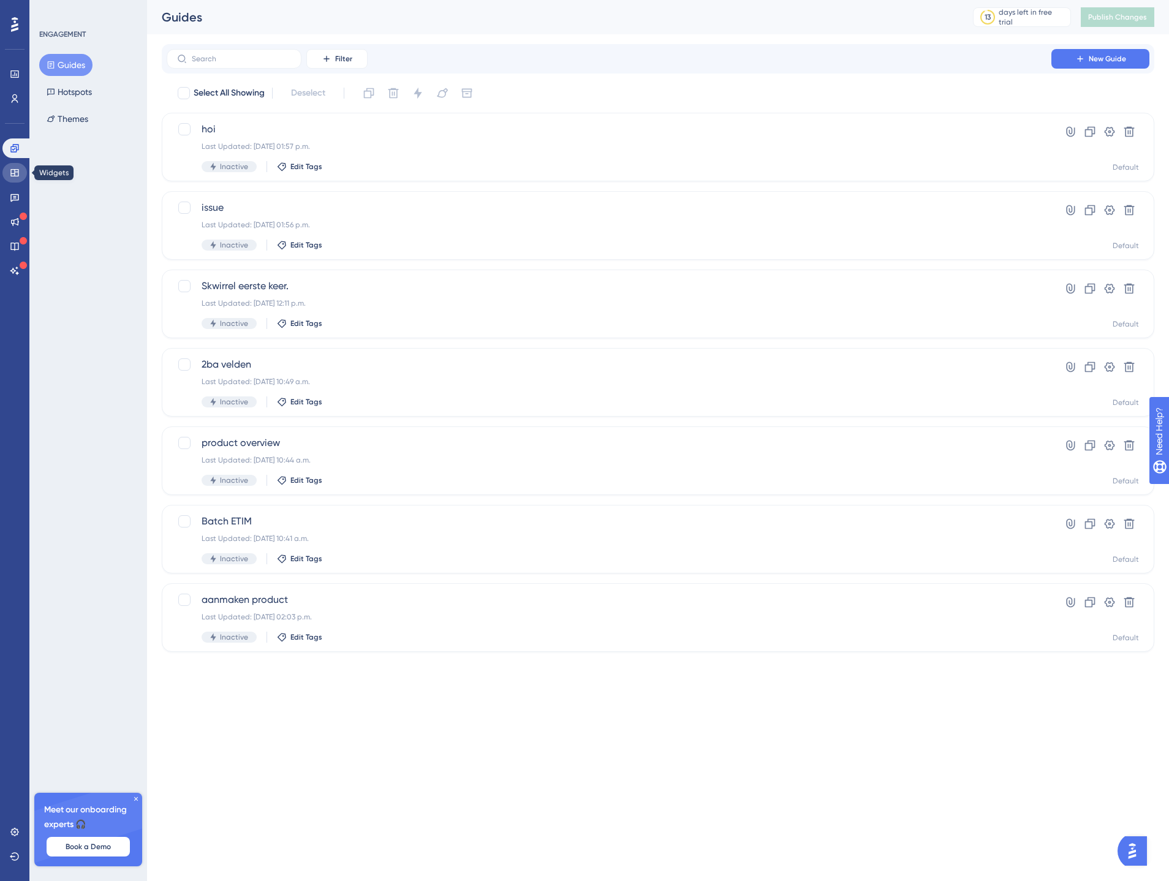
click at [18, 169] on icon at bounding box center [14, 172] width 8 height 7
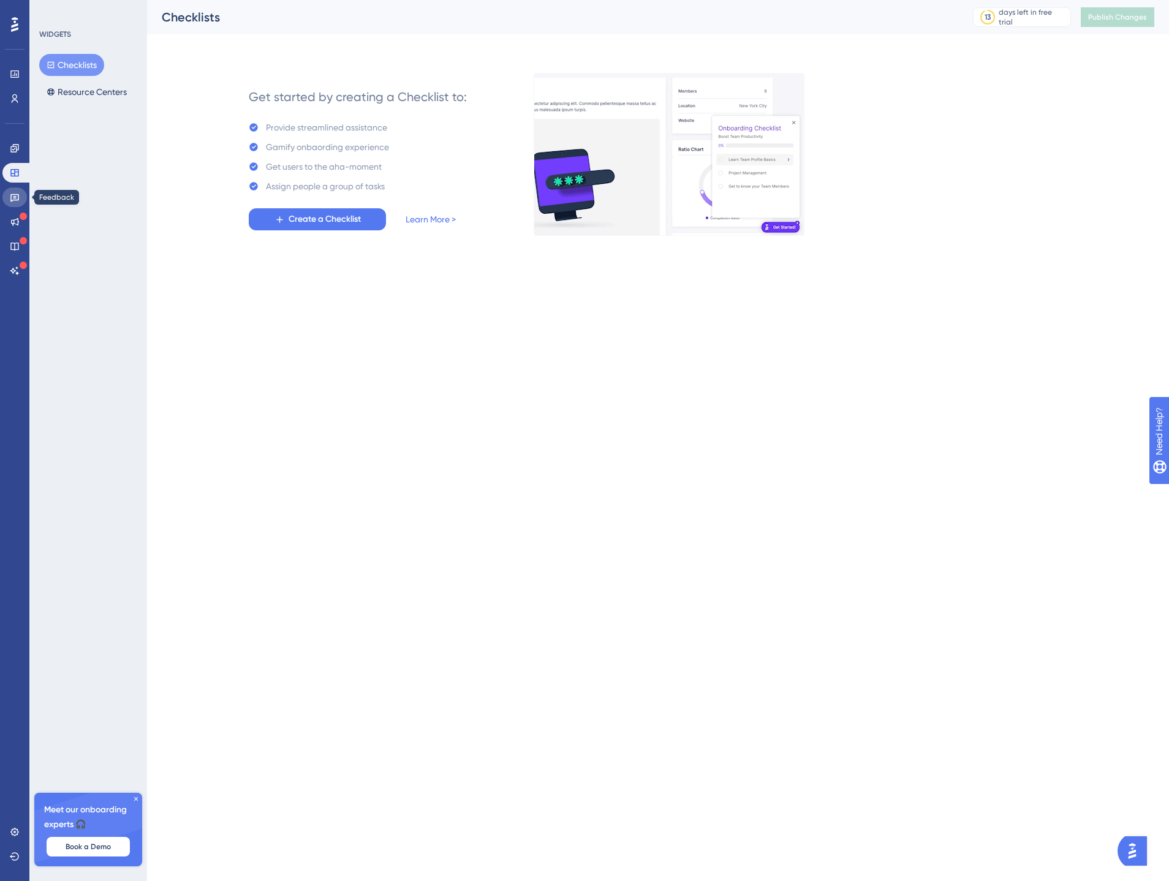
click at [18, 194] on icon at bounding box center [14, 198] width 9 height 8
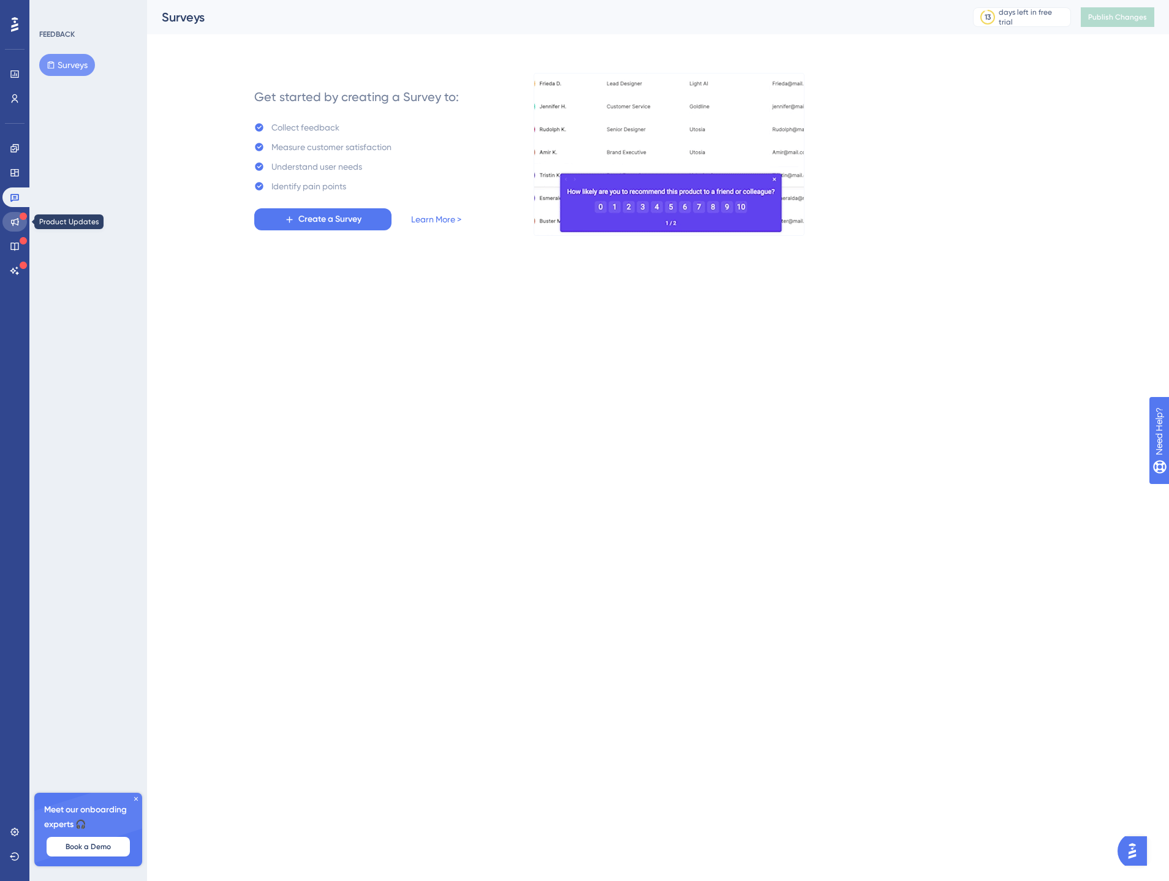
click at [18, 214] on link at bounding box center [14, 222] width 25 height 20
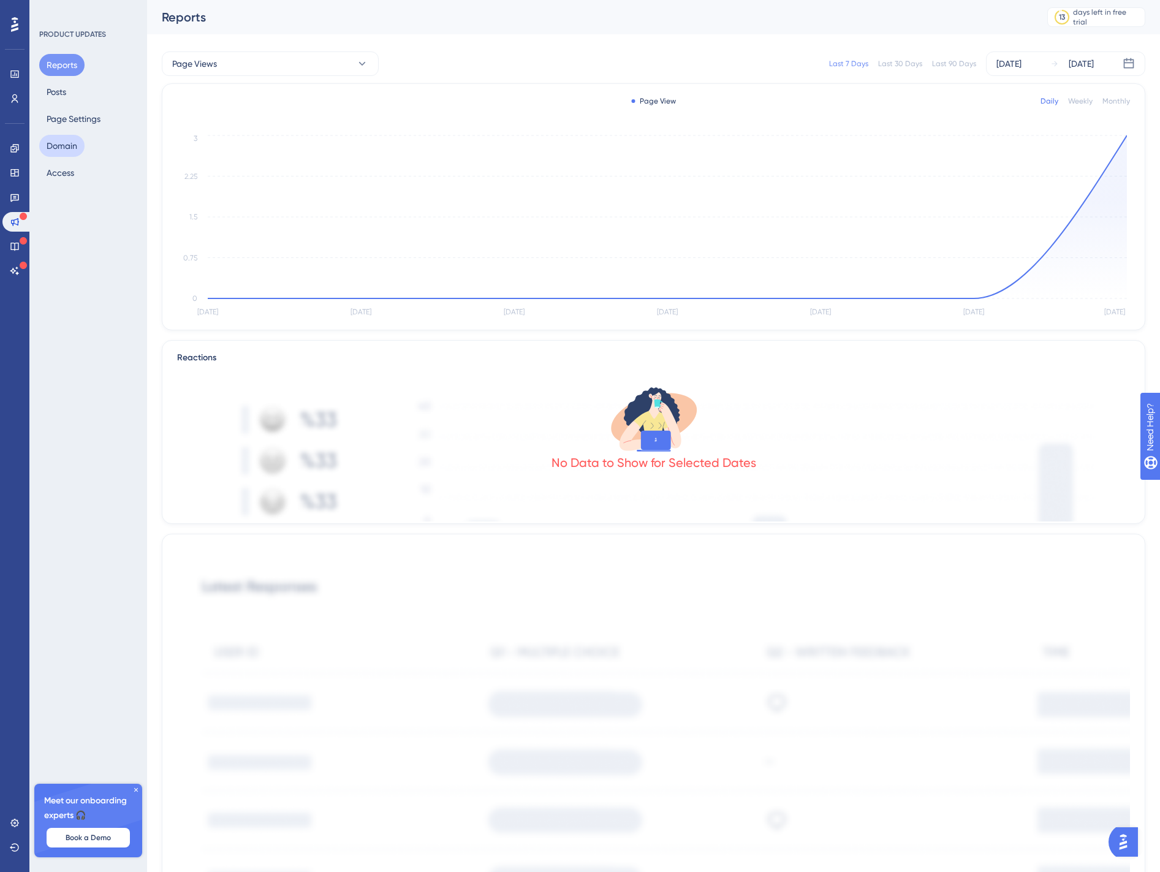
click at [69, 145] on button "Domain" at bounding box center [61, 146] width 45 height 22
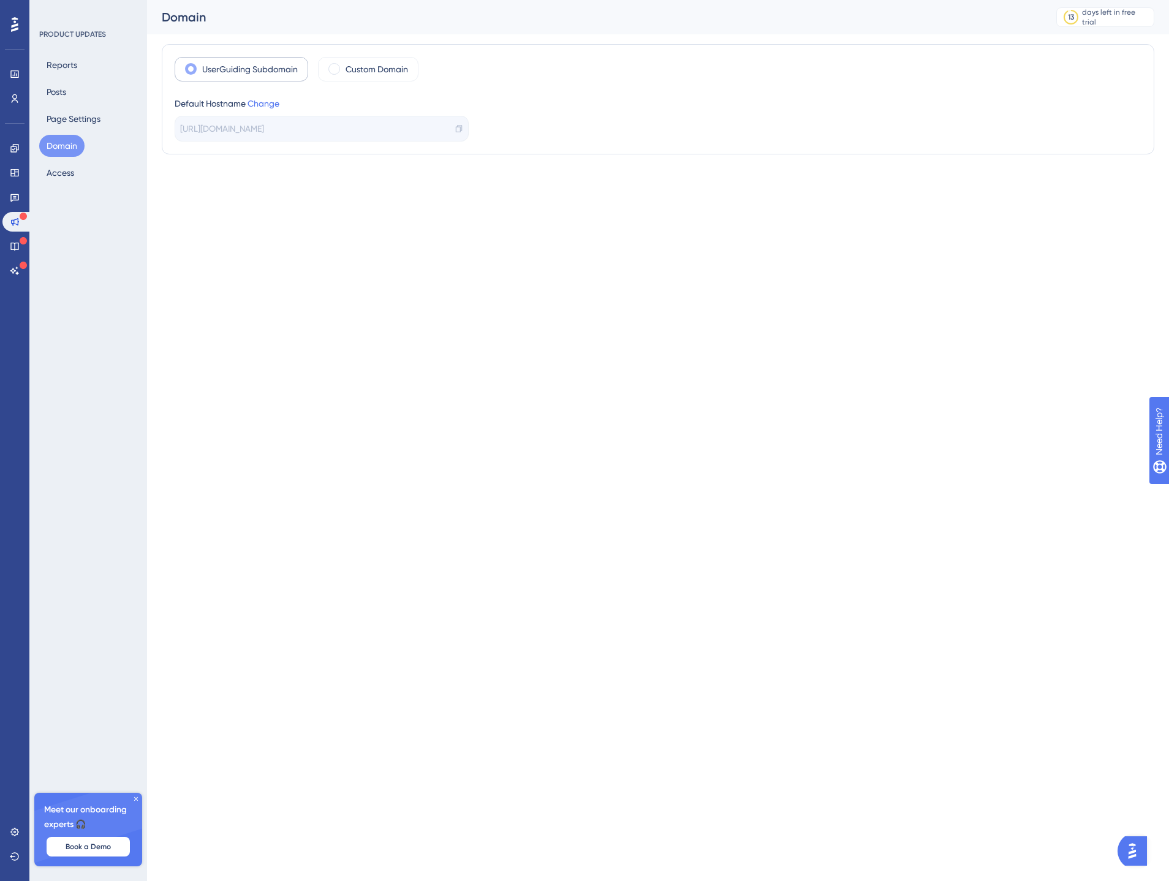
click at [288, 72] on label "UserGuiding Subdomain" at bounding box center [250, 69] width 96 height 15
click at [389, 64] on label "Custom Domain" at bounding box center [377, 69] width 63 height 15
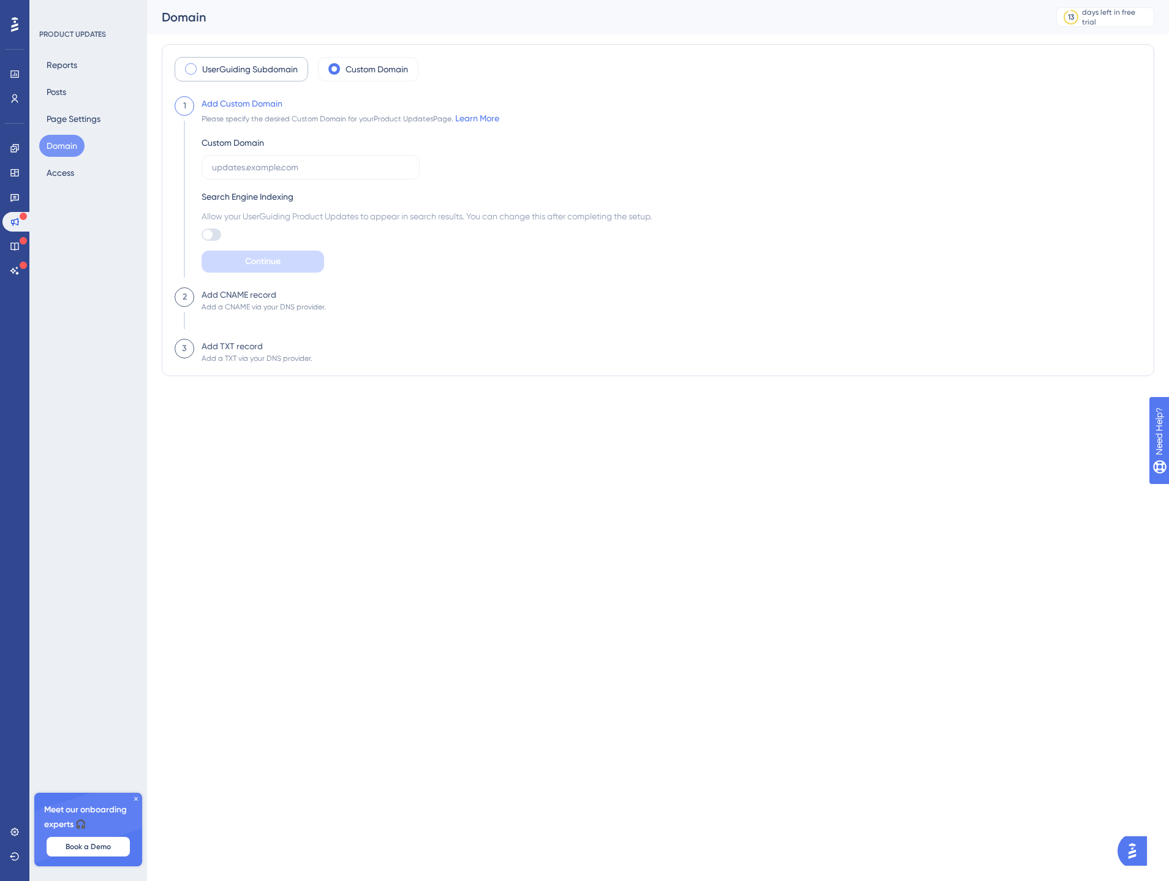
click at [259, 69] on label "UserGuiding Subdomain" at bounding box center [250, 69] width 96 height 15
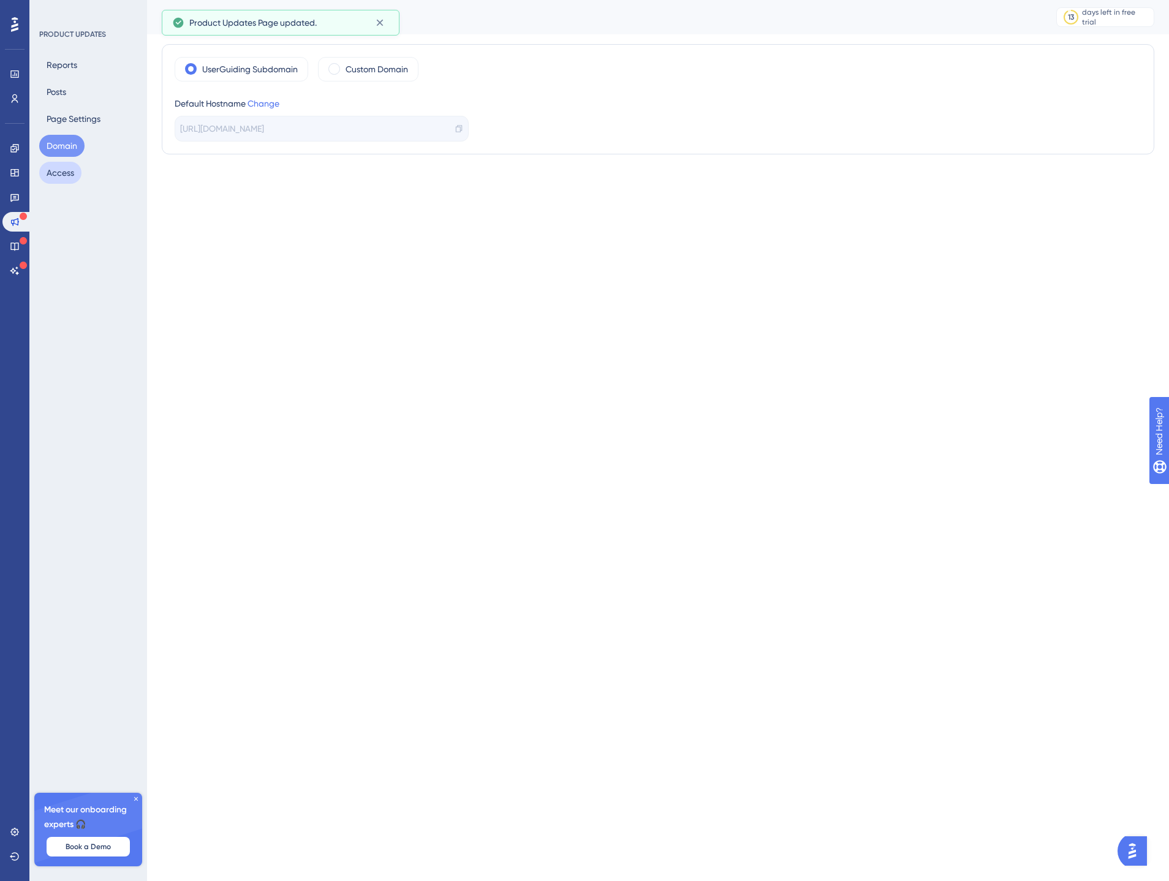
click at [61, 171] on button "Access" at bounding box center [60, 173] width 42 height 22
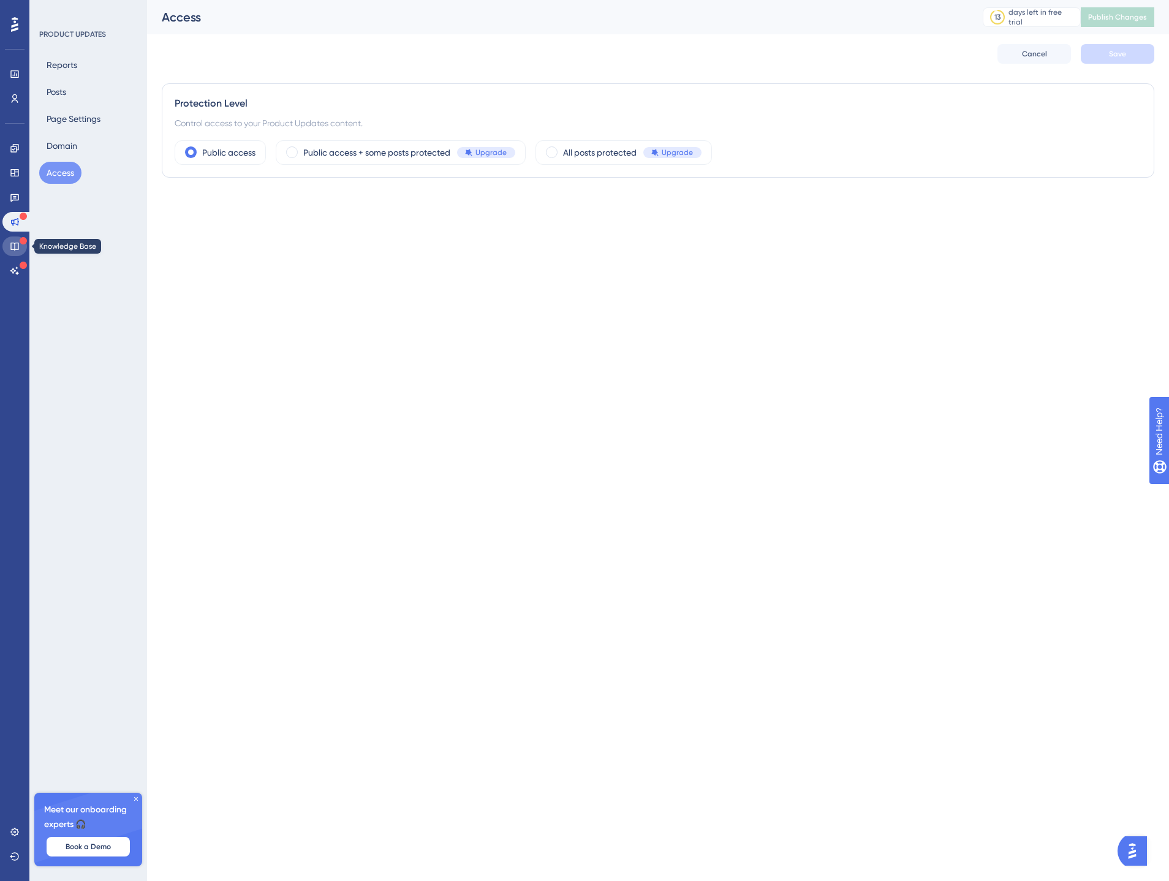
click at [15, 241] on icon at bounding box center [15, 246] width 10 height 10
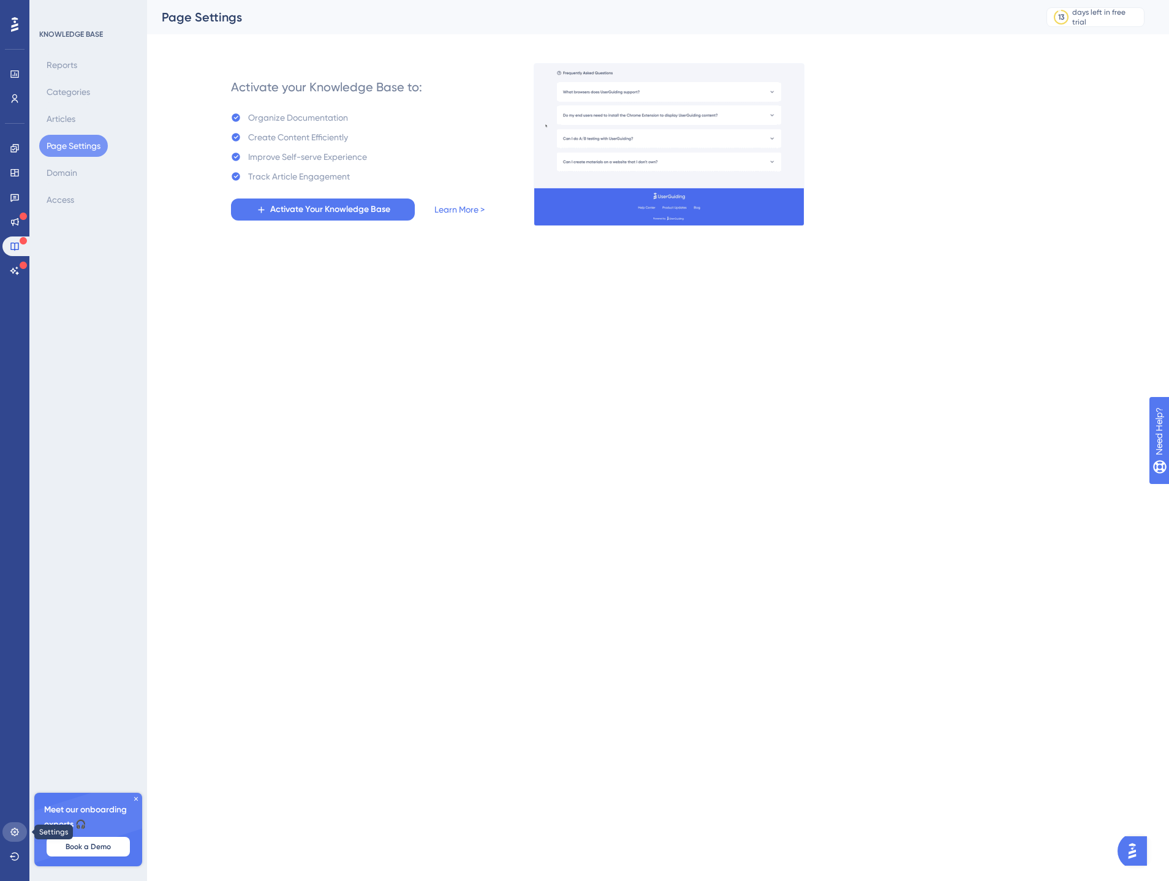
click at [18, 833] on icon at bounding box center [15, 832] width 10 height 10
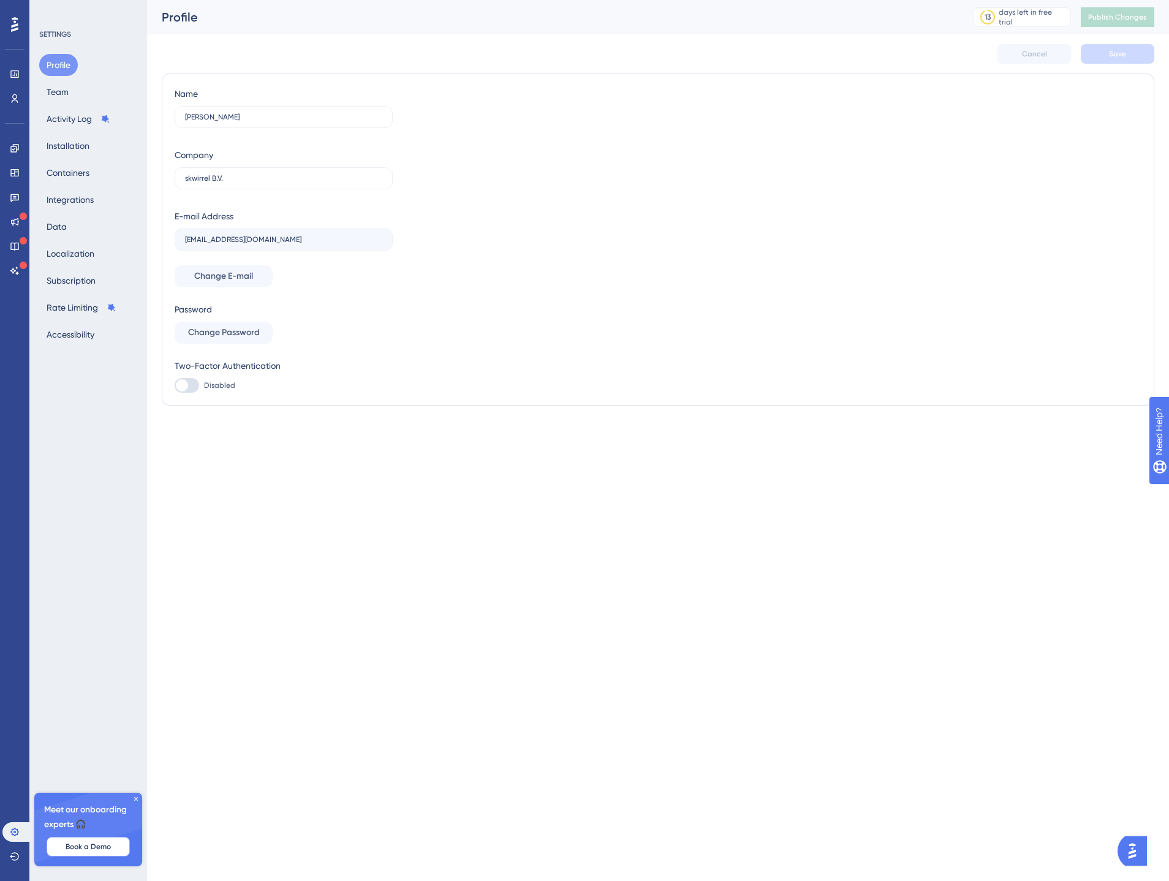
click at [80, 850] on span "Book a Demo" at bounding box center [88, 847] width 45 height 10
